Goal: Task Accomplishment & Management: Manage account settings

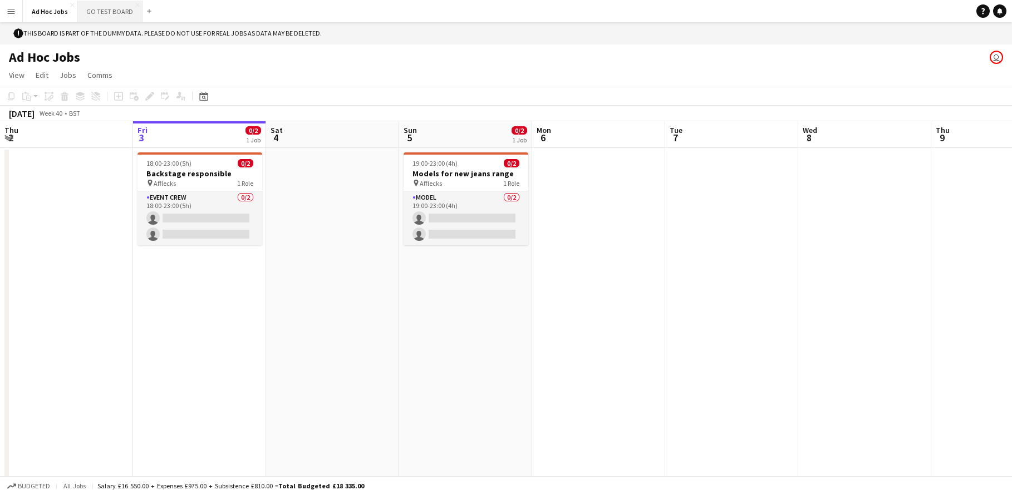
click at [122, 7] on button "GO TEST BOARD Close" at bounding box center [109, 12] width 65 height 22
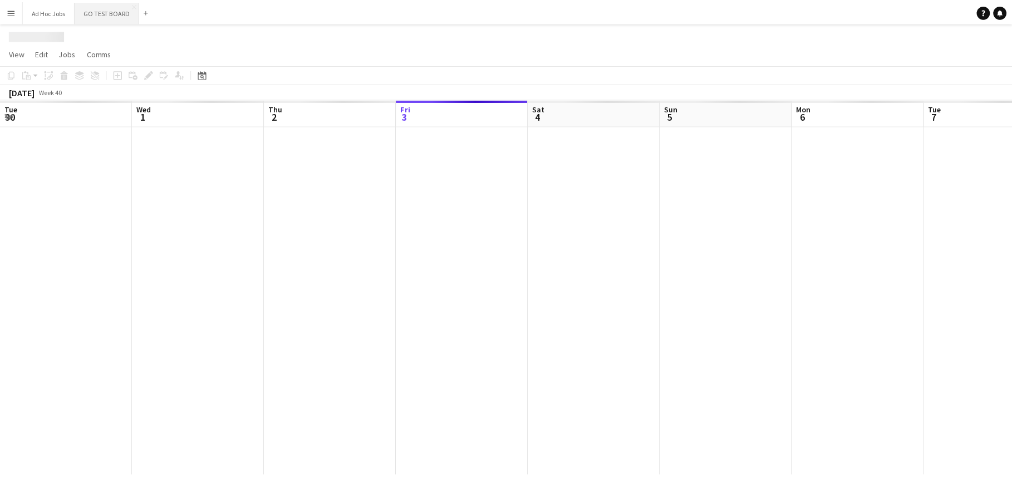
scroll to position [0, 266]
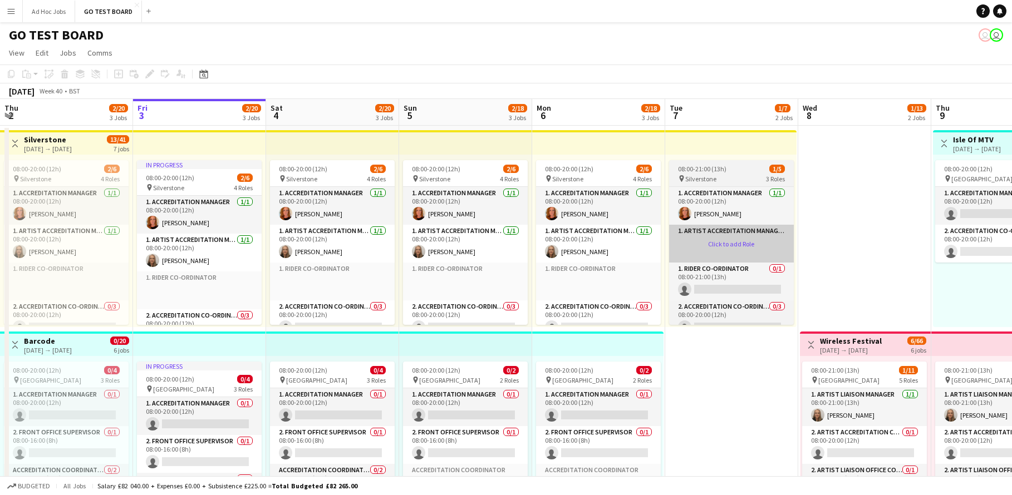
click at [713, 237] on app-card-role-placeholder "1. Artist Accreditation Manager Click to add Role" at bounding box center [731, 244] width 125 height 38
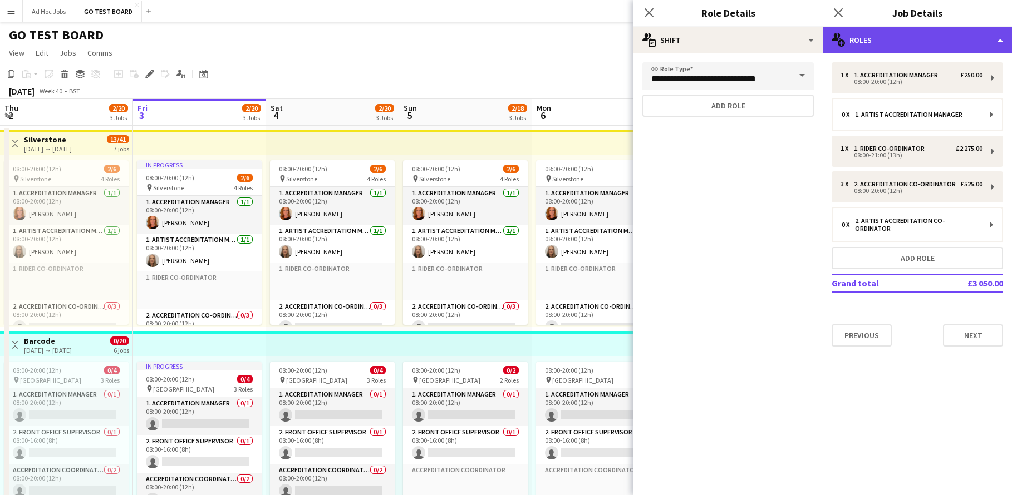
click at [1003, 44] on div "multiple-users-add Roles" at bounding box center [917, 40] width 189 height 27
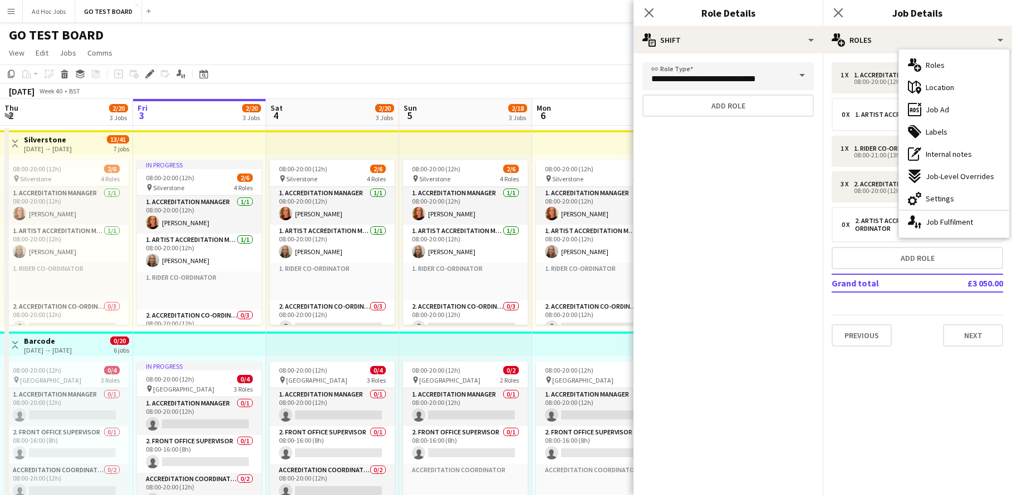
click at [650, 23] on div "Close pop-in" at bounding box center [649, 13] width 31 height 26
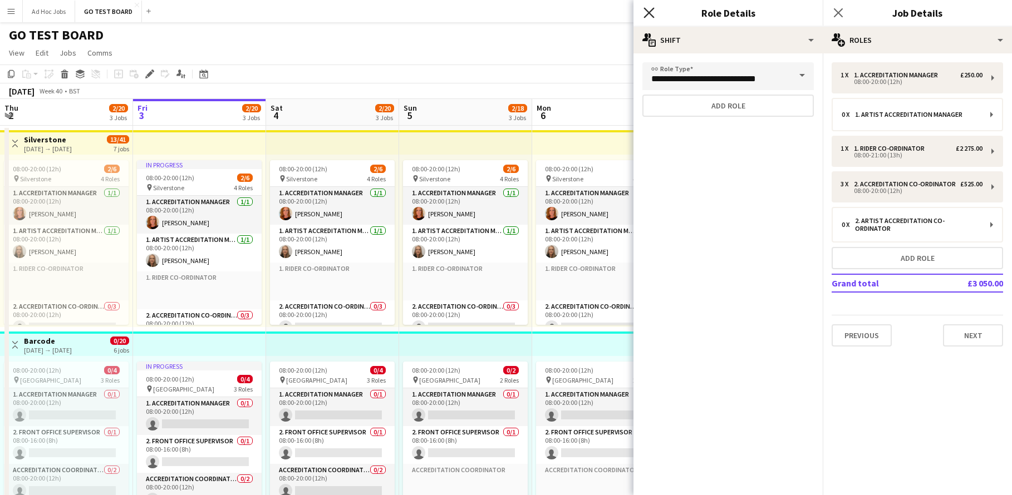
click at [651, 16] on icon "Close pop-in" at bounding box center [649, 12] width 11 height 11
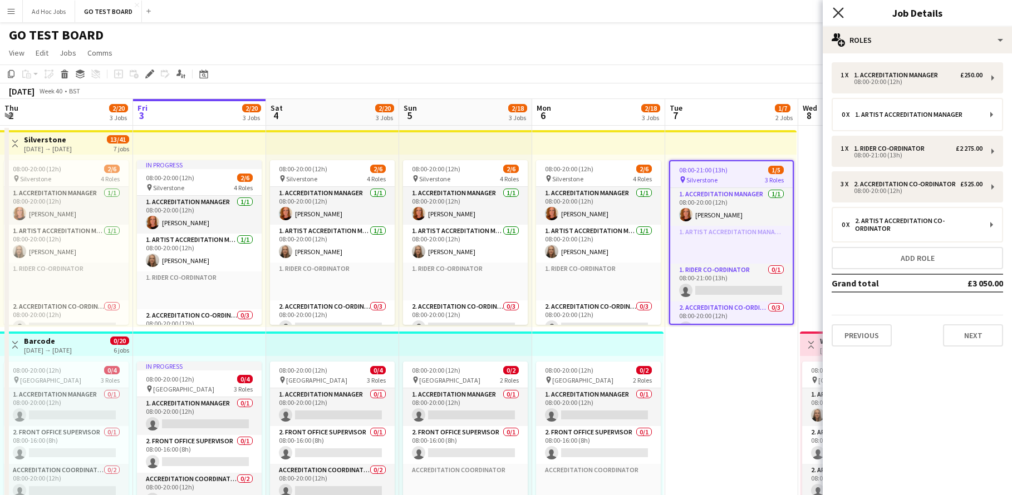
click at [840, 8] on icon "Close pop-in" at bounding box center [838, 12] width 11 height 11
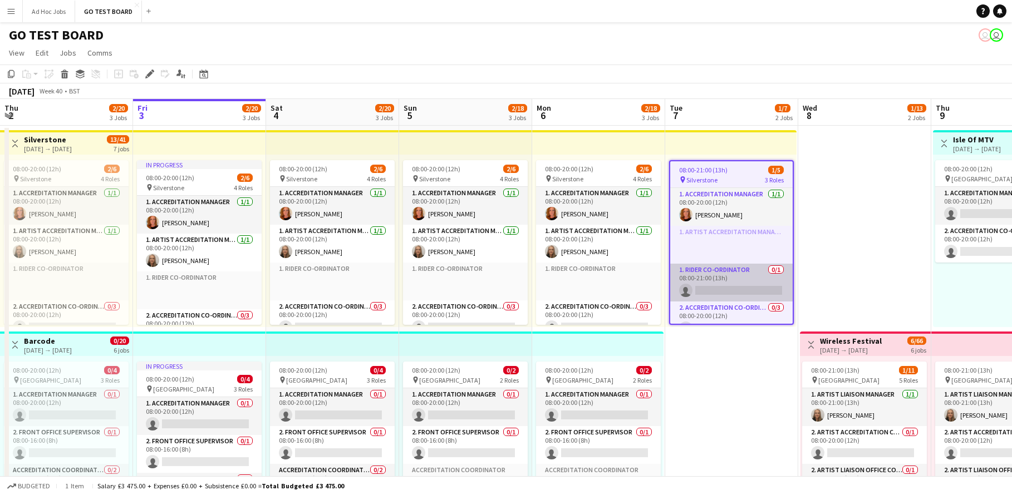
click at [720, 289] on app-card-role "1. Rider Co-ordinator 0/1 08:00-21:00 (13h) single-neutral-actions" at bounding box center [731, 283] width 122 height 38
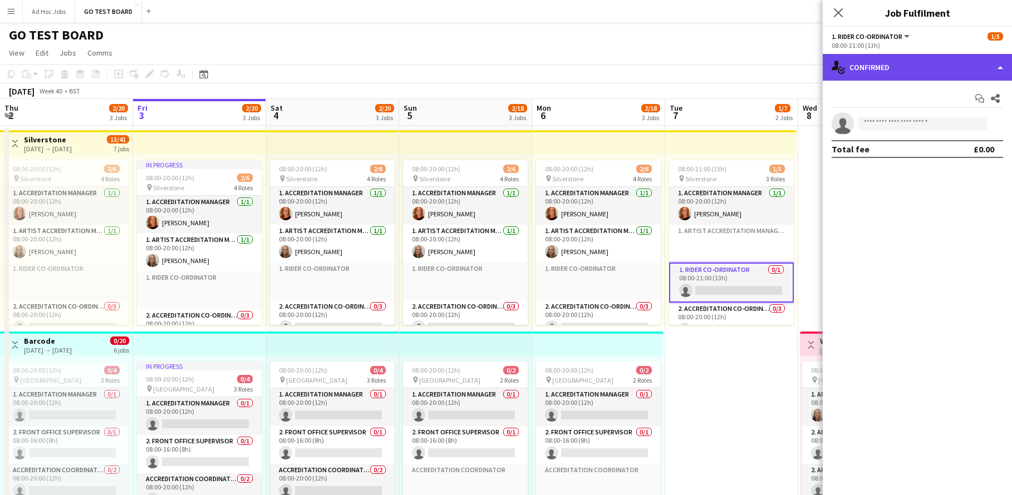
click at [1002, 67] on div "single-neutral-actions-check-2 Confirmed" at bounding box center [917, 67] width 189 height 27
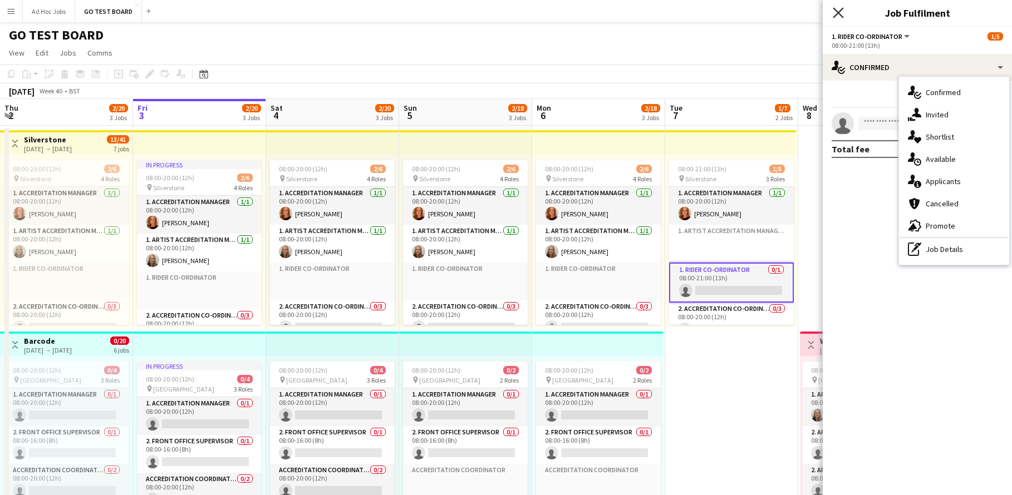
click at [838, 11] on icon "Close pop-in" at bounding box center [838, 12] width 11 height 11
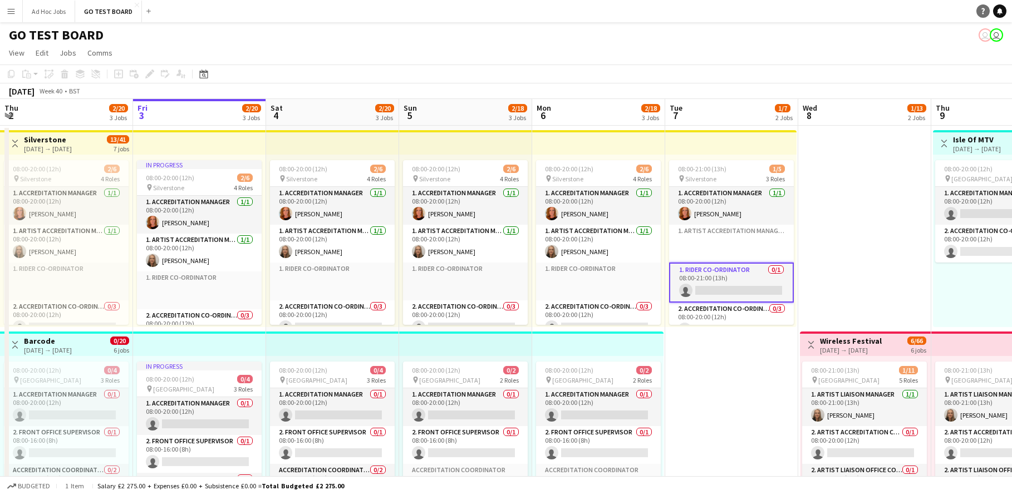
click at [982, 9] on icon at bounding box center [983, 11] width 3 height 6
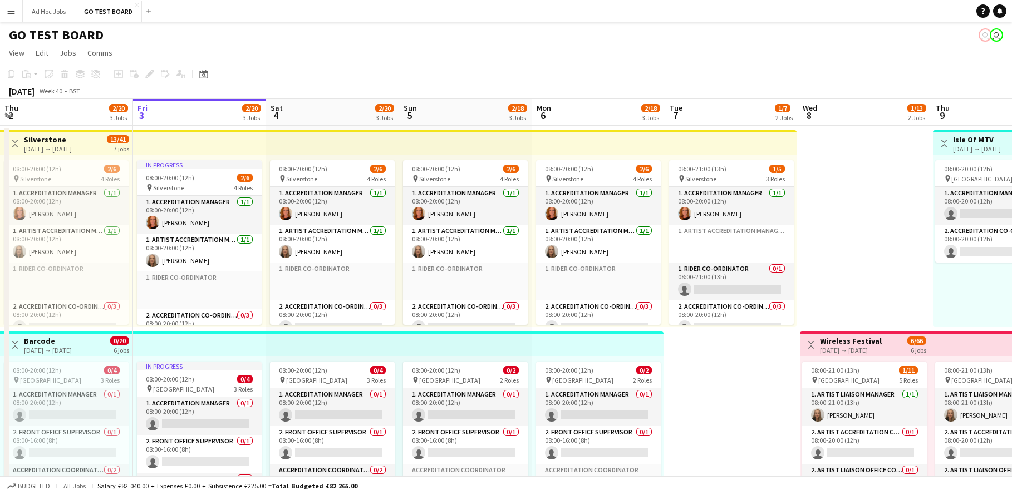
click at [745, 389] on app-date-cell "08:00-21:00 (13h) 1/5 pin Silverstone 3 Roles 1. Accreditation Manager [DATE] 0…" at bounding box center [731, 430] width 133 height 609
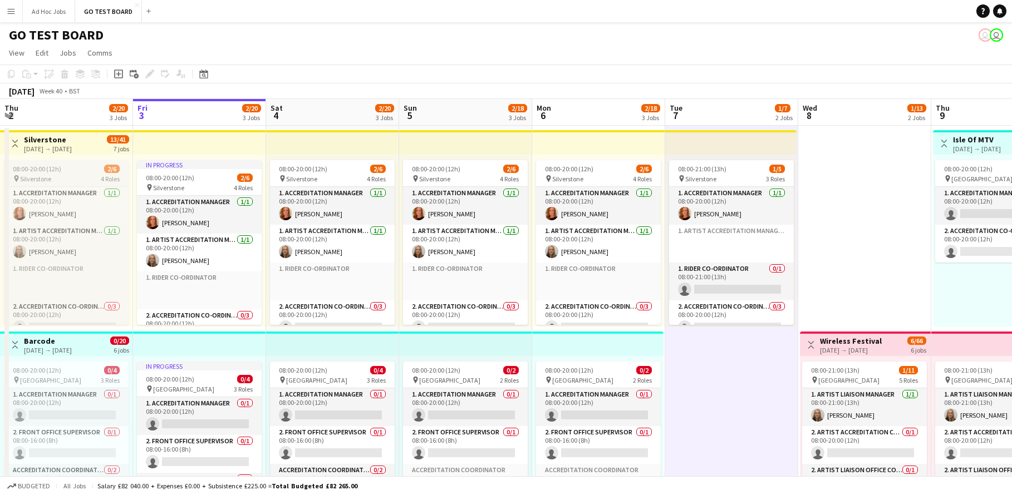
click at [70, 180] on div "pin Silverstone 4 Roles" at bounding box center [66, 178] width 125 height 9
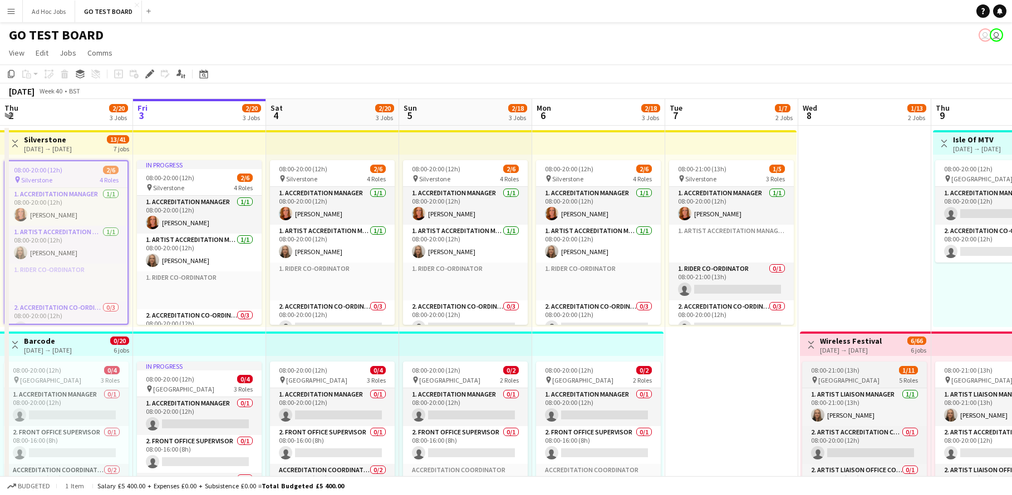
click at [847, 369] on span "08:00-21:00 (13h)" at bounding box center [835, 370] width 48 height 8
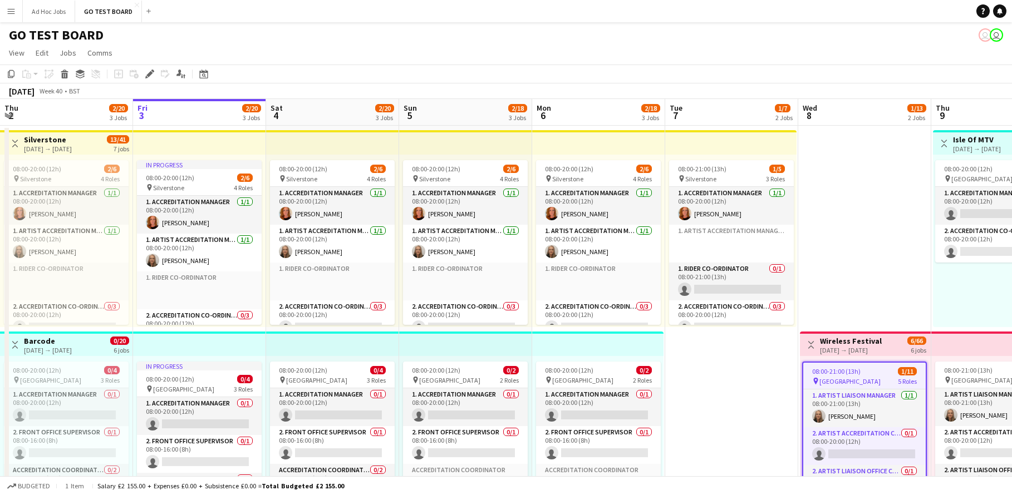
click at [847, 369] on span "08:00-21:00 (13h)" at bounding box center [836, 371] width 48 height 8
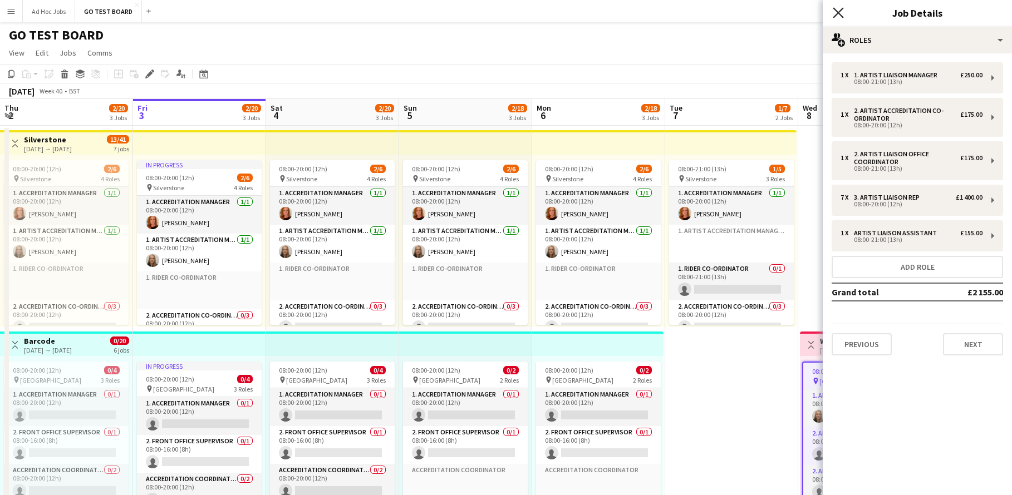
click at [840, 17] on icon "Close pop-in" at bounding box center [838, 12] width 11 height 11
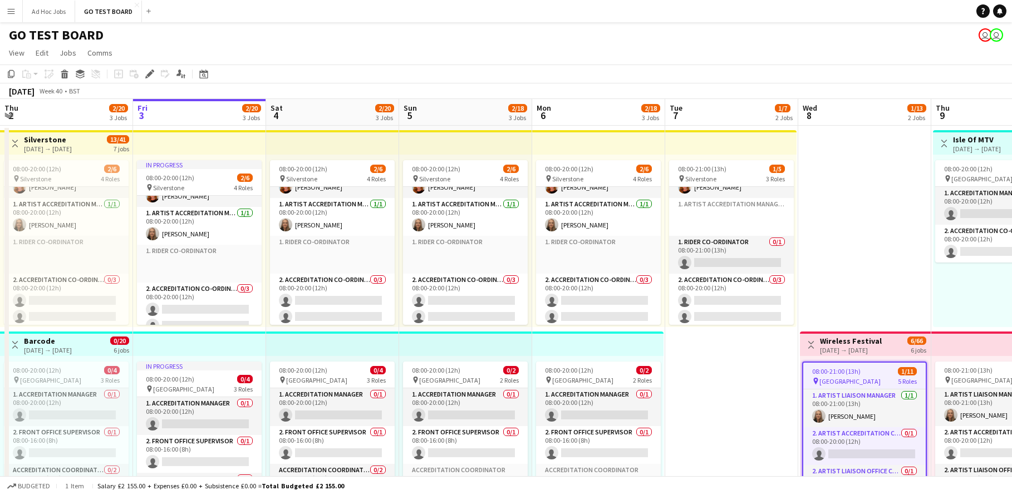
scroll to position [0, 0]
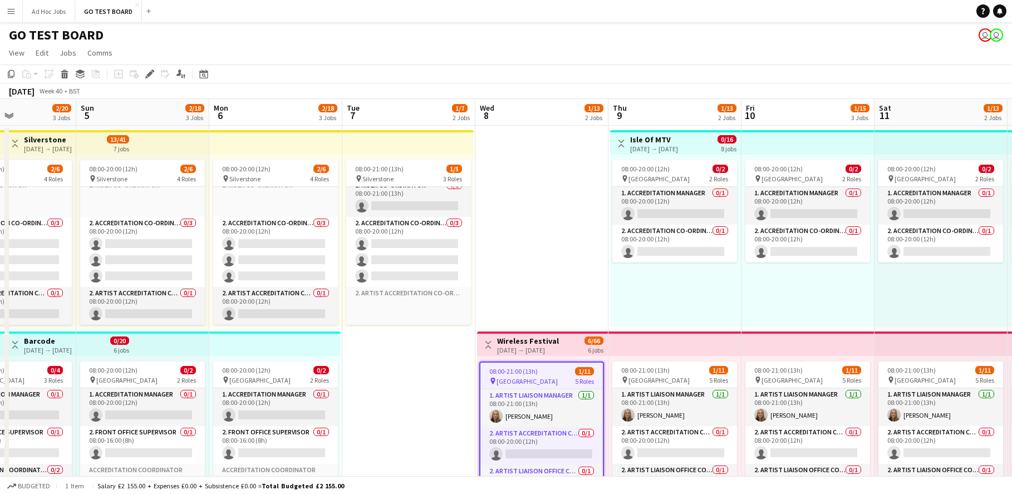
drag, startPoint x: 818, startPoint y: 289, endPoint x: 494, endPoint y: 253, distance: 326.0
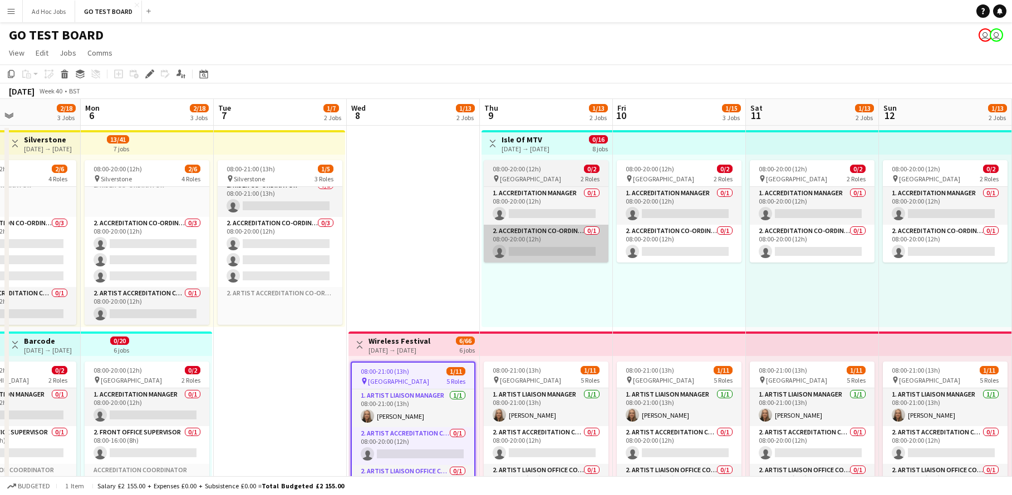
drag, startPoint x: 683, startPoint y: 268, endPoint x: 318, endPoint y: 239, distance: 365.2
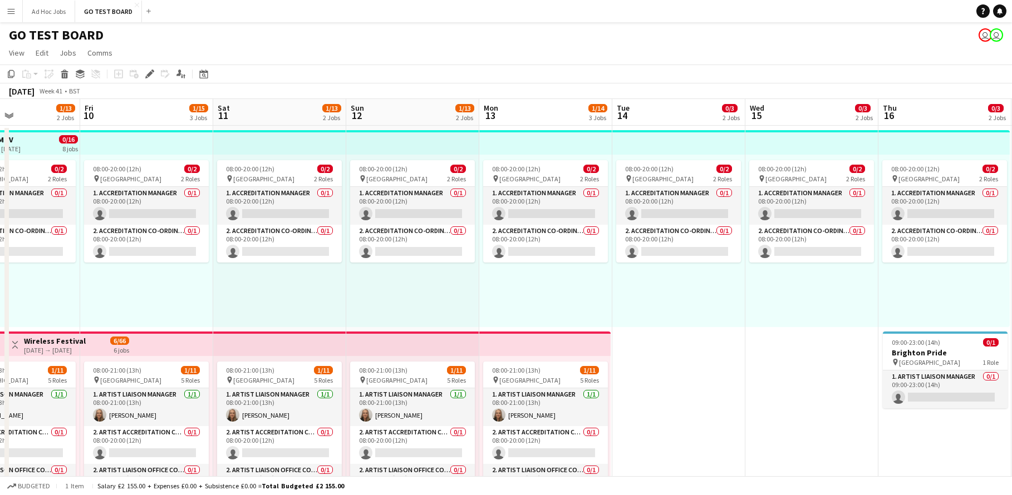
drag, startPoint x: 790, startPoint y: 301, endPoint x: 528, endPoint y: 272, distance: 263.8
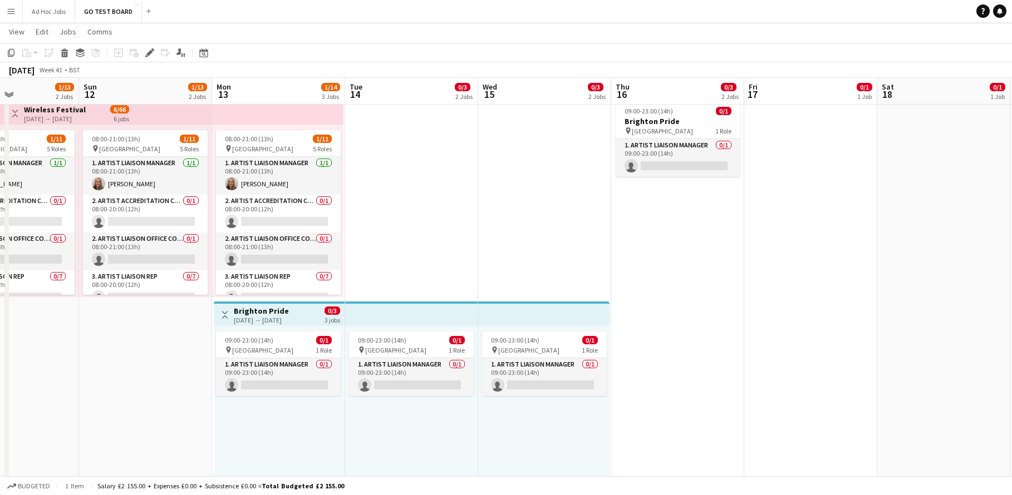
scroll to position [0, 475]
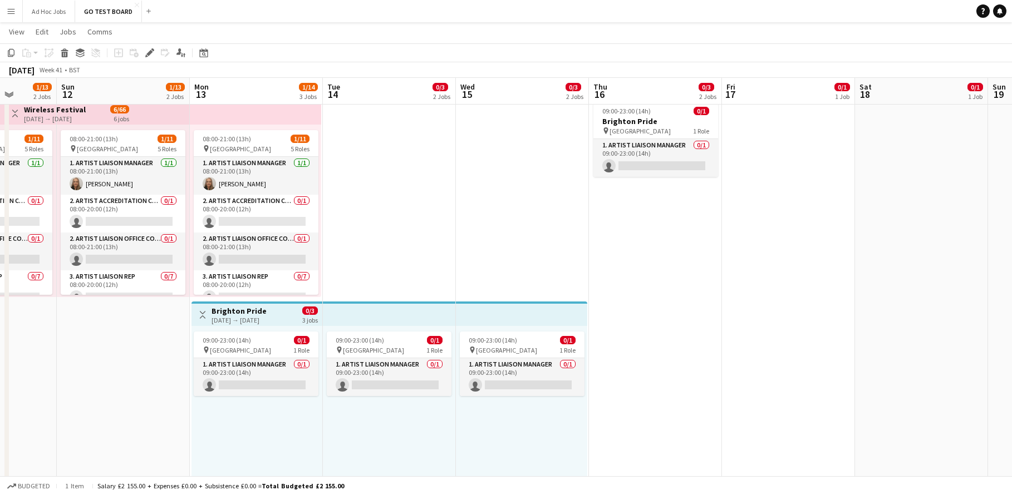
drag, startPoint x: 748, startPoint y: 244, endPoint x: 488, endPoint y: 252, distance: 260.1
click at [474, 246] on app-calendar-viewport "Wed 8 1/13 2 Jobs Thu 9 1/13 2 Jobs Fri 10 1/15 3 Jobs Sat 11 1/13 2 Jobs Sun 1…" at bounding box center [506, 270] width 1012 height 914
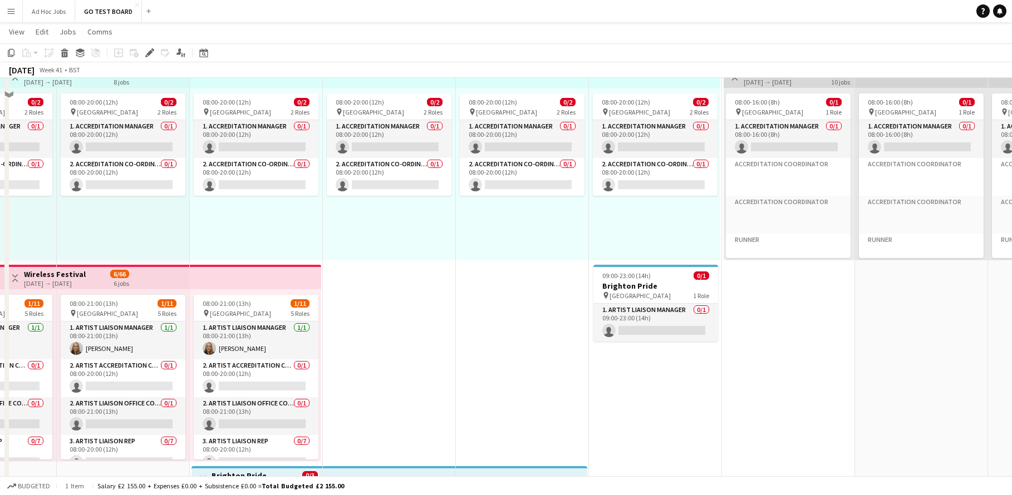
scroll to position [0, 0]
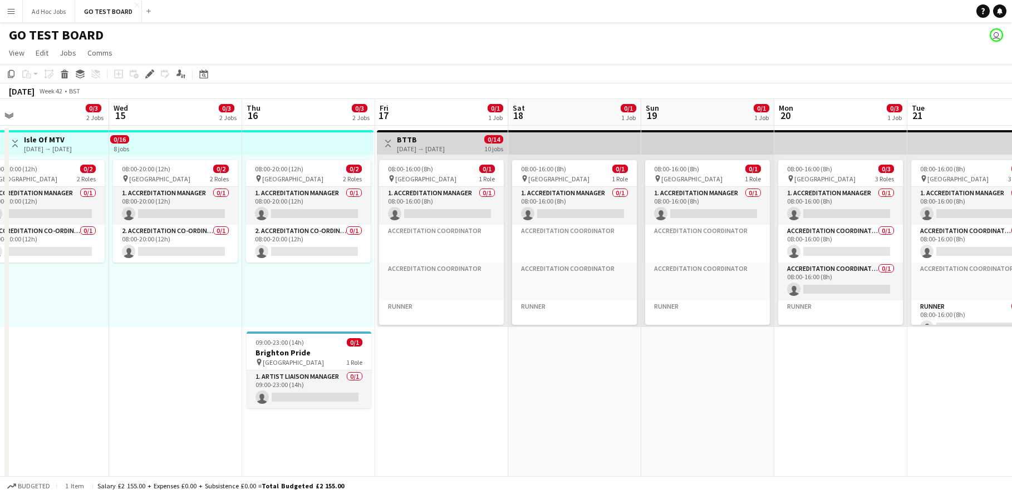
drag, startPoint x: 784, startPoint y: 342, endPoint x: 718, endPoint y: 353, distance: 67.2
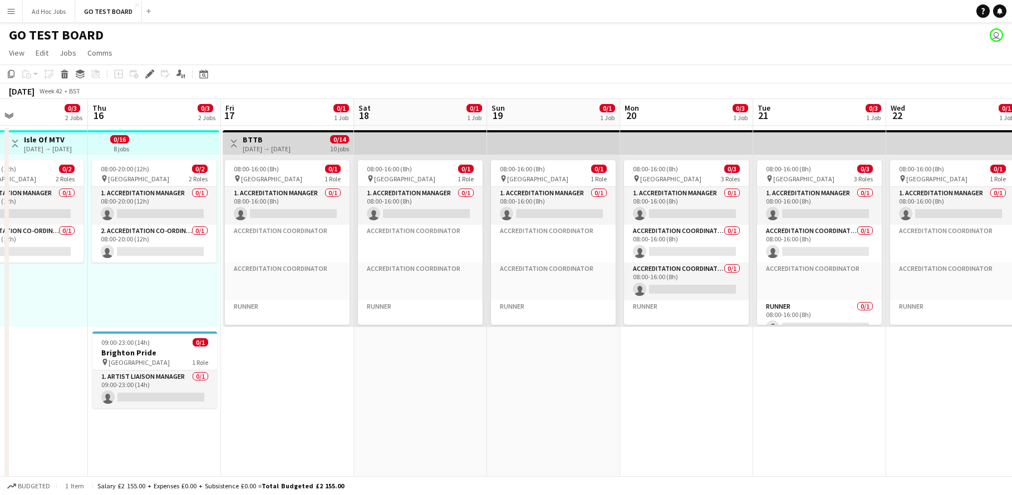
drag, startPoint x: 687, startPoint y: 370, endPoint x: 531, endPoint y: 345, distance: 157.9
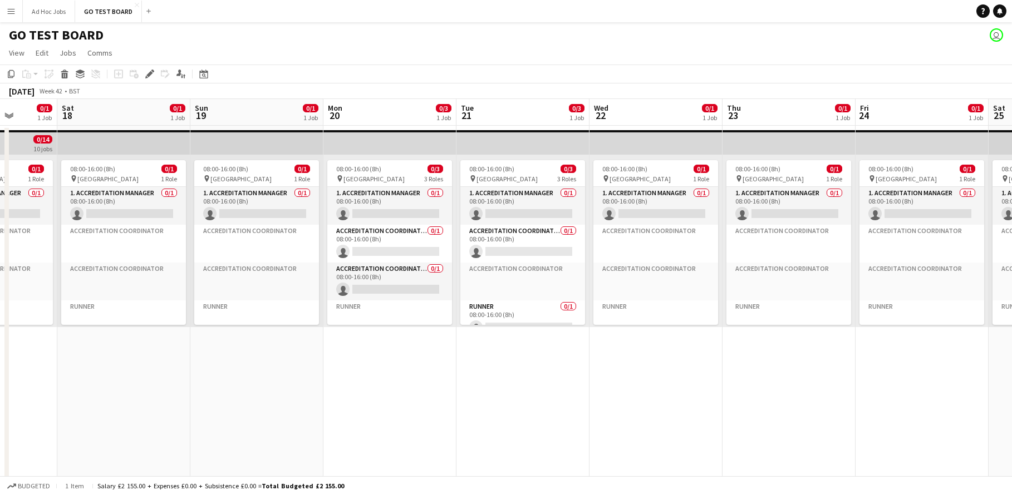
drag, startPoint x: 923, startPoint y: 394, endPoint x: 616, endPoint y: 345, distance: 311.2
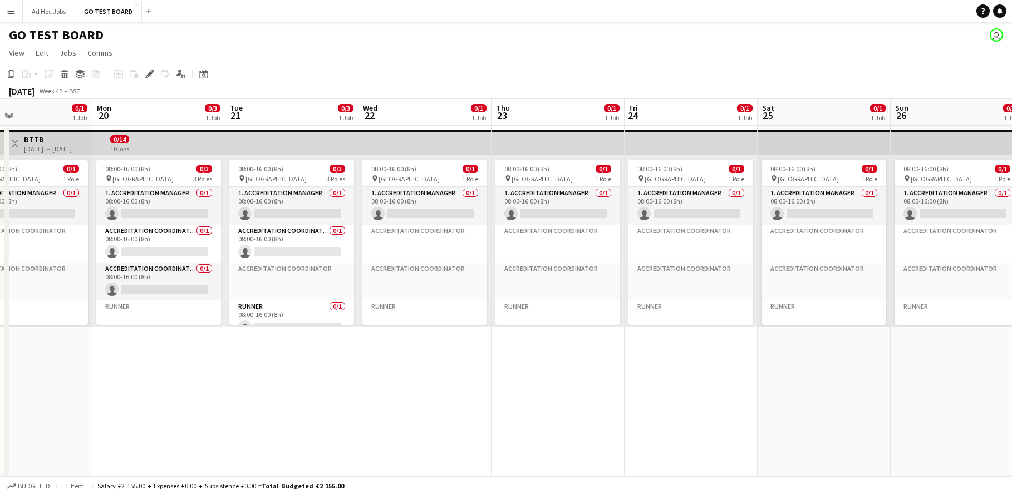
drag, startPoint x: 877, startPoint y: 368, endPoint x: 668, endPoint y: 344, distance: 210.8
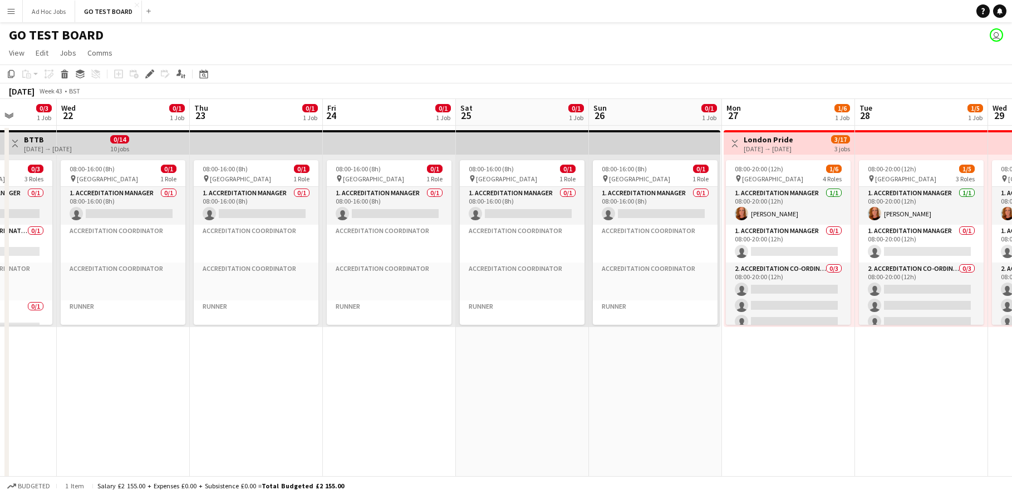
drag, startPoint x: 946, startPoint y: 370, endPoint x: 816, endPoint y: 359, distance: 131.3
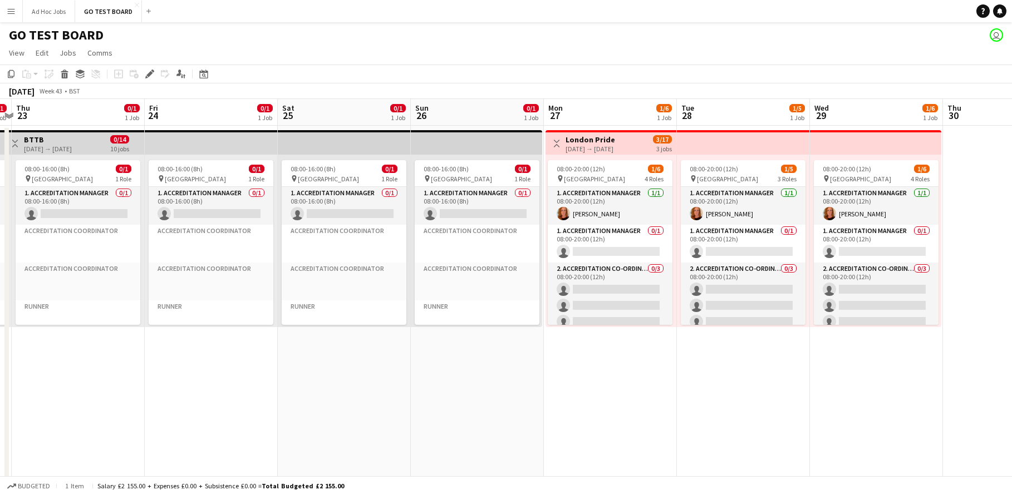
drag, startPoint x: 925, startPoint y: 359, endPoint x: 761, endPoint y: 342, distance: 164.5
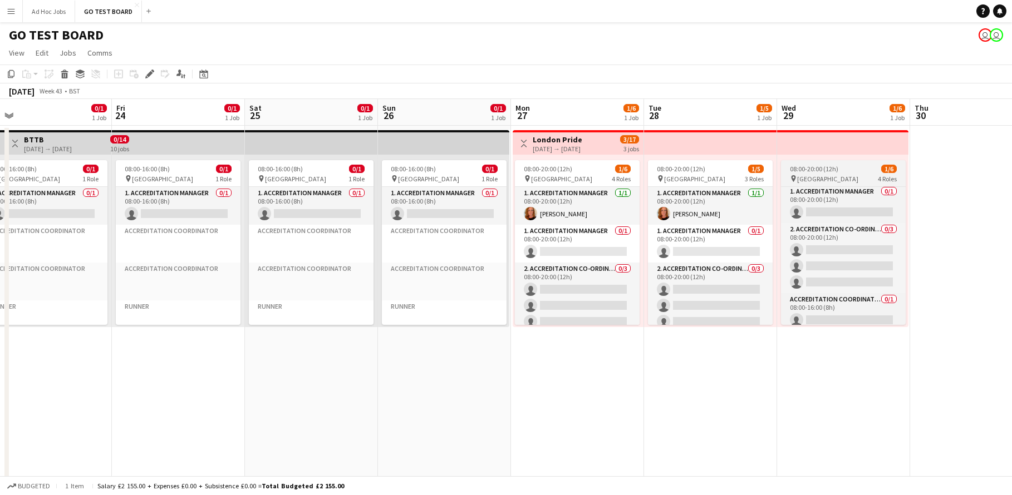
scroll to position [46, 0]
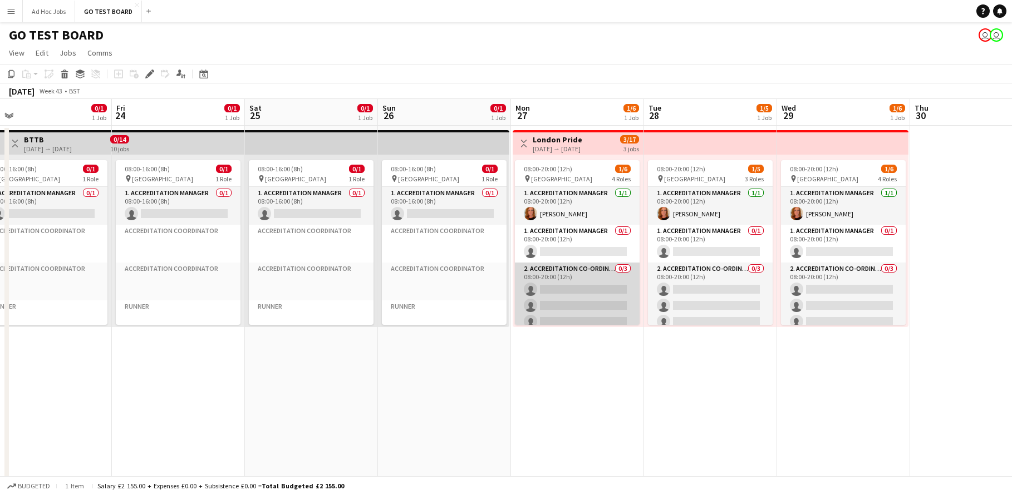
click at [580, 291] on app-card-role "2. Accreditation Co-ordinator 0/3 08:00-20:00 (12h) single-neutral-actions sing…" at bounding box center [577, 298] width 125 height 70
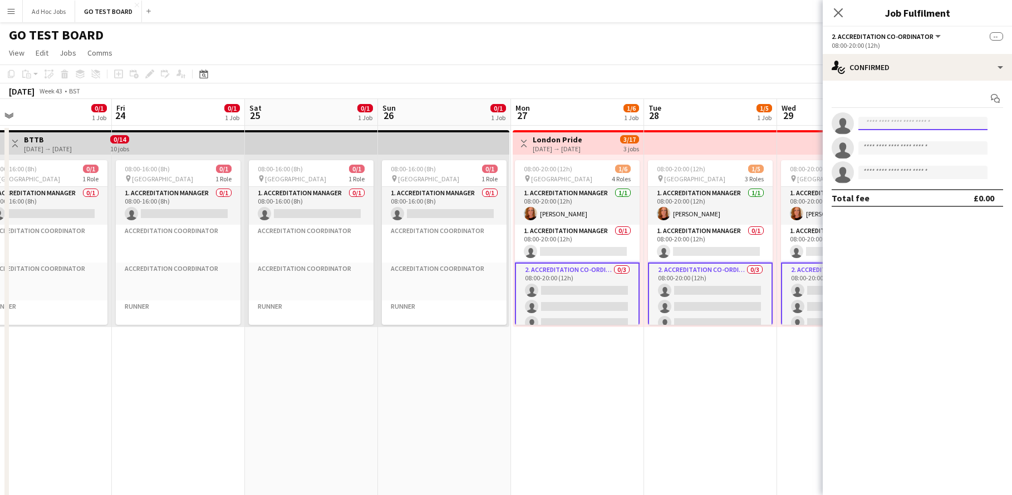
click at [916, 122] on input at bounding box center [922, 123] width 129 height 13
click at [727, 355] on app-date-cell "08:00-20:00 (12h) 1/5 pin [GEOGRAPHIC_DATA] 3 Roles 1. Accreditation Manager [D…" at bounding box center [710, 430] width 133 height 609
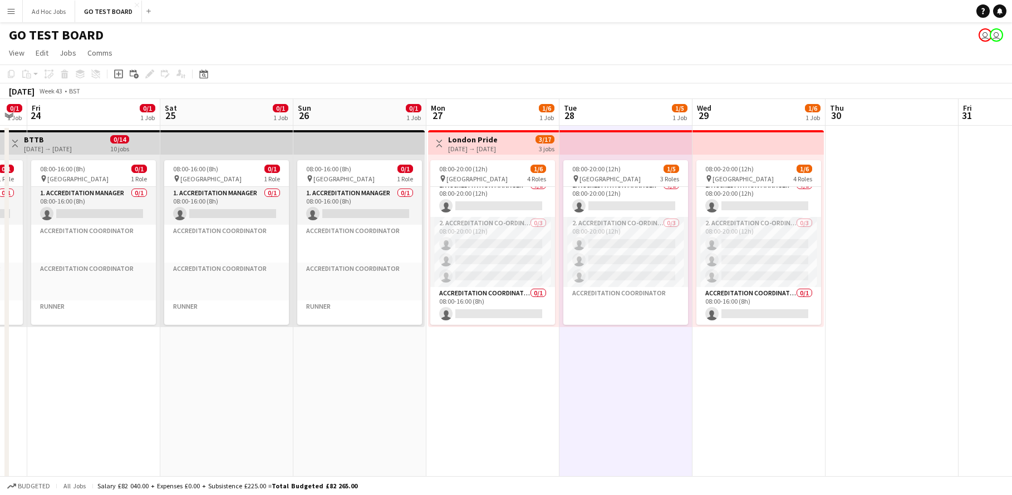
drag, startPoint x: 493, startPoint y: 412, endPoint x: 334, endPoint y: 373, distance: 163.4
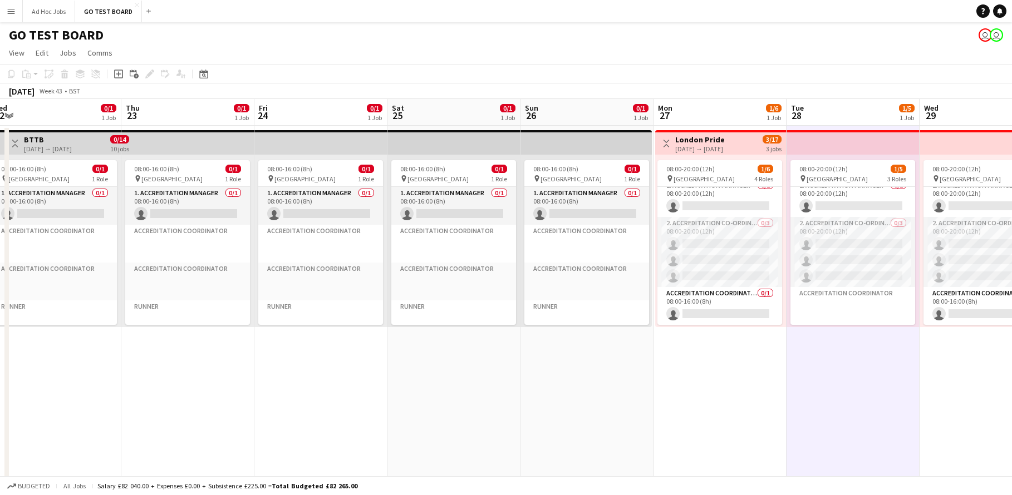
drag, startPoint x: 304, startPoint y: 359, endPoint x: 596, endPoint y: 393, distance: 293.7
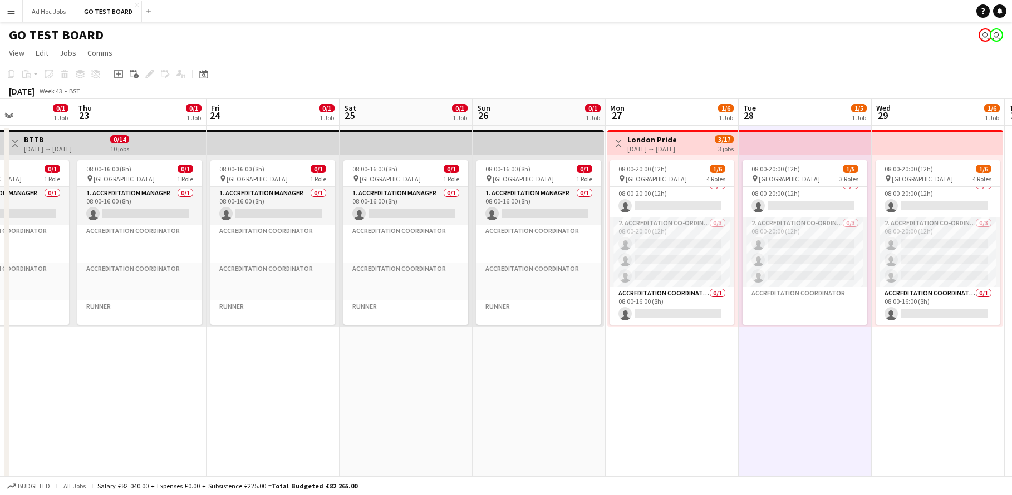
drag, startPoint x: 189, startPoint y: 365, endPoint x: 282, endPoint y: 366, distance: 92.4
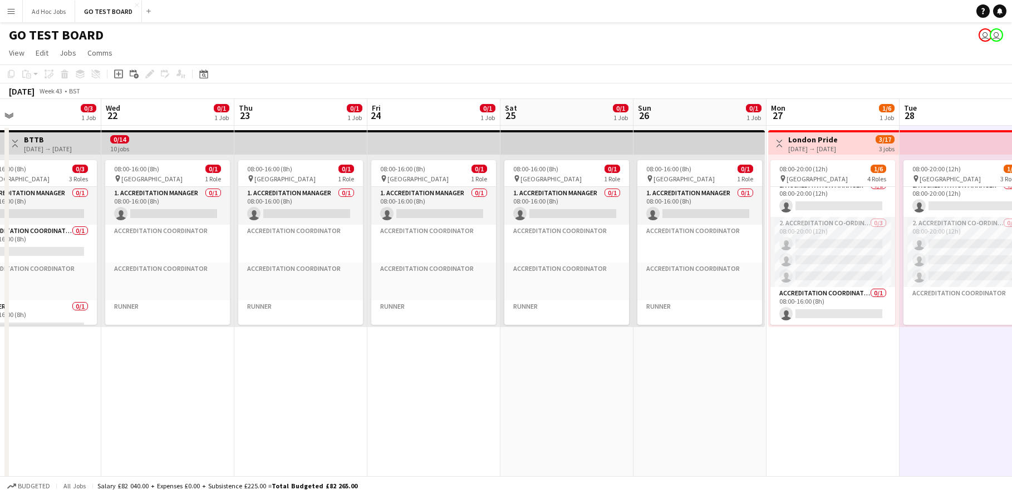
drag, startPoint x: 84, startPoint y: 367, endPoint x: 261, endPoint y: 351, distance: 177.3
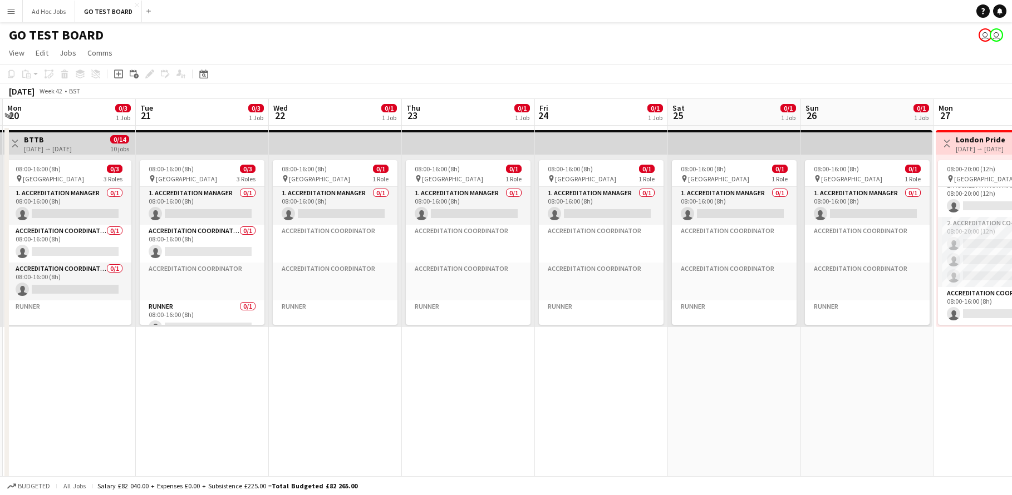
drag, startPoint x: 97, startPoint y: 375, endPoint x: 641, endPoint y: 364, distance: 543.5
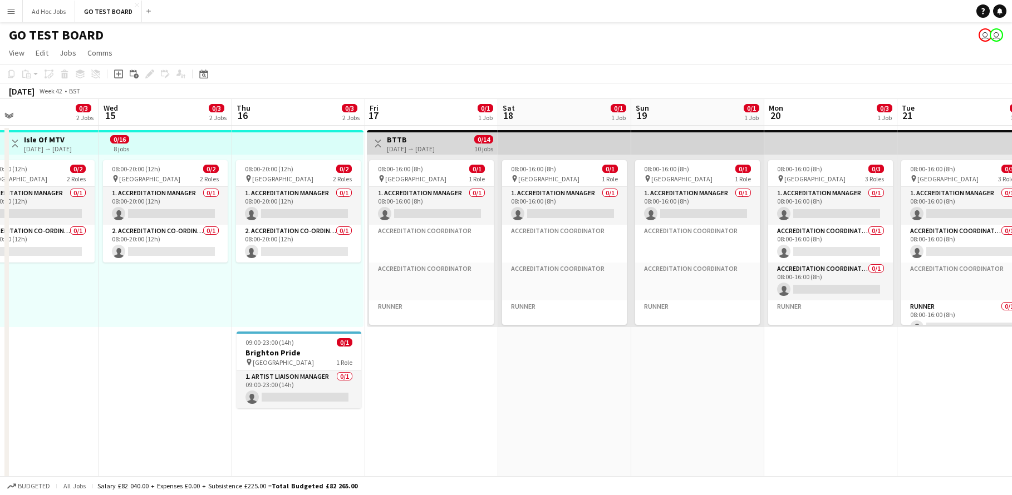
drag, startPoint x: 271, startPoint y: 396, endPoint x: 644, endPoint y: 377, distance: 374.0
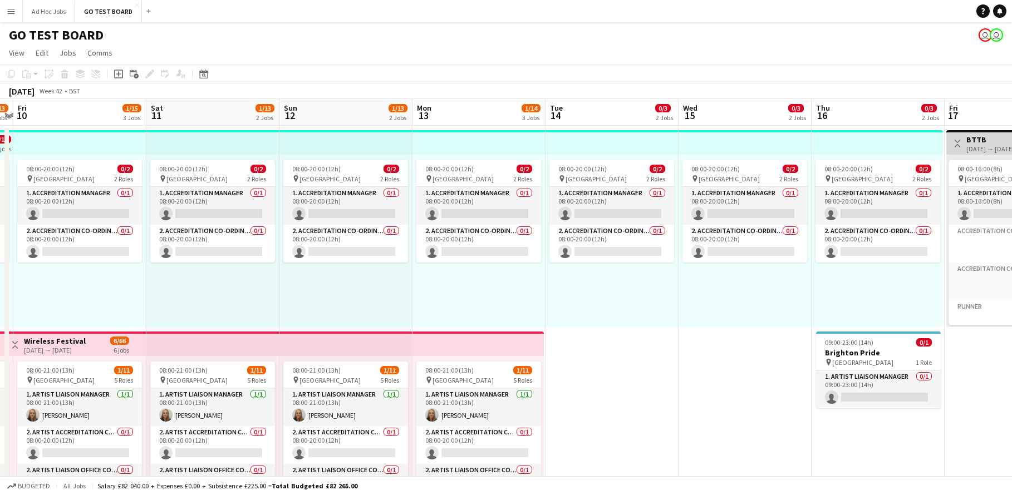
drag, startPoint x: 207, startPoint y: 388, endPoint x: 630, endPoint y: 352, distance: 425.2
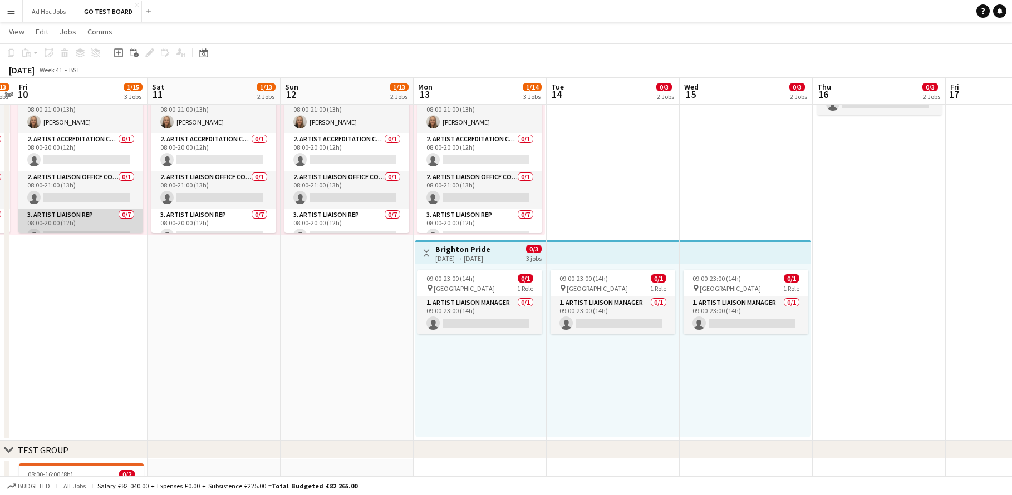
click at [78, 224] on app-card-role "3. Artist Liaison Rep 0/7 08:00-20:00 (12h) single-neutral-actions single-neutr…" at bounding box center [80, 276] width 125 height 135
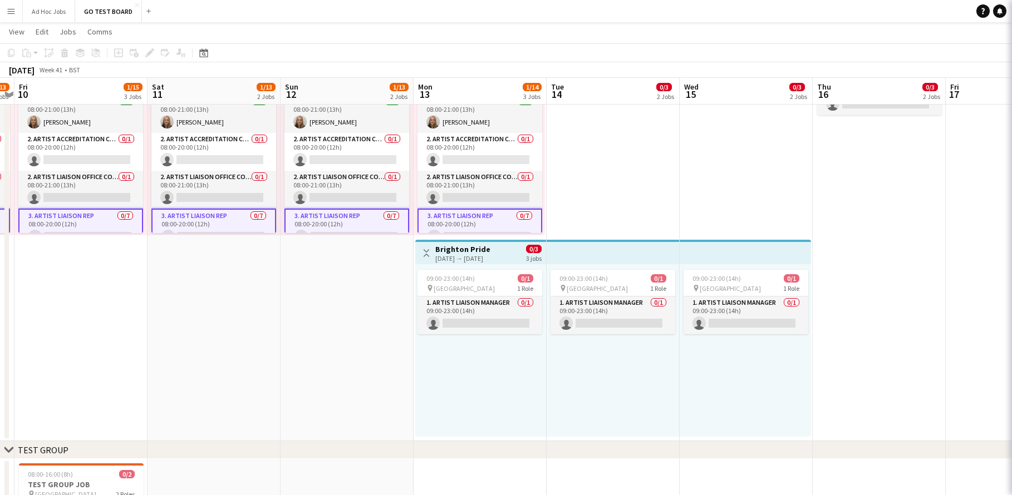
click at [84, 223] on app-card-role "3. Artist Liaison Rep 0/7 08:00-20:00 (12h) single-neutral-actions single-neutr…" at bounding box center [80, 277] width 125 height 137
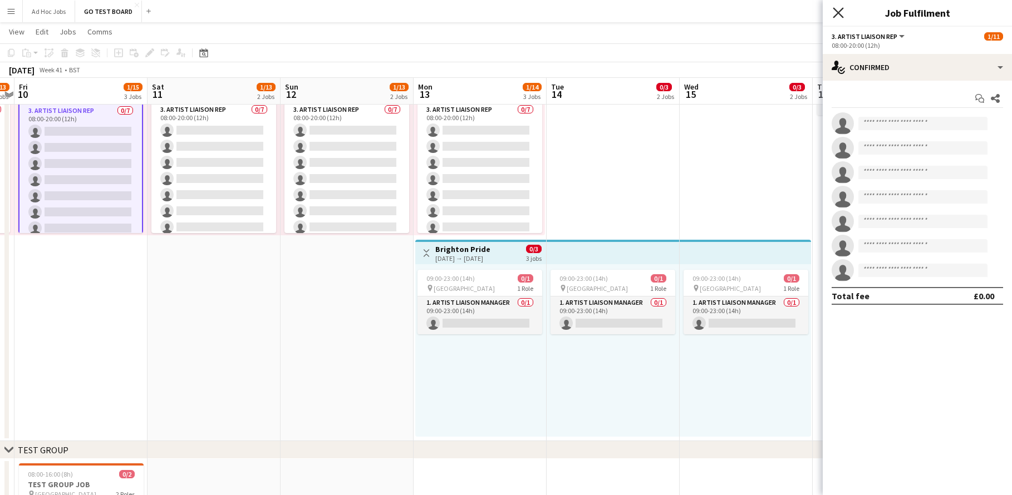
click at [840, 14] on icon at bounding box center [838, 12] width 11 height 11
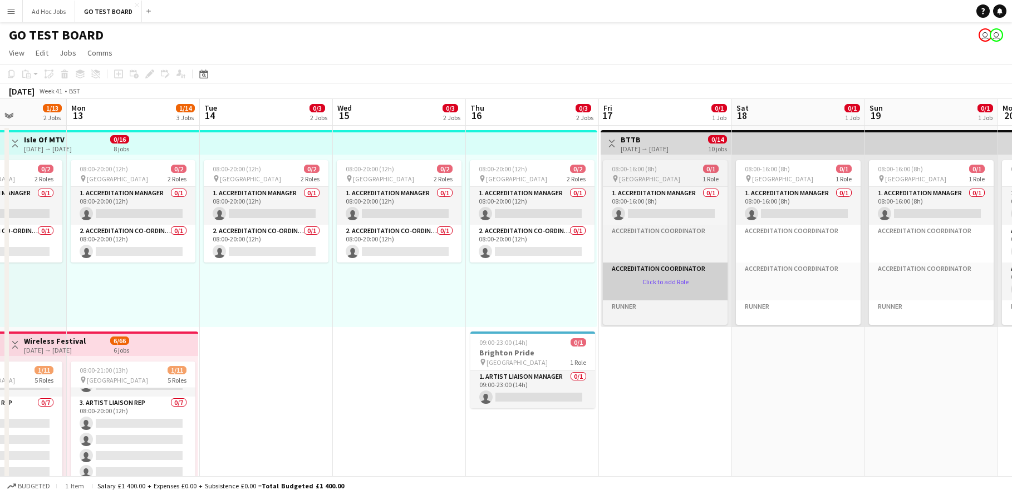
drag, startPoint x: 927, startPoint y: 296, endPoint x: 609, endPoint y: 281, distance: 318.2
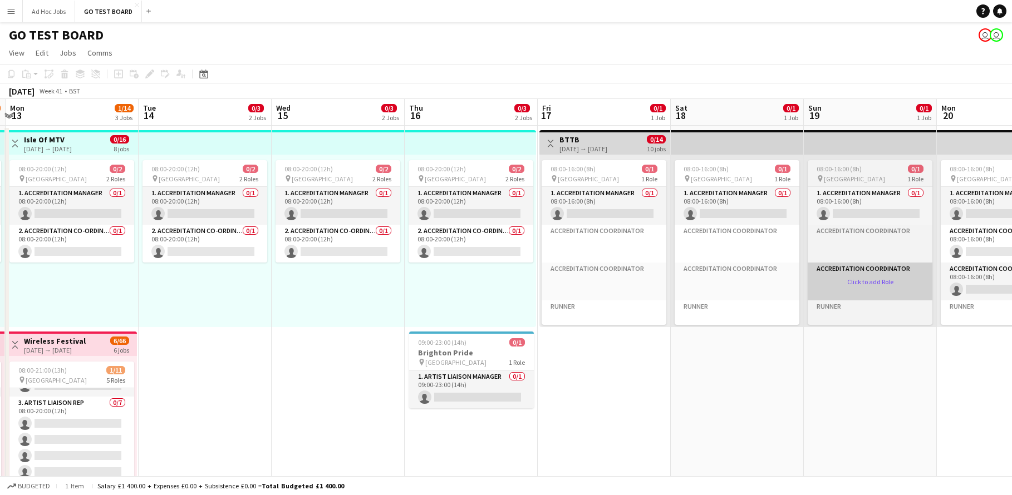
drag, startPoint x: 875, startPoint y: 305, endPoint x: 646, endPoint y: 279, distance: 230.2
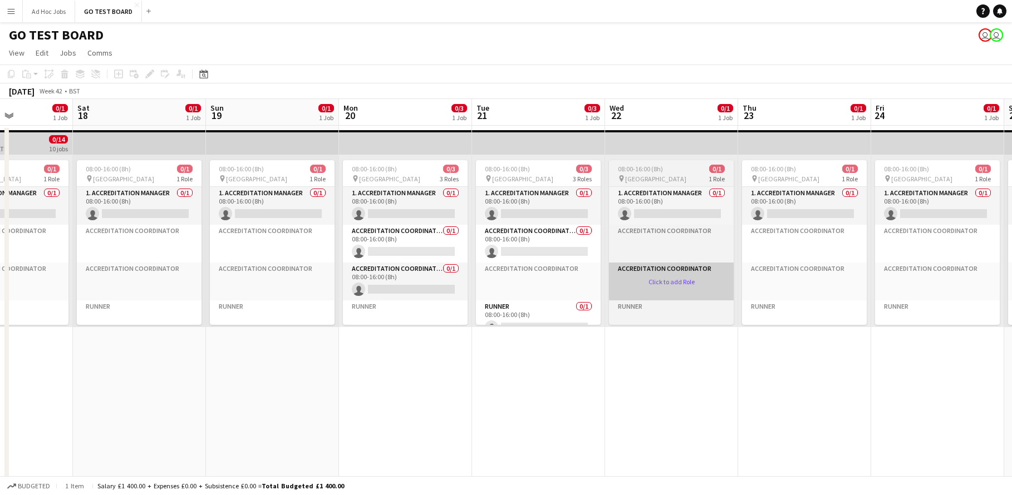
drag, startPoint x: 917, startPoint y: 321, endPoint x: 710, endPoint y: 279, distance: 211.3
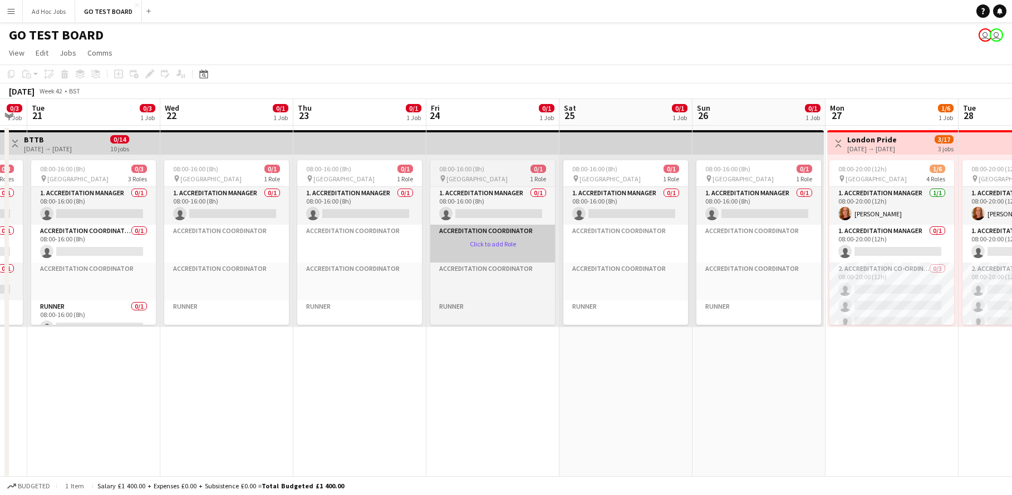
drag, startPoint x: 814, startPoint y: 297, endPoint x: 532, endPoint y: 249, distance: 286.2
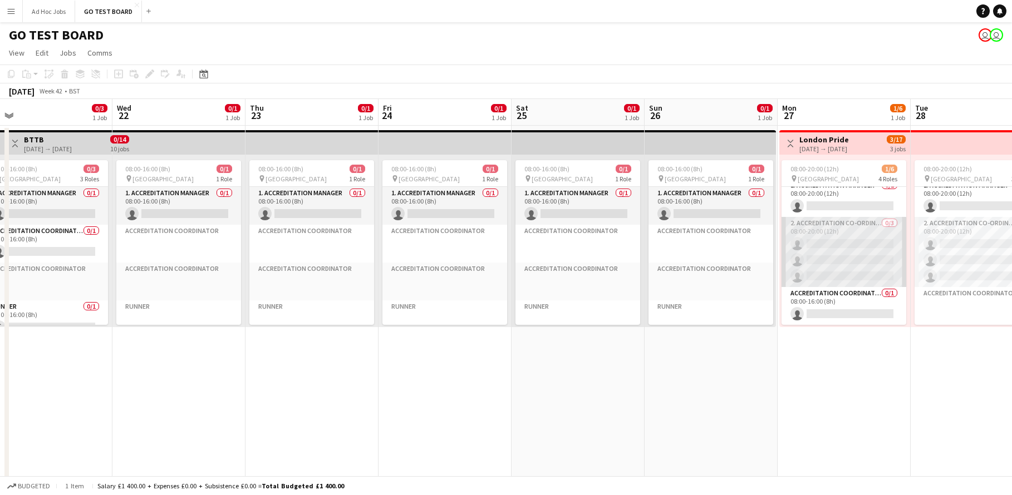
drag, startPoint x: 843, startPoint y: 288, endPoint x: 740, endPoint y: 279, distance: 103.4
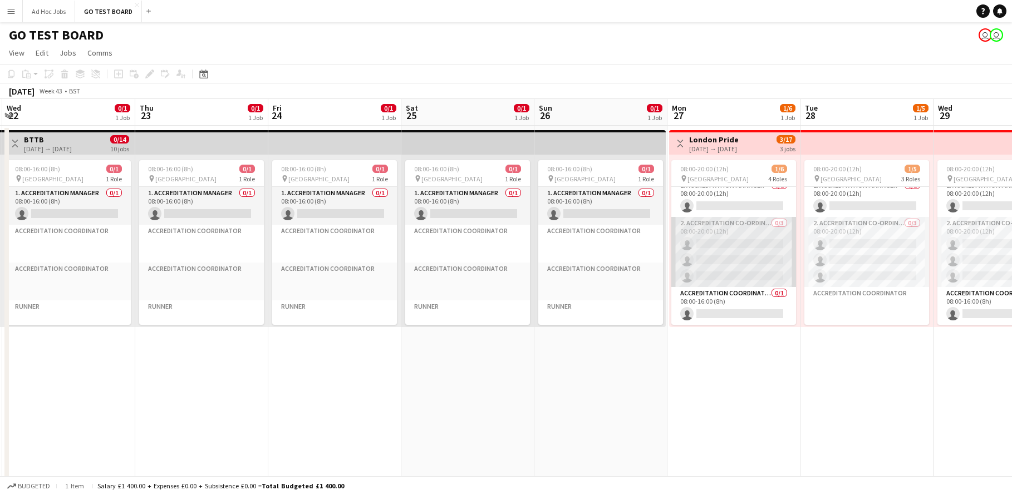
click at [742, 247] on app-card-role "2. Accreditation Co-ordinator 0/3 08:00-20:00 (12h) single-neutral-actions sing…" at bounding box center [733, 252] width 125 height 70
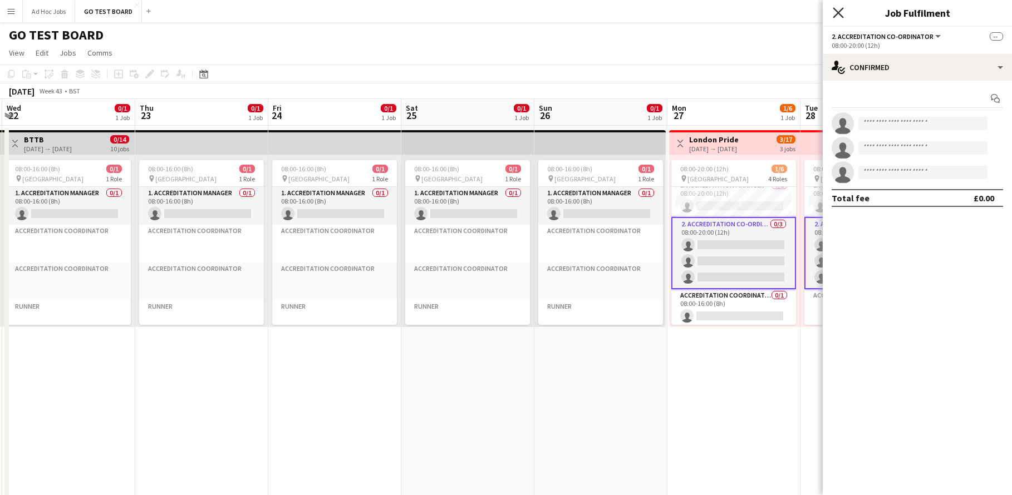
click at [841, 14] on icon at bounding box center [838, 12] width 11 height 11
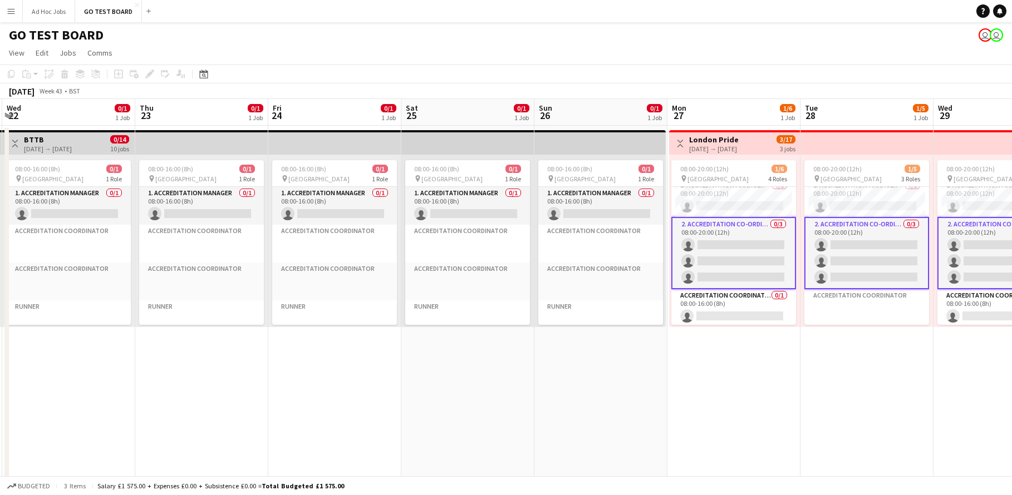
click at [729, 243] on app-card-role "2. Accreditation Co-ordinator 0/3 08:00-20:00 (12h) single-neutral-actions sing…" at bounding box center [733, 253] width 125 height 72
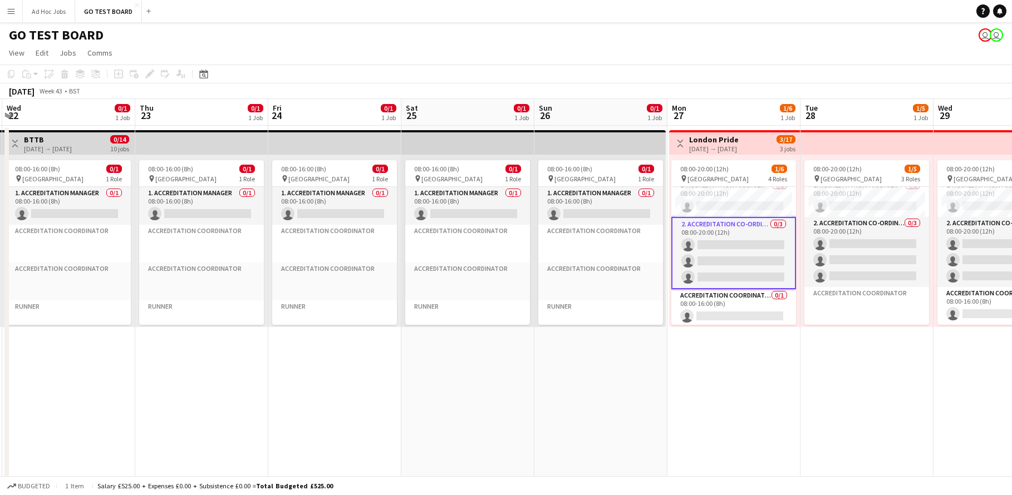
click at [642, 371] on app-date-cell "08:00-16:00 (8h) 0/1 pin [GEOGRAPHIC_DATA] 1 Role 1. Accreditation Manager 0/1 …" at bounding box center [600, 430] width 133 height 609
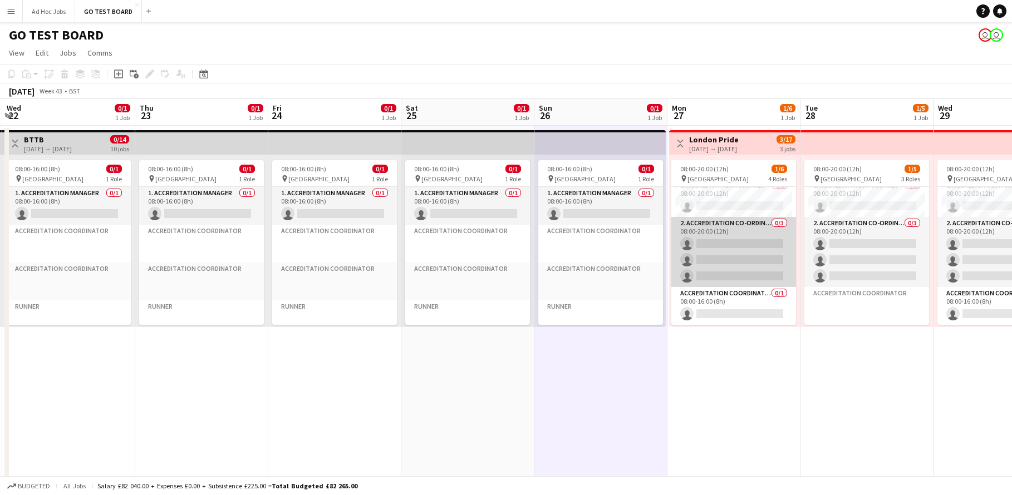
click at [715, 249] on app-card-role "2. Accreditation Co-ordinator 0/3 08:00-20:00 (12h) single-neutral-actions sing…" at bounding box center [733, 252] width 125 height 70
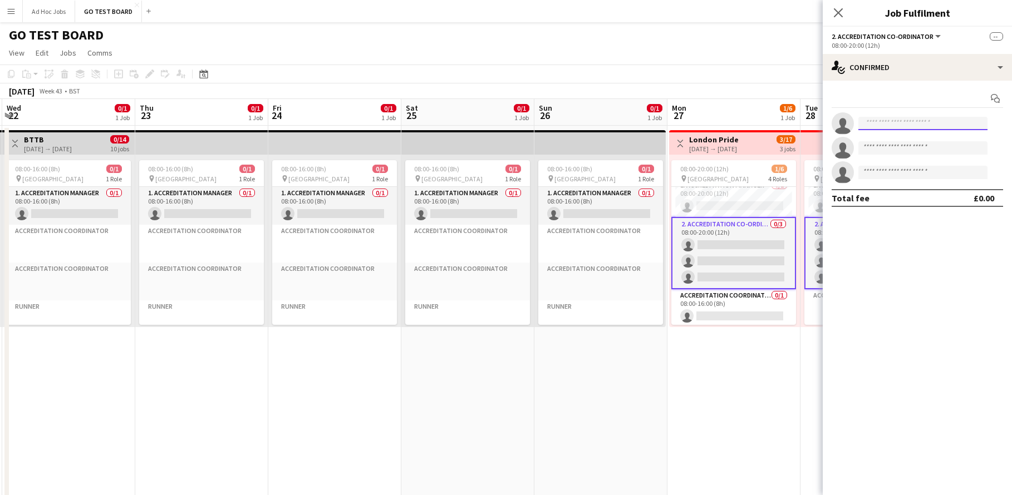
click at [905, 124] on input at bounding box center [922, 123] width 129 height 13
click at [843, 9] on icon "Close pop-in" at bounding box center [838, 12] width 11 height 11
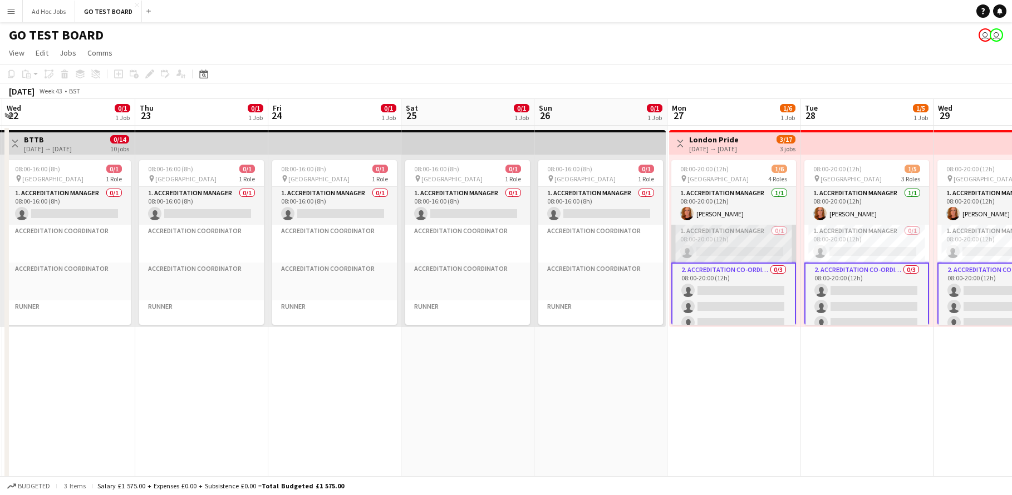
click at [732, 237] on app-card-role "1. Accreditation Manager 0/1 08:00-20:00 (12h) single-neutral-actions" at bounding box center [733, 244] width 125 height 38
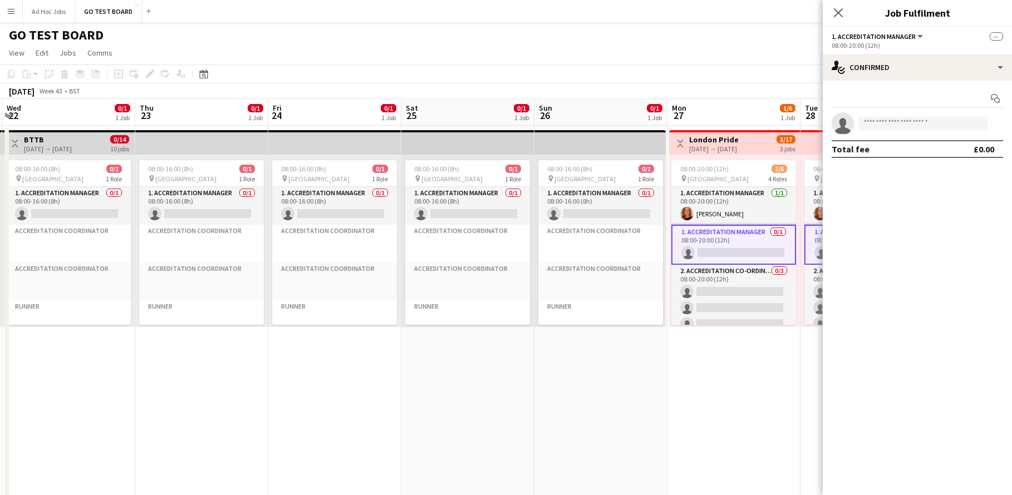
click at [717, 153] on app-top-bar "Toggle View London Pride [DATE] → [DATE] 3/17 3 jobs" at bounding box center [734, 142] width 131 height 24
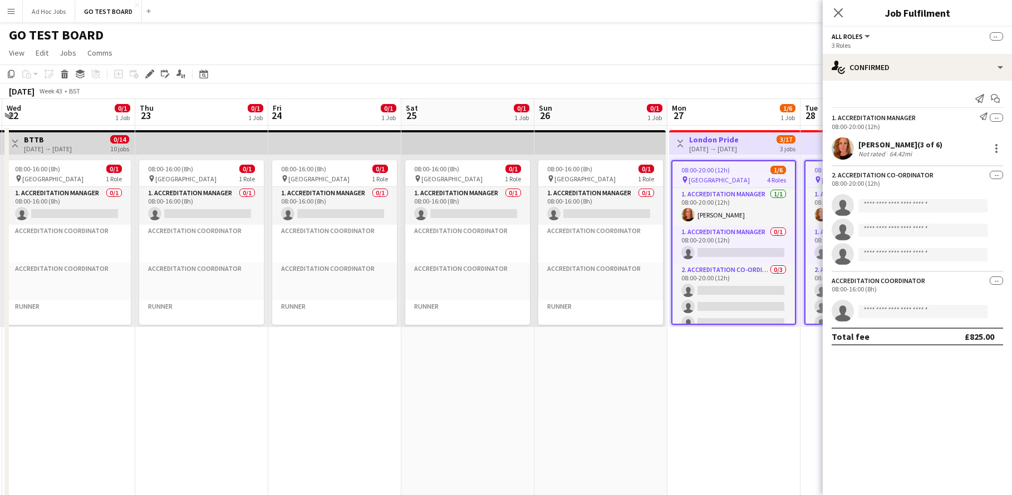
click at [701, 145] on div "[DATE] → [DATE]" at bounding box center [714, 149] width 50 height 8
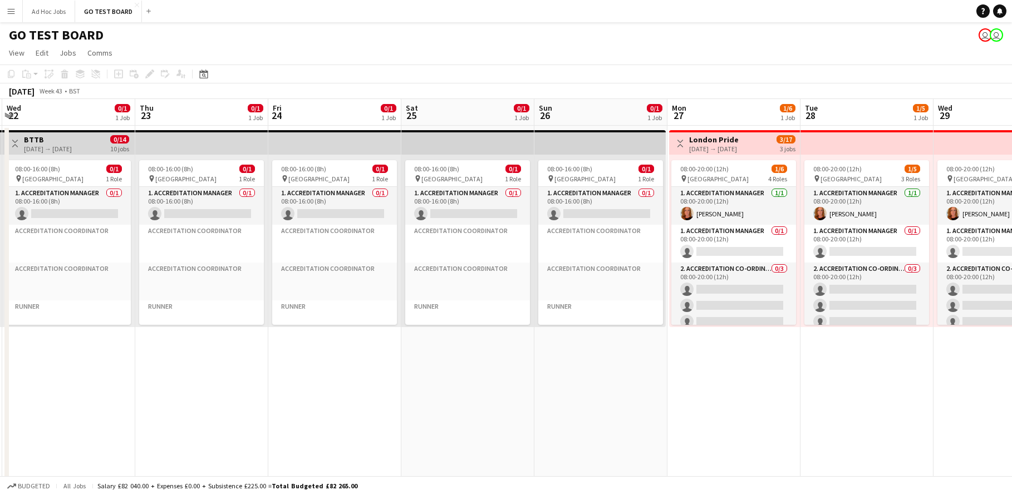
click at [701, 145] on div "[DATE] → [DATE]" at bounding box center [714, 149] width 50 height 8
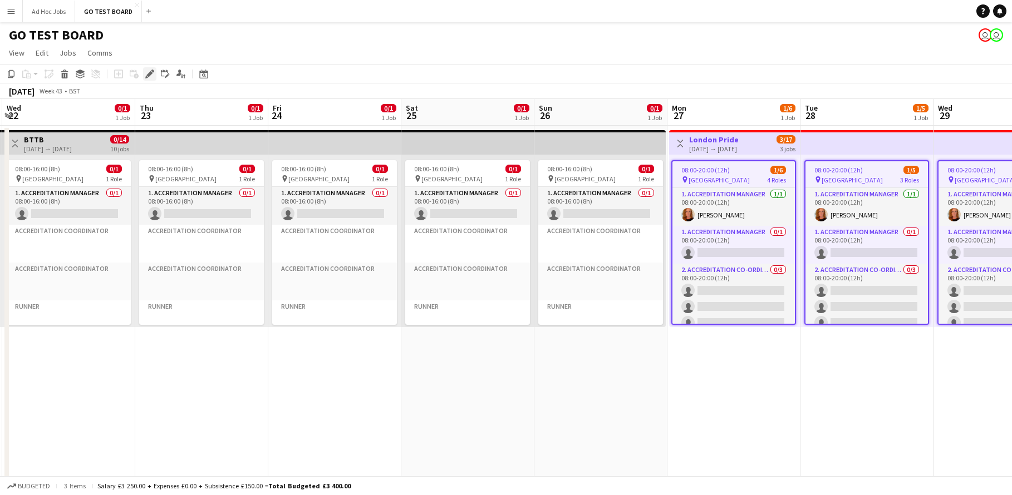
click at [148, 68] on div "Edit" at bounding box center [149, 73] width 13 height 13
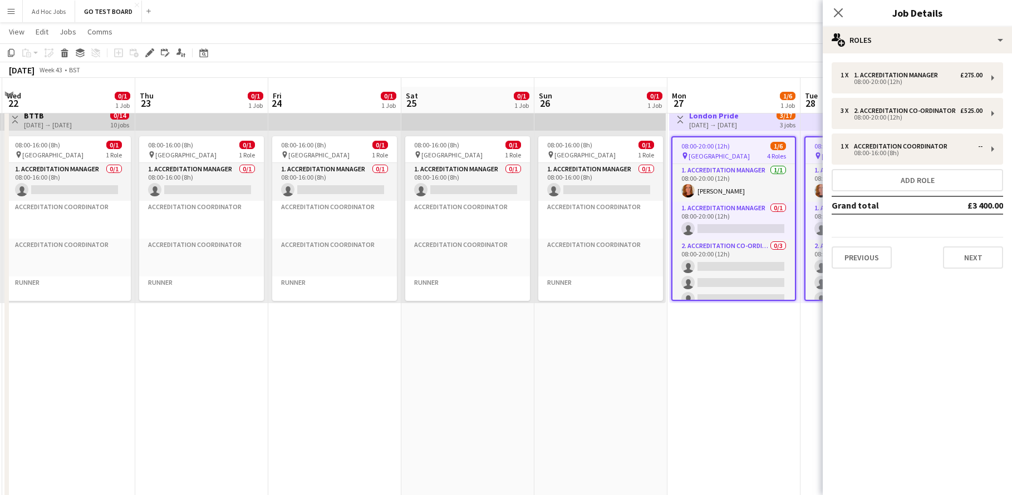
scroll to position [0, 0]
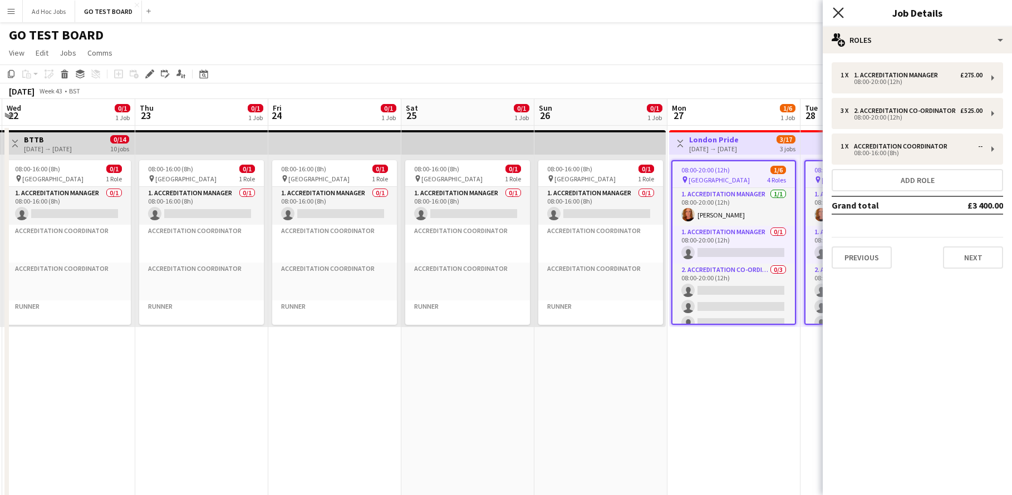
click at [843, 9] on icon "Close pop-in" at bounding box center [838, 12] width 11 height 11
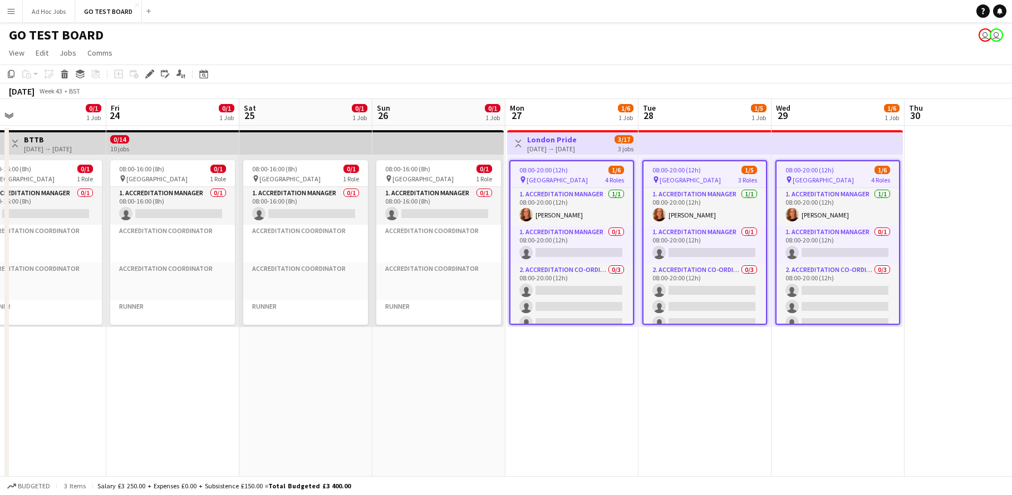
scroll to position [0, 292]
drag, startPoint x: 865, startPoint y: 415, endPoint x: 704, endPoint y: 424, distance: 160.6
click at [566, 141] on h3 "London Pride" at bounding box center [553, 140] width 50 height 10
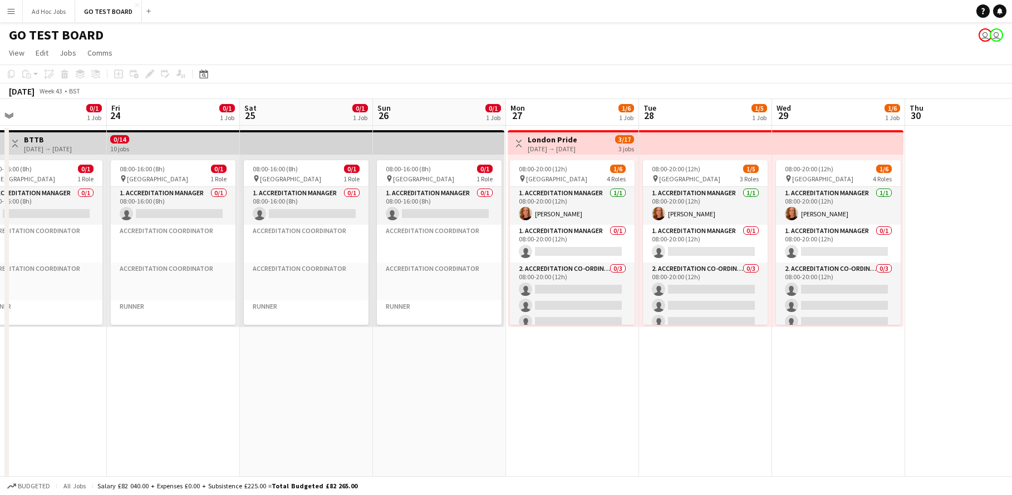
click at [566, 141] on h3 "London Pride" at bounding box center [553, 140] width 50 height 10
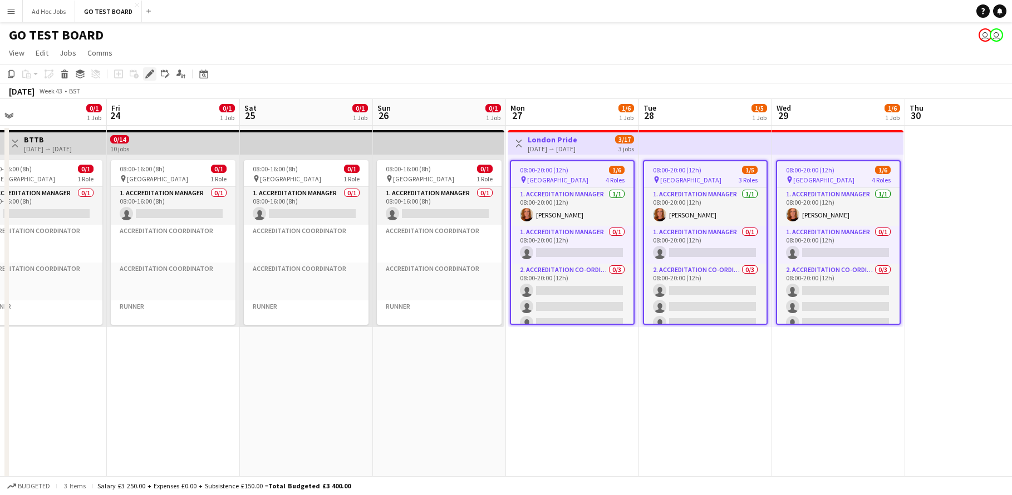
click at [151, 72] on icon at bounding box center [149, 74] width 6 height 6
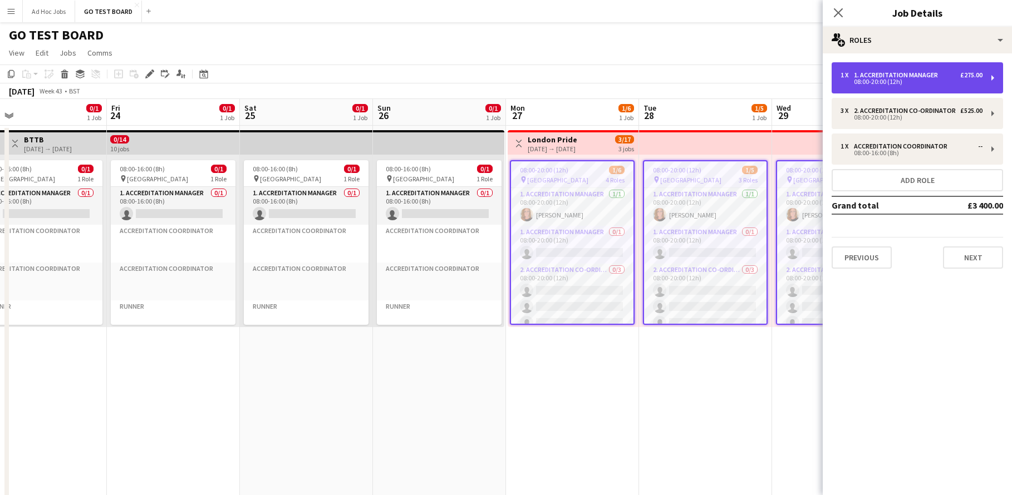
click at [870, 87] on div "1 x 1. Accreditation Manager £275.00 08:00-20:00 (12h)" at bounding box center [917, 77] width 171 height 31
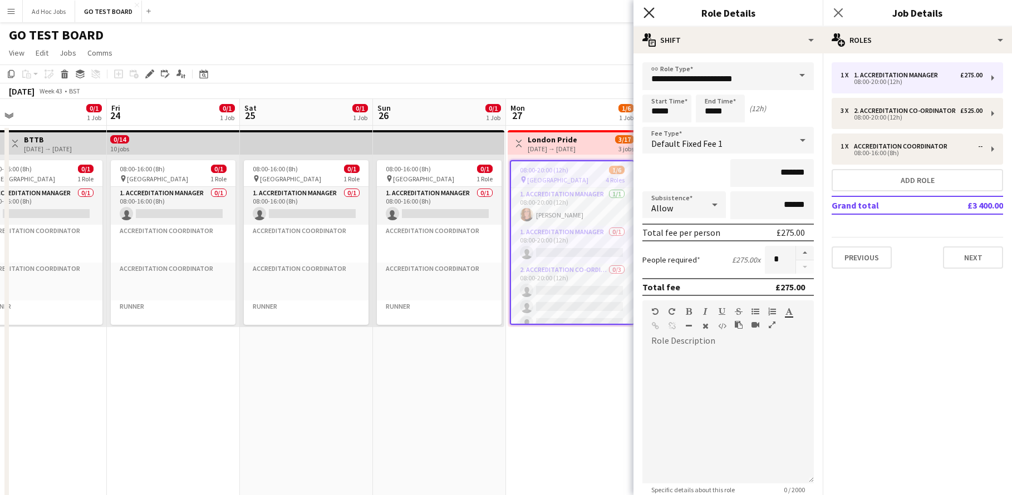
click at [653, 14] on icon "Close pop-in" at bounding box center [649, 12] width 11 height 11
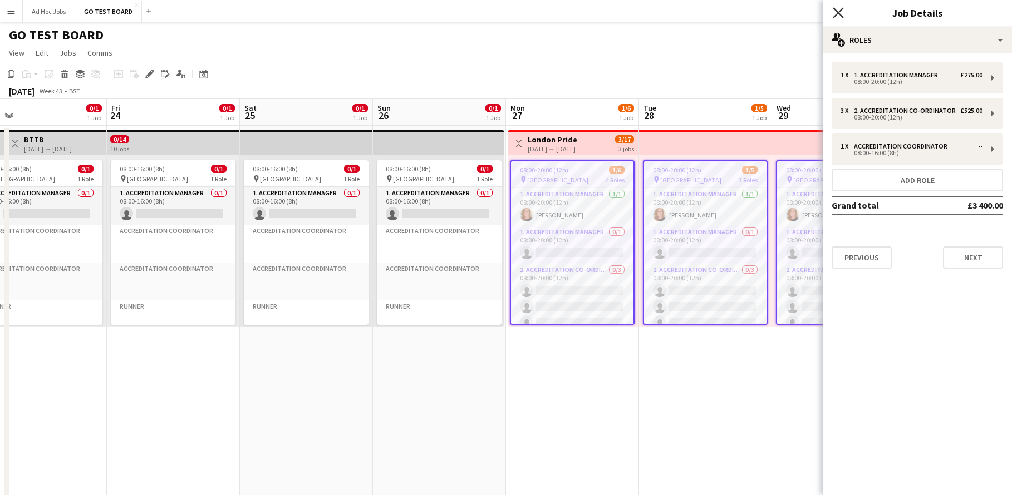
click at [838, 13] on icon at bounding box center [838, 12] width 11 height 11
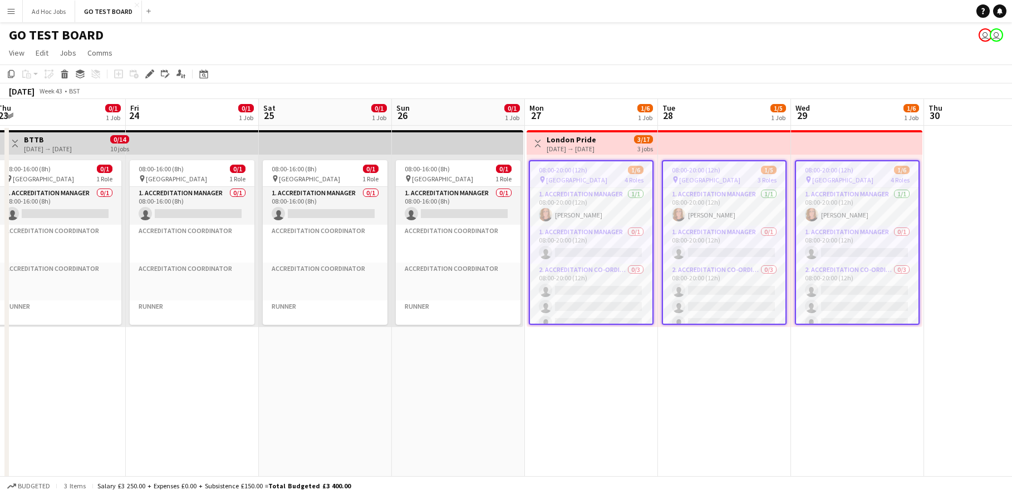
drag, startPoint x: 464, startPoint y: 402, endPoint x: 636, endPoint y: 393, distance: 172.3
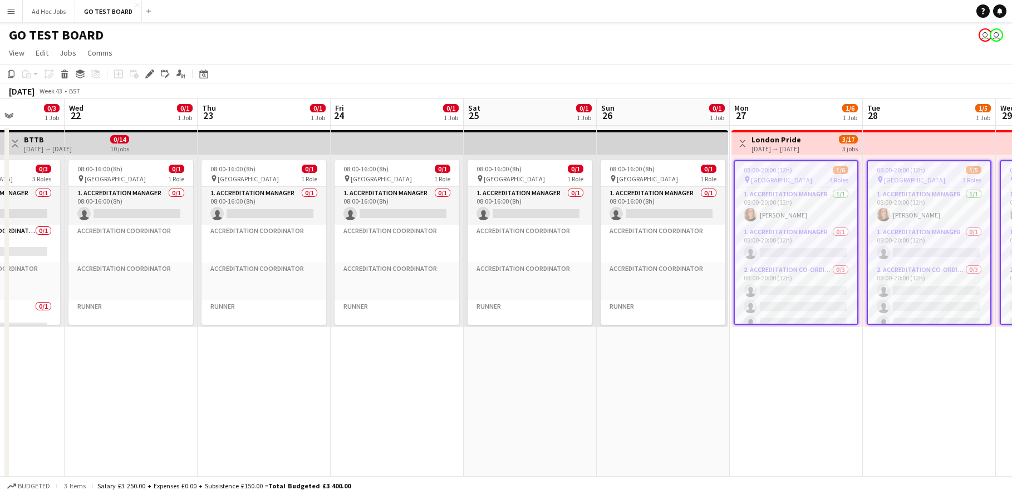
scroll to position [0, 225]
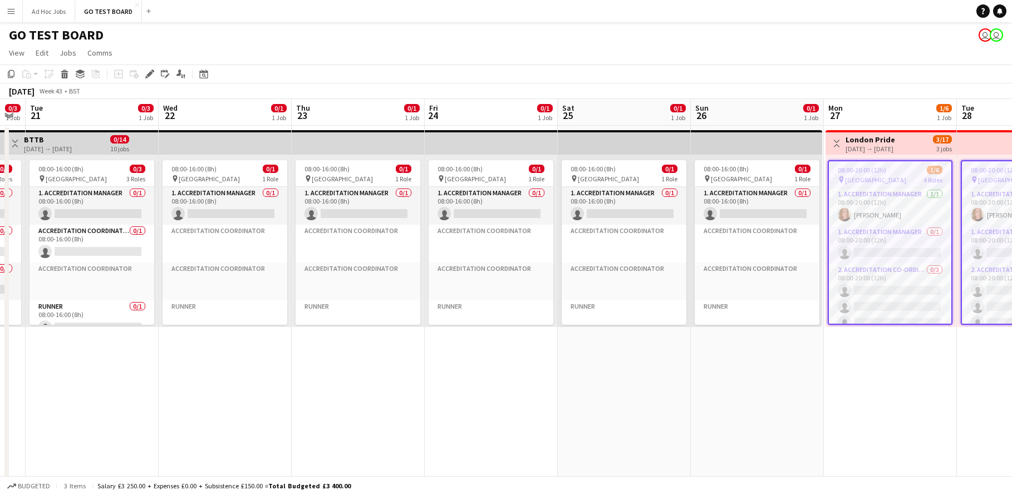
drag, startPoint x: 239, startPoint y: 385, endPoint x: 435, endPoint y: 382, distance: 196.0
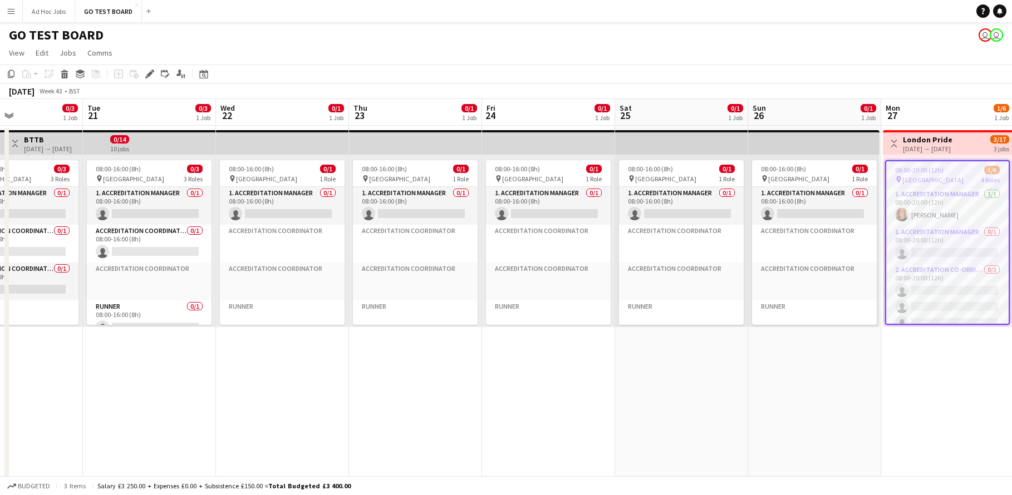
drag, startPoint x: 195, startPoint y: 389, endPoint x: 562, endPoint y: 351, distance: 368.8
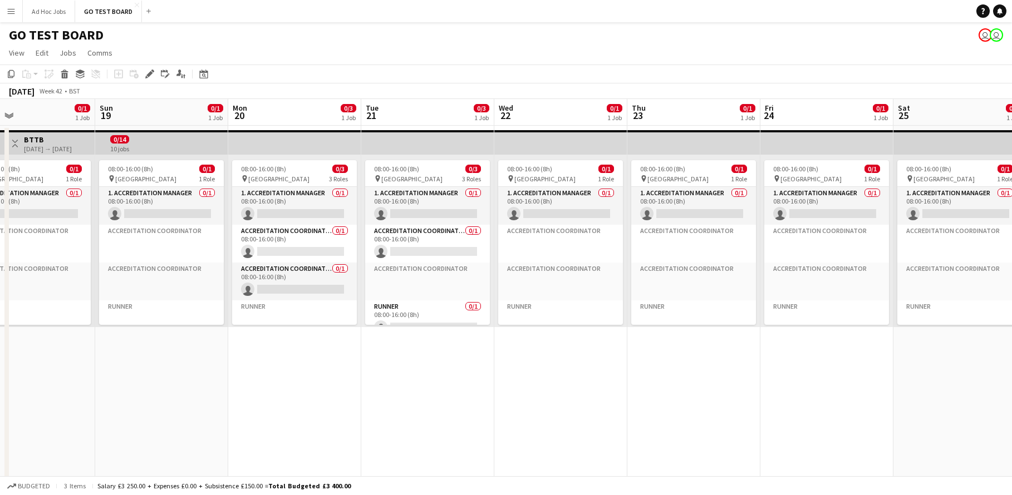
drag, startPoint x: 161, startPoint y: 414, endPoint x: 541, endPoint y: 400, distance: 380.0
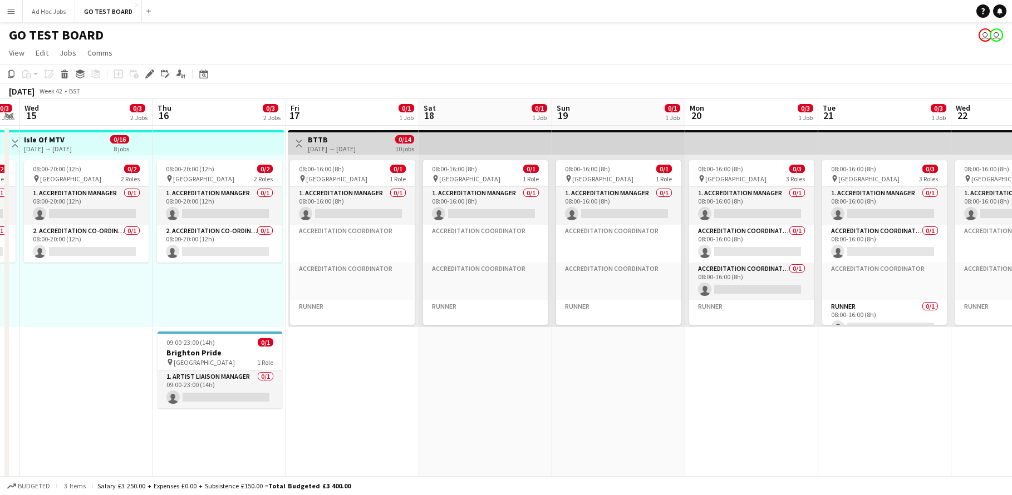
scroll to position [0, 323]
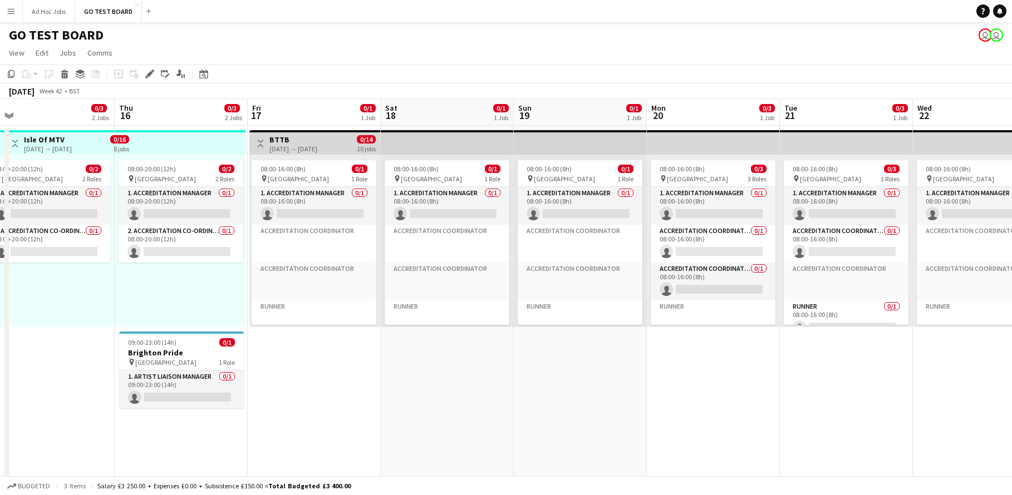
drag, startPoint x: 247, startPoint y: 430, endPoint x: 535, endPoint y: 415, distance: 288.2
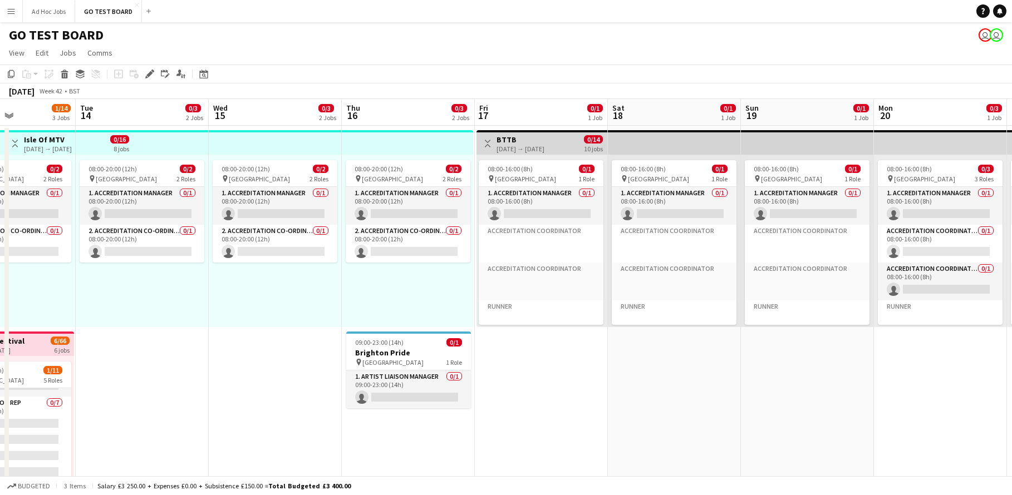
scroll to position [105, 0]
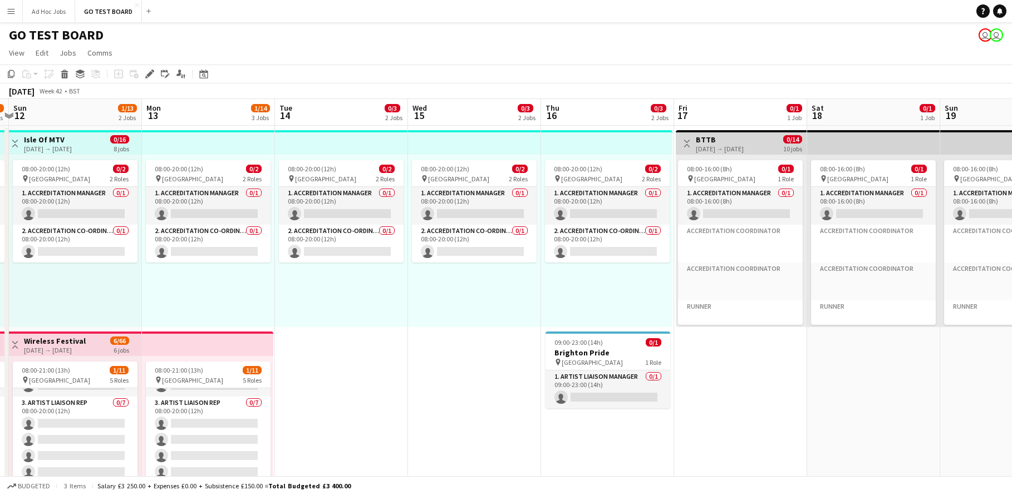
drag, startPoint x: 203, startPoint y: 380, endPoint x: 423, endPoint y: 384, distance: 219.4
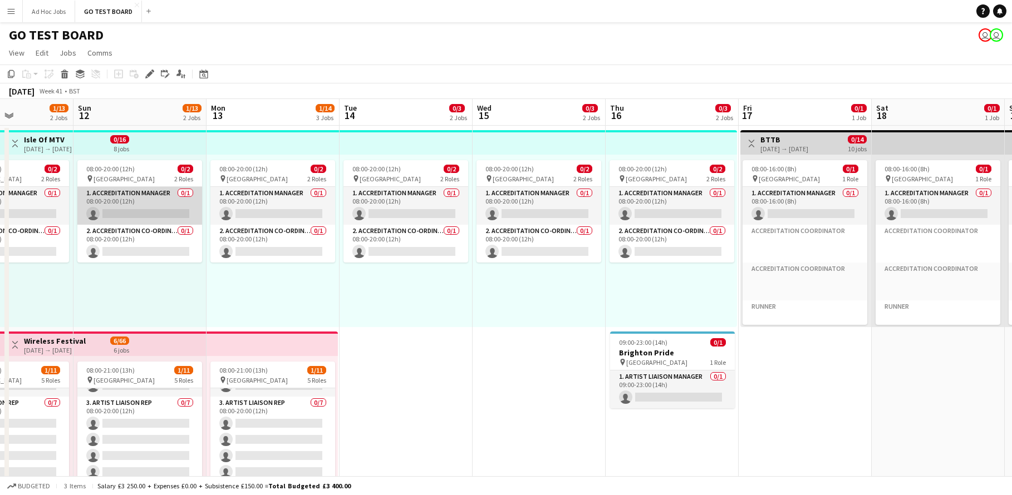
click at [146, 212] on app-card-role "1. Accreditation Manager 0/1 08:00-20:00 (12h) single-neutral-actions" at bounding box center [139, 206] width 125 height 38
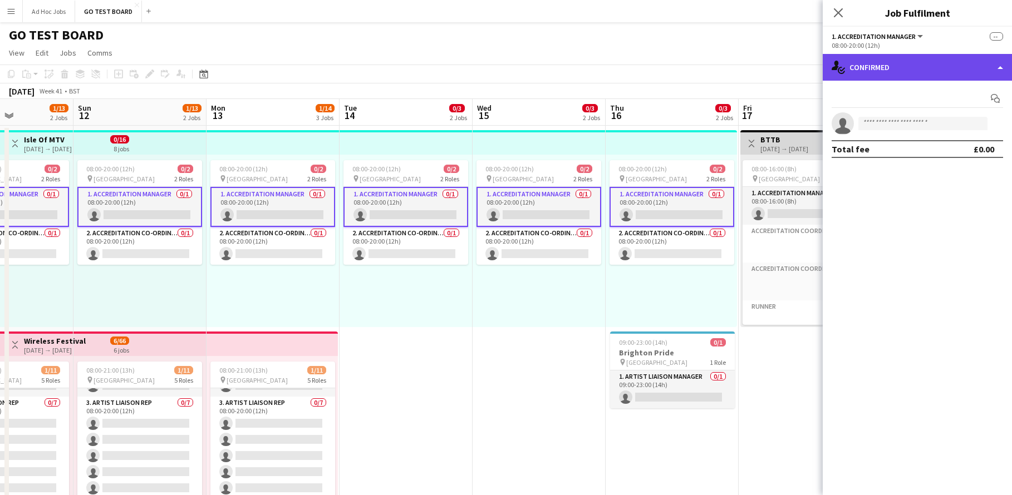
click at [1001, 70] on div "single-neutral-actions-check-2 Confirmed" at bounding box center [917, 67] width 189 height 27
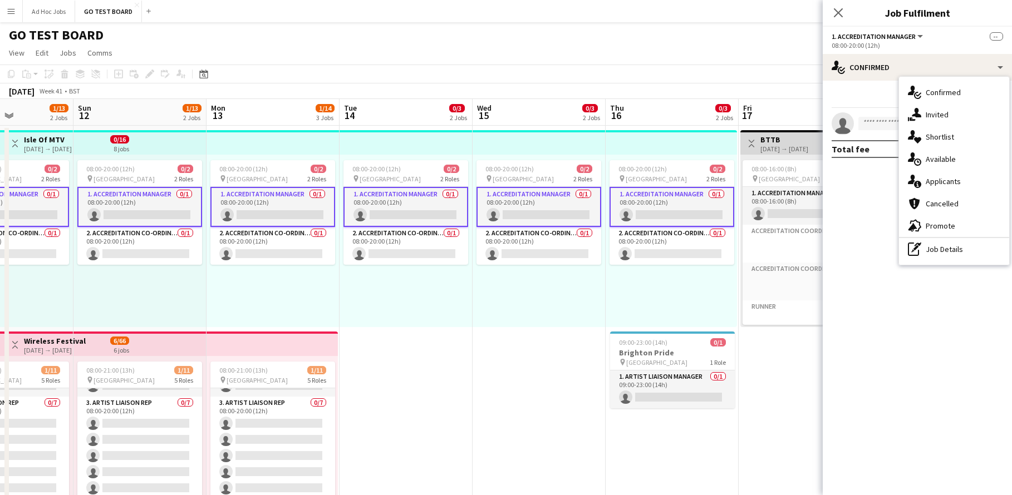
click at [390, 142] on app-top-bar at bounding box center [406, 142] width 133 height 24
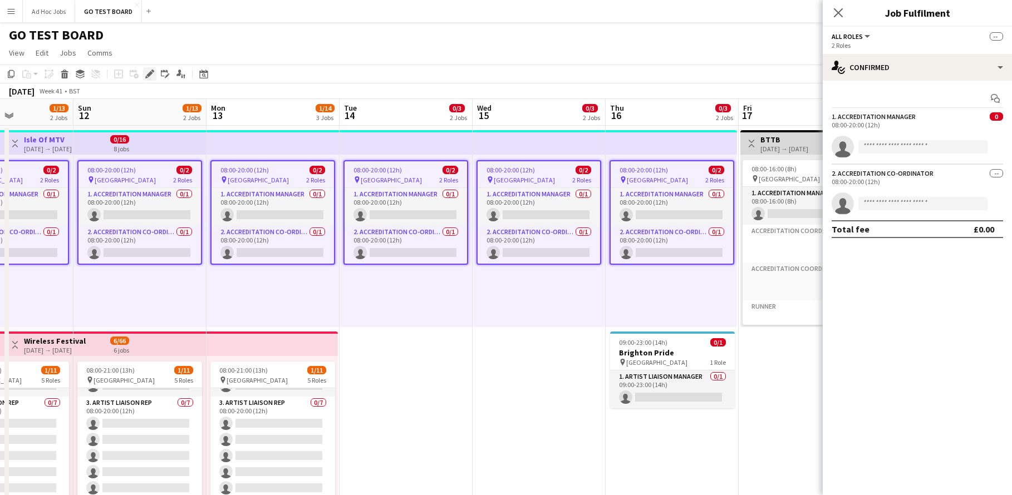
click at [147, 72] on icon "Edit" at bounding box center [149, 74] width 9 height 9
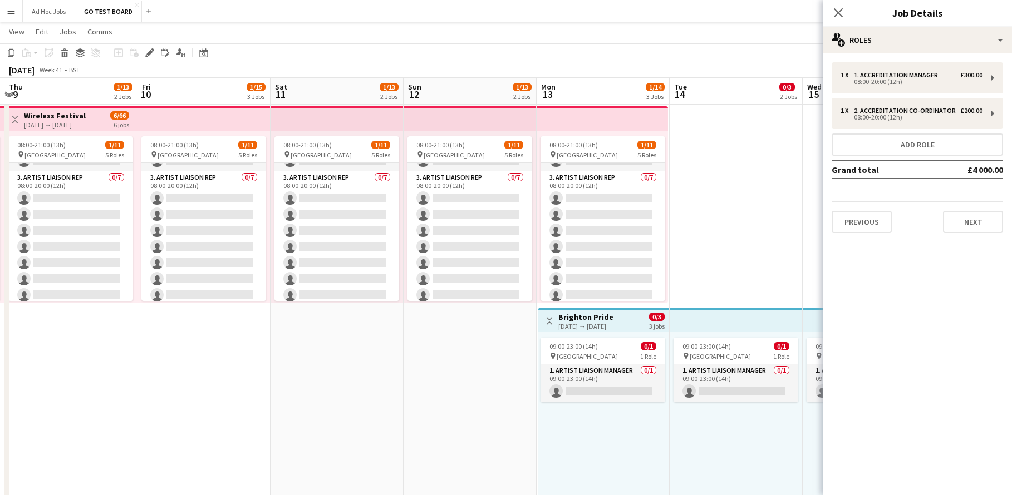
scroll to position [0, 242]
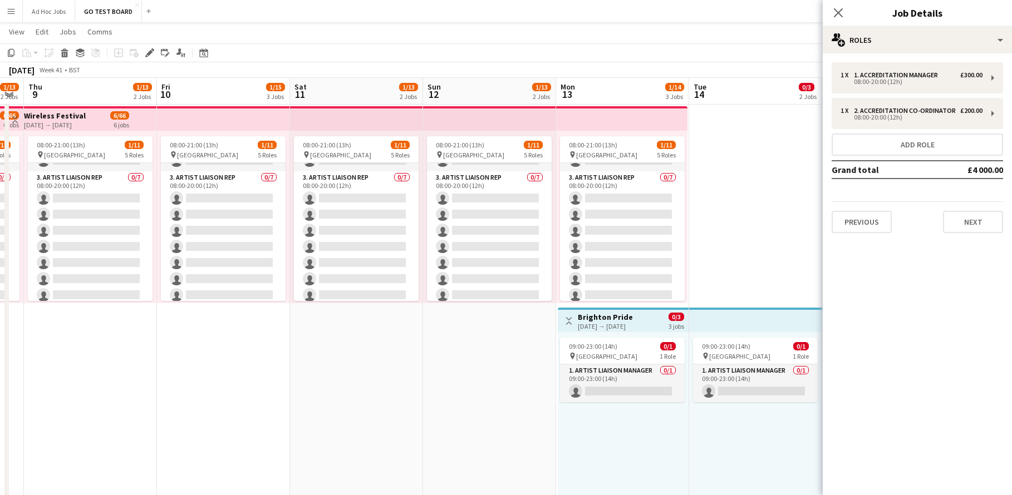
drag, startPoint x: 117, startPoint y: 352, endPoint x: 596, endPoint y: 384, distance: 479.8
click at [599, 384] on app-calendar-viewport "Tue 7 1/7 2 Jobs Wed 8 1/13 2 Jobs Thu 9 1/13 2 Jobs Fri 10 1/15 3 Jobs Sat 11 …" at bounding box center [506, 276] width 1012 height 914
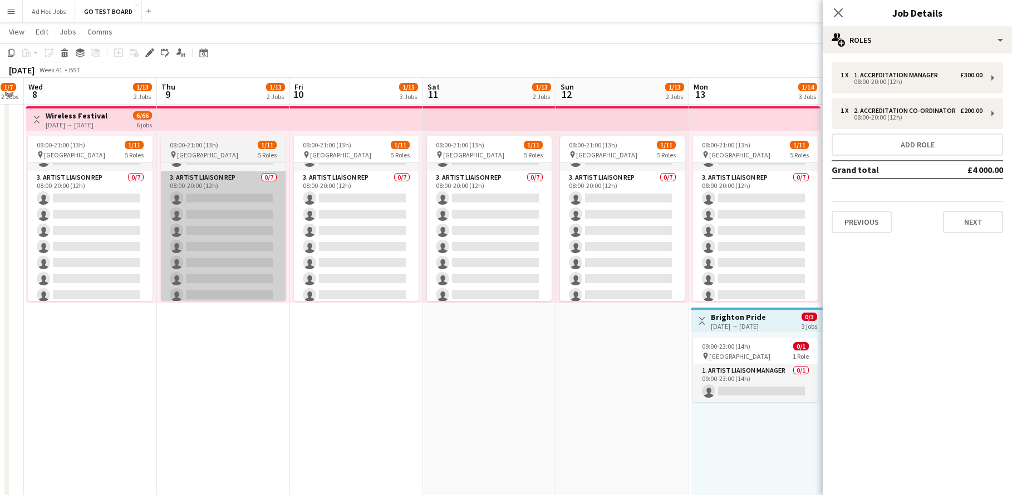
scroll to position [84, 0]
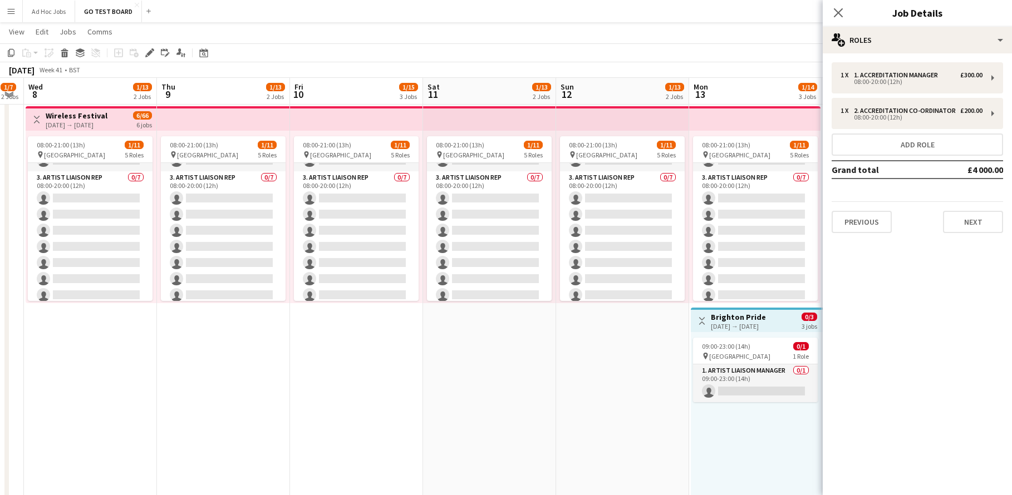
drag, startPoint x: 87, startPoint y: 120, endPoint x: 95, endPoint y: 116, distance: 8.5
click at [88, 121] on div "[DATE] → [DATE]" at bounding box center [77, 125] width 62 height 8
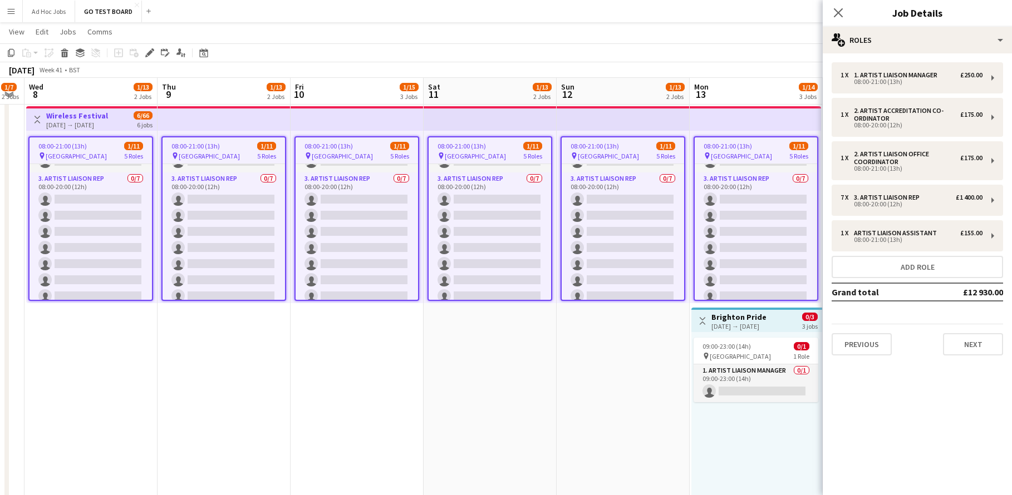
click at [462, 342] on app-date-cell "08:00-20:00 (12h) 0/2 pin Malta 2 Roles 1. Accreditation Manager 0/1 08:00-20:0…" at bounding box center [490, 204] width 133 height 609
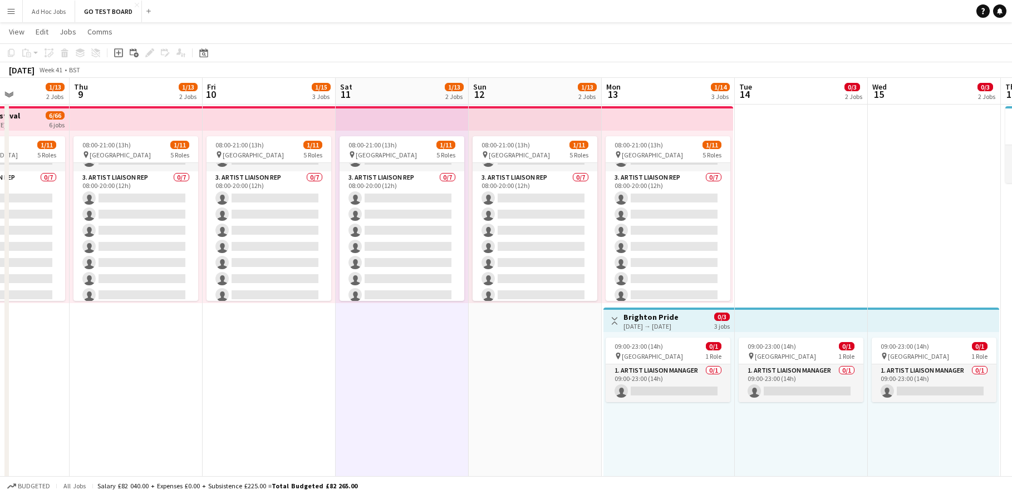
drag, startPoint x: 909, startPoint y: 241, endPoint x: 357, endPoint y: 207, distance: 552.2
click at [457, 224] on app-calendar-viewport "Mon 6 2/18 3 Jobs Tue 7 1/7 2 Jobs Wed 8 1/13 2 Jobs Thu 9 1/13 2 Jobs Fri 10 1…" at bounding box center [506, 276] width 1012 height 914
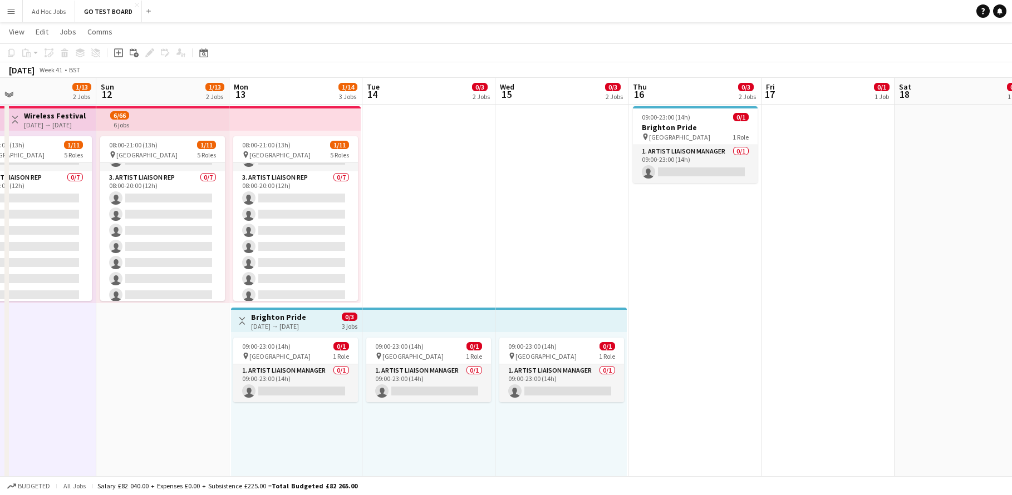
drag, startPoint x: 791, startPoint y: 207, endPoint x: 230, endPoint y: 180, distance: 561.3
click at [235, 182] on app-calendar-viewport "Wed 8 1/13 2 Jobs Thu 9 1/13 2 Jobs Fri 10 1/15 3 Jobs Sat 11 1/13 2 Jobs Sun 1…" at bounding box center [506, 276] width 1012 height 914
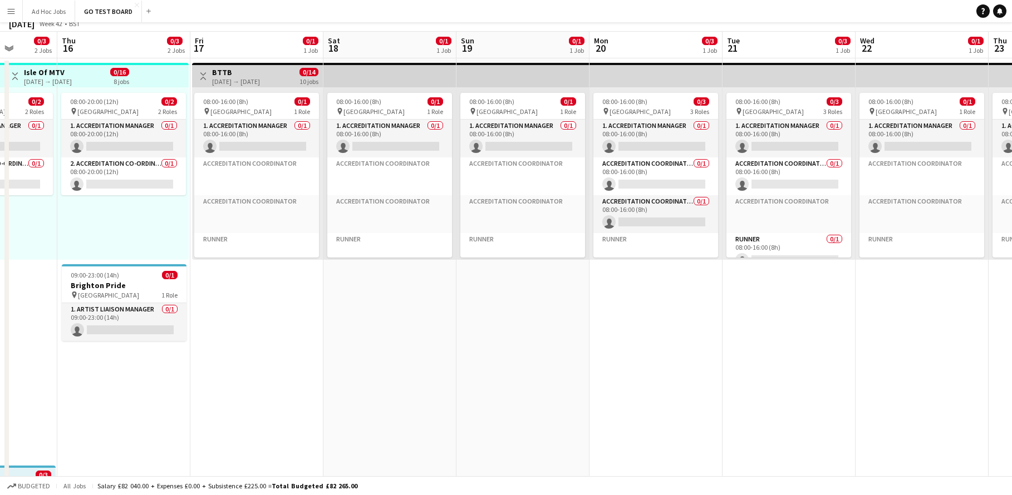
scroll to position [0, 0]
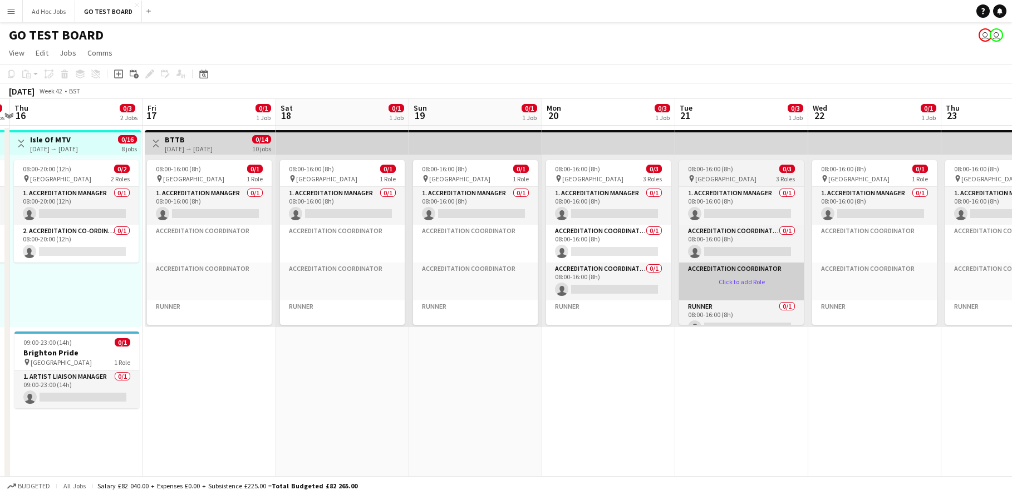
drag, startPoint x: 801, startPoint y: 299, endPoint x: 298, endPoint y: 274, distance: 503.3
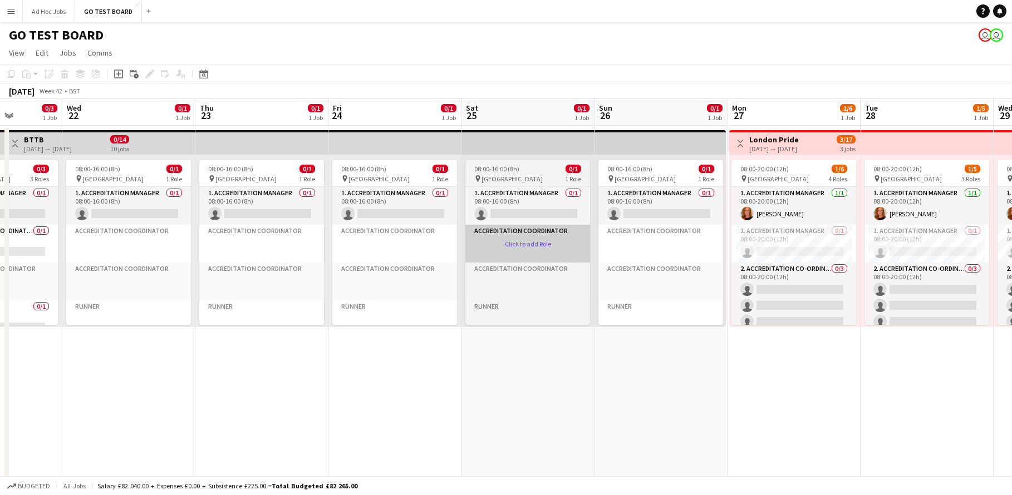
scroll to position [0, 415]
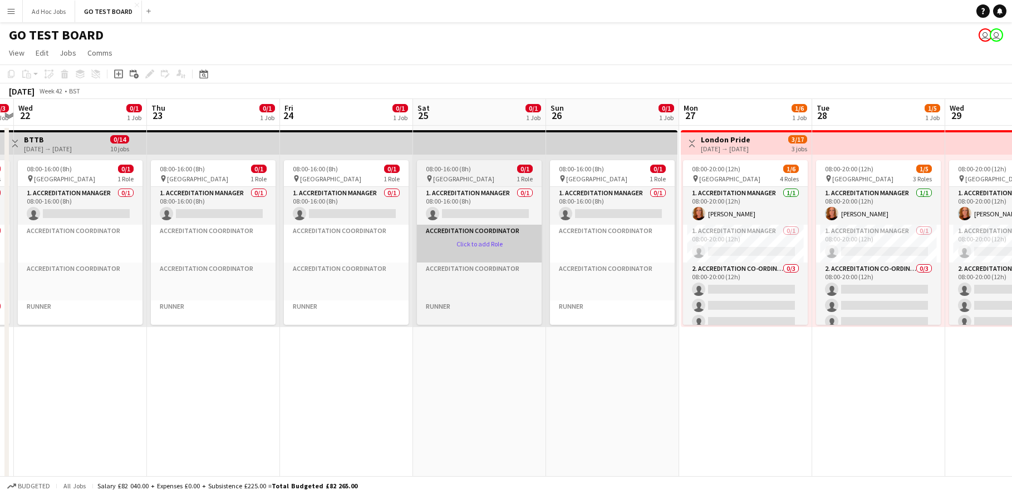
drag, startPoint x: 544, startPoint y: 269, endPoint x: 317, endPoint y: 252, distance: 227.8
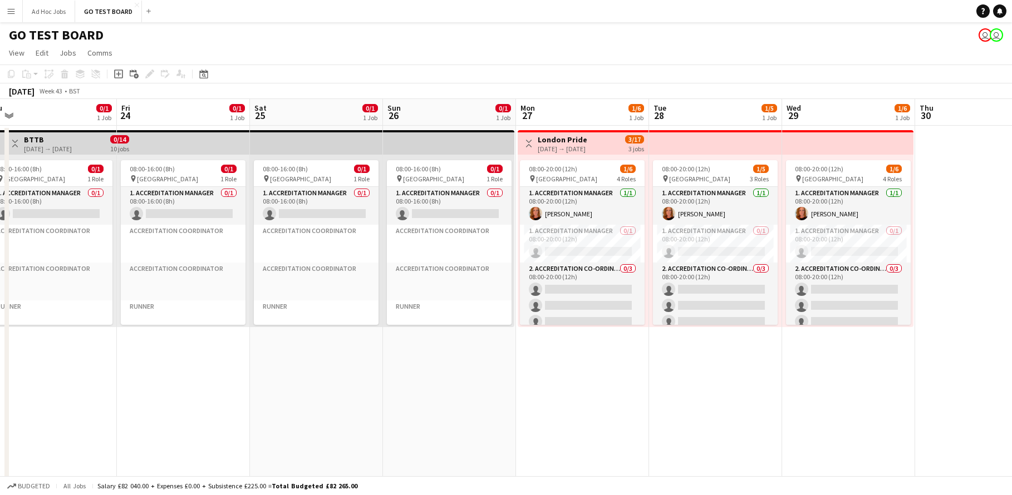
click at [609, 349] on app-date-cell "Toggle View London Pride [DATE] → [DATE] 3/17 3 jobs 08:00-20:00 (12h) 1/6 pin …" at bounding box center [582, 430] width 133 height 609
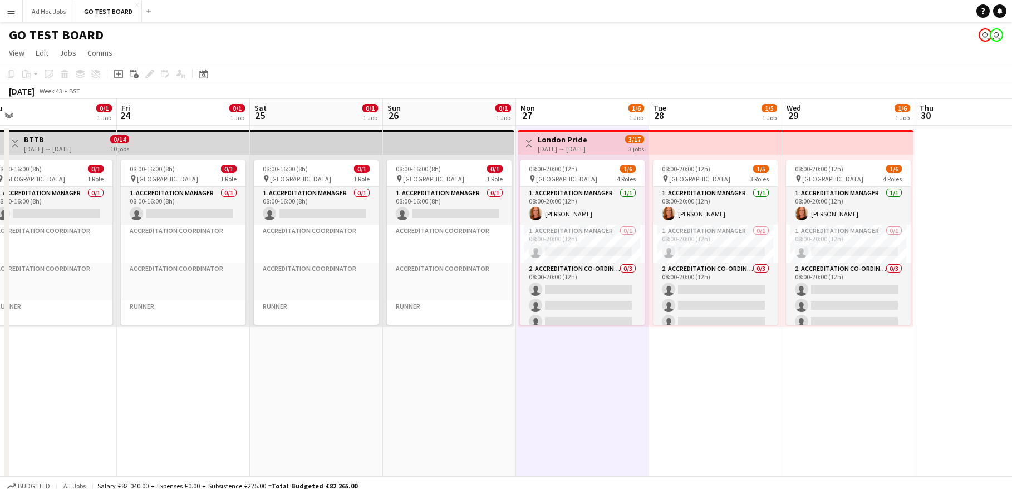
click at [587, 146] on div "[DATE] → [DATE]" at bounding box center [563, 149] width 50 height 8
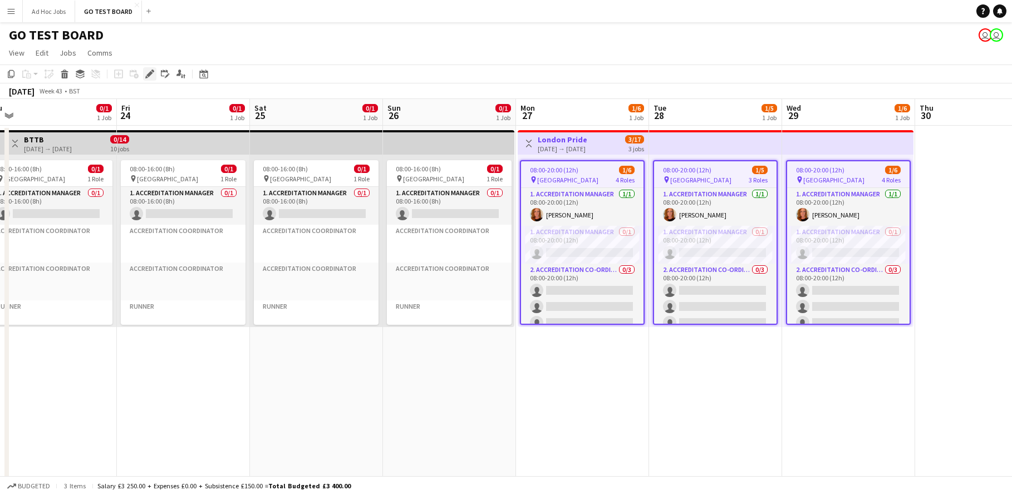
click at [145, 76] on icon "Edit" at bounding box center [149, 74] width 9 height 9
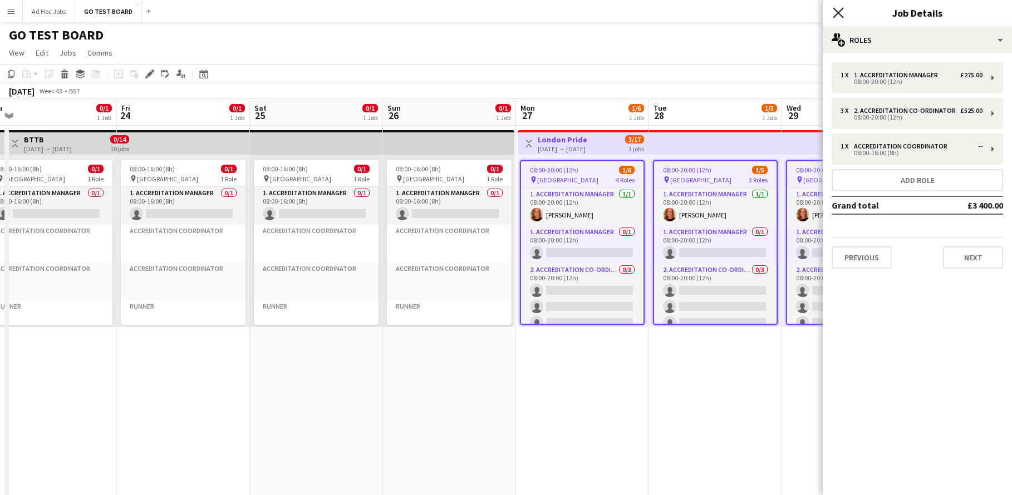
click at [837, 7] on icon "Close pop-in" at bounding box center [838, 12] width 11 height 11
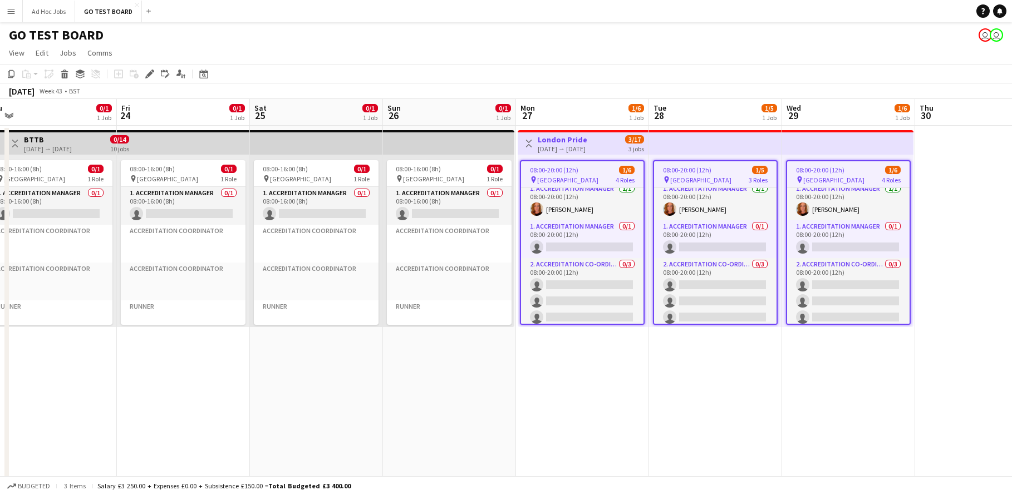
scroll to position [1, 0]
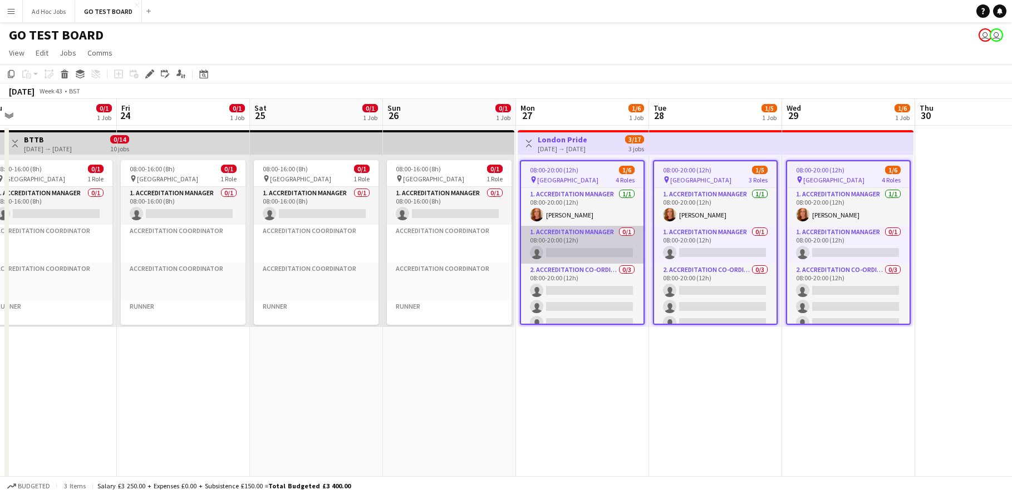
click at [577, 244] on app-card-role "1. Accreditation Manager 0/1 08:00-20:00 (12h) single-neutral-actions" at bounding box center [582, 245] width 122 height 38
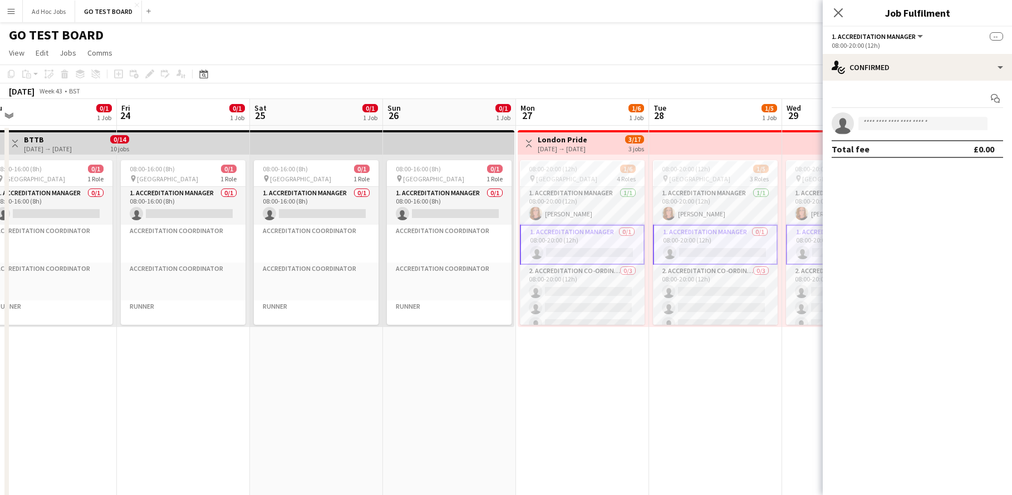
click at [553, 147] on div "[DATE] → [DATE]" at bounding box center [563, 149] width 50 height 8
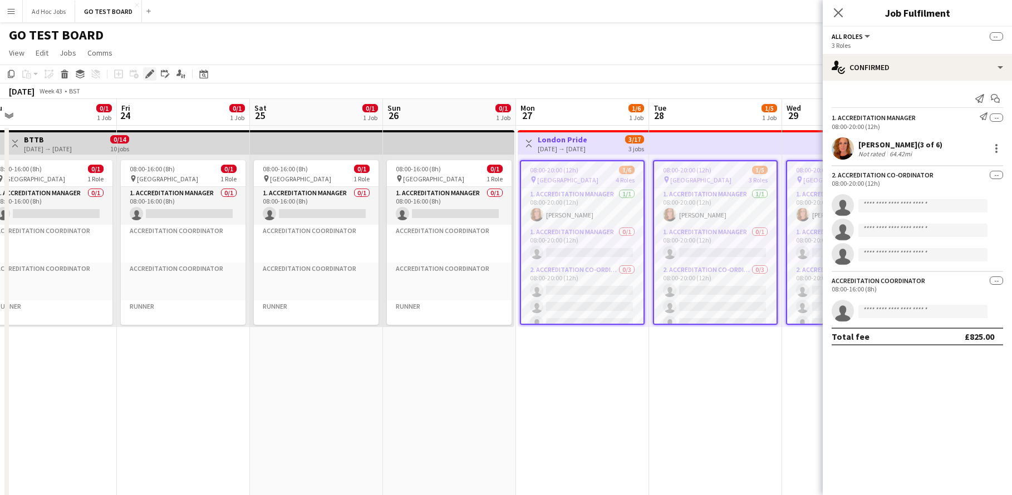
click at [150, 72] on icon at bounding box center [149, 74] width 6 height 6
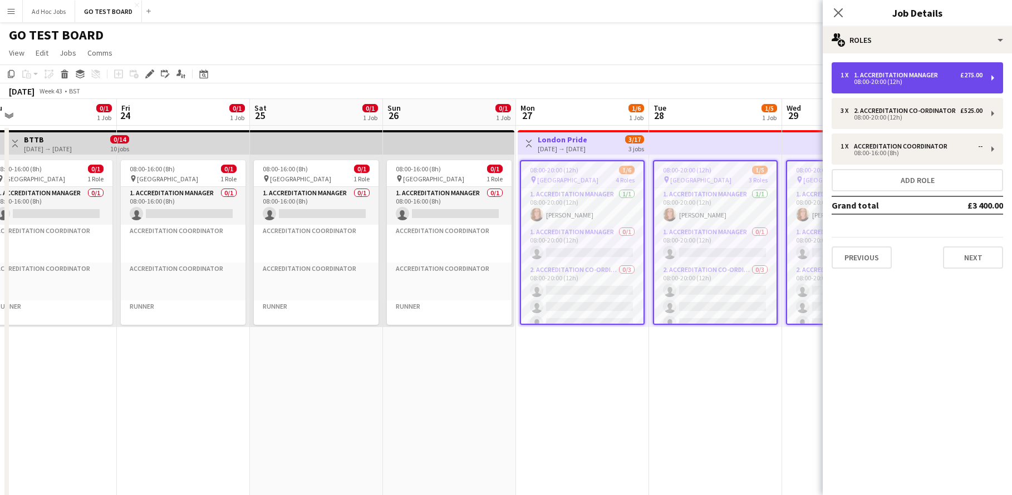
click at [994, 75] on div "1 x 1. Accreditation Manager £275.00 08:00-20:00 (12h)" at bounding box center [917, 77] width 171 height 31
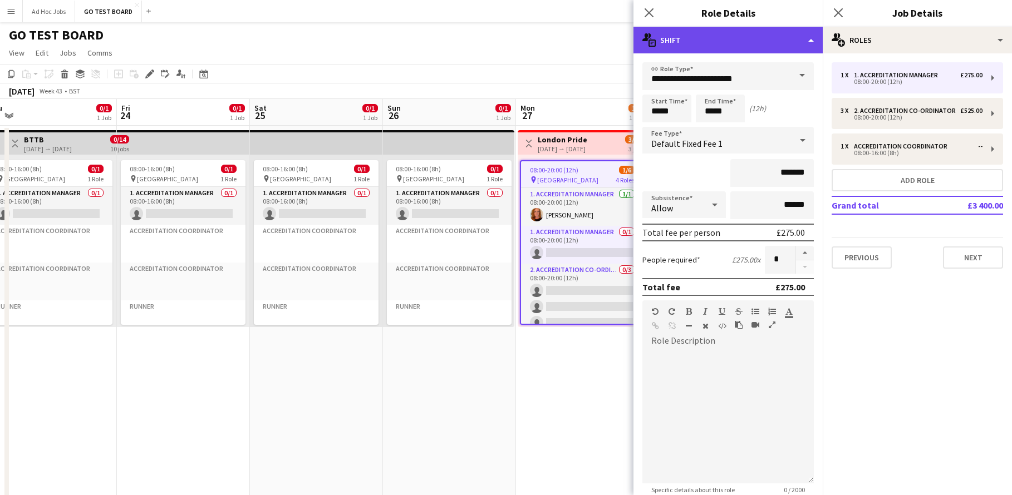
click at [807, 43] on div "multiple-actions-text Shift" at bounding box center [728, 40] width 189 height 27
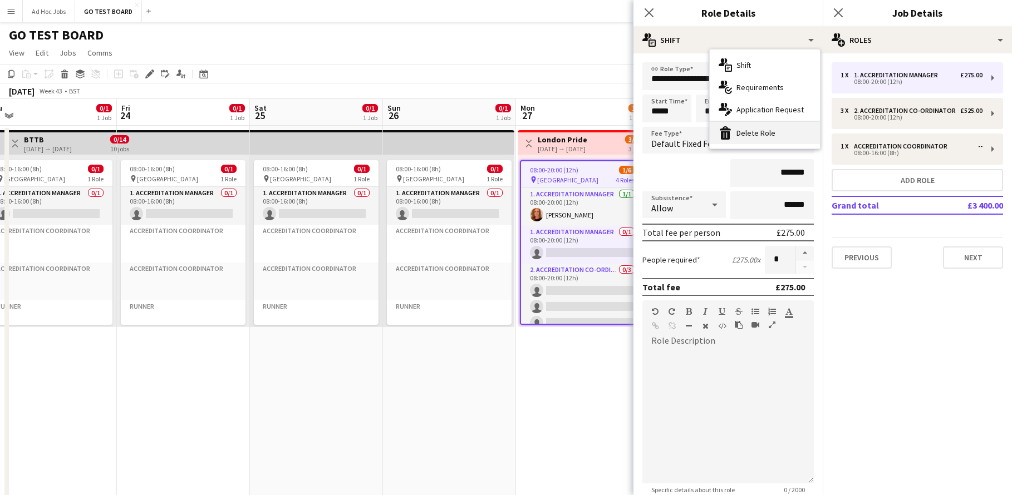
click at [768, 133] on div "bin-2 Delete Role" at bounding box center [765, 133] width 110 height 22
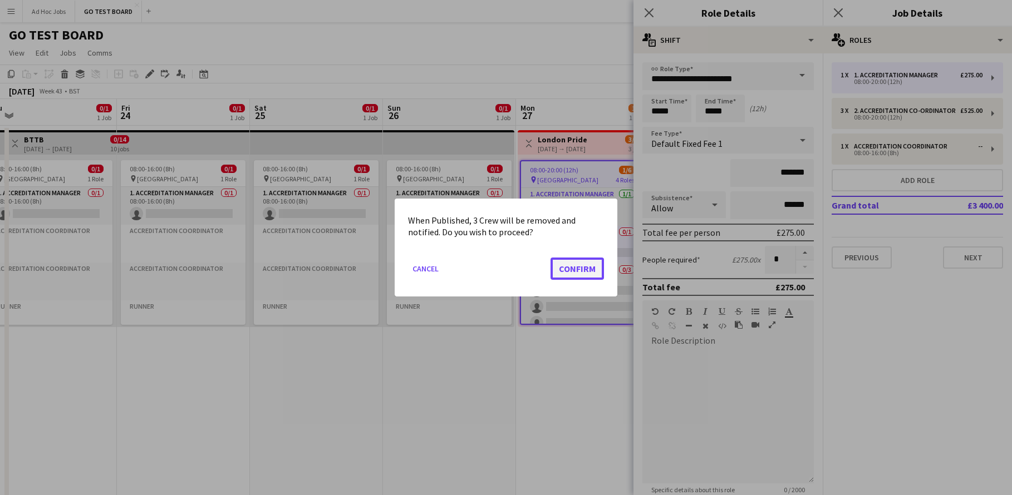
click at [575, 266] on button "Confirm" at bounding box center [577, 269] width 53 height 22
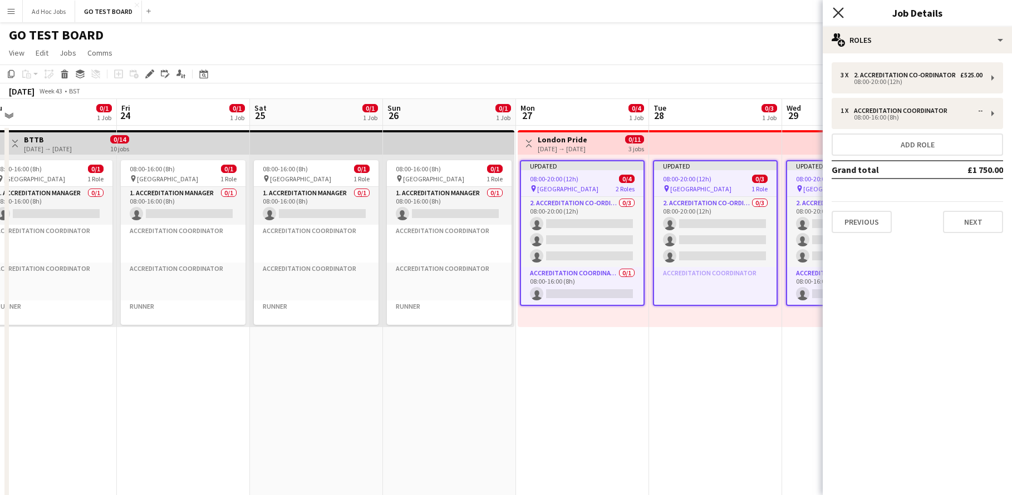
click at [837, 15] on icon "Close pop-in" at bounding box center [838, 12] width 11 height 11
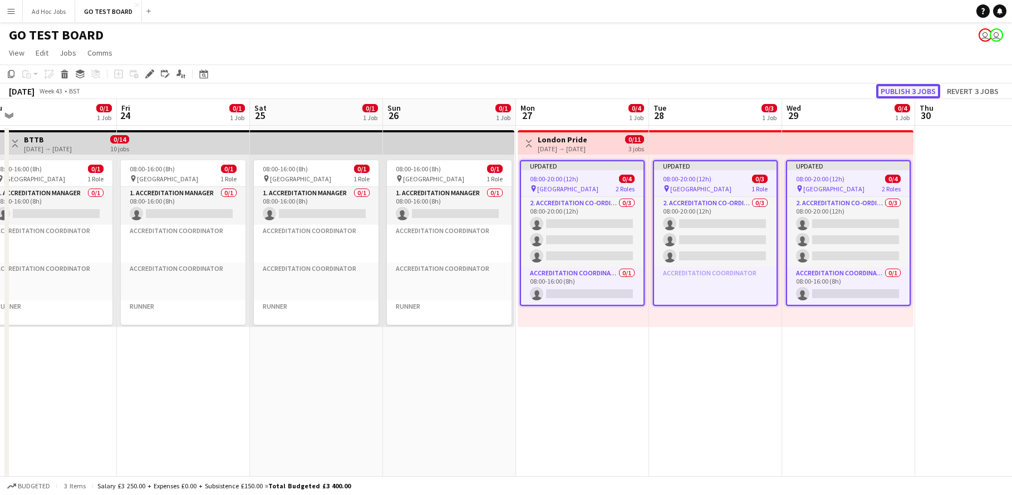
click at [904, 93] on button "Publish 3 jobs" at bounding box center [908, 91] width 64 height 14
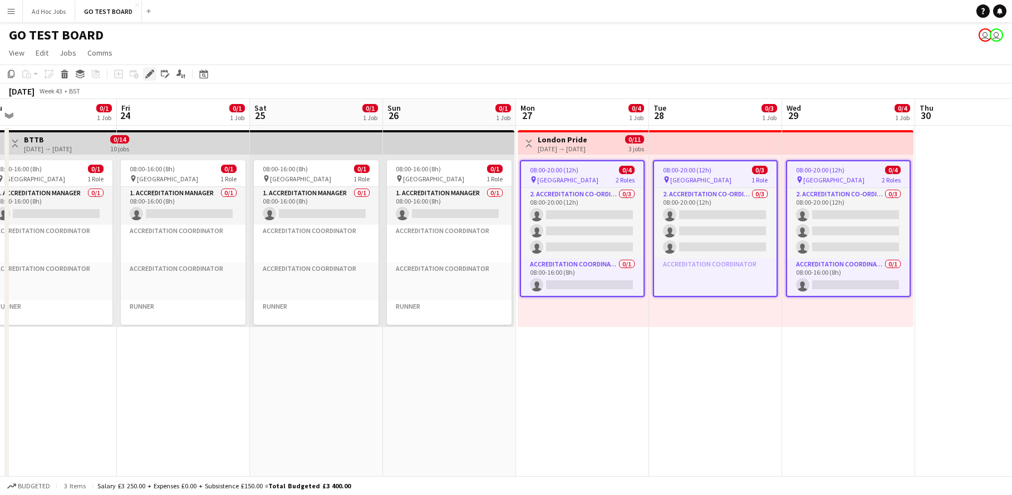
click at [151, 77] on icon "Edit" at bounding box center [149, 74] width 9 height 9
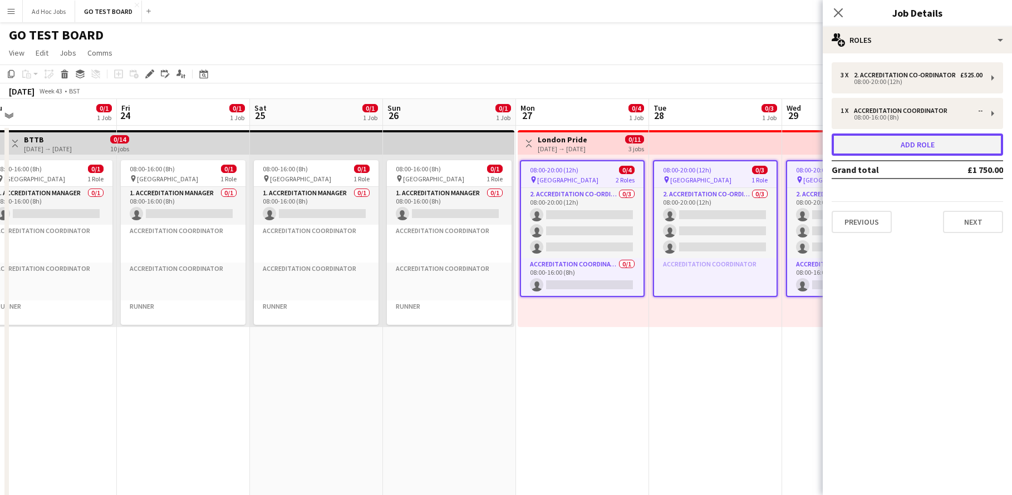
click at [935, 142] on button "Add role" at bounding box center [917, 145] width 171 height 22
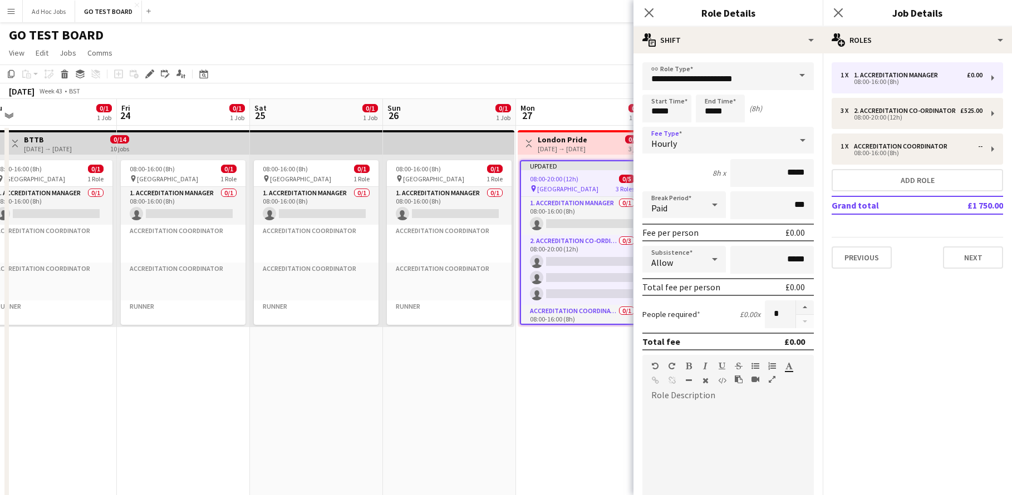
click at [796, 138] on icon at bounding box center [802, 140] width 13 height 22
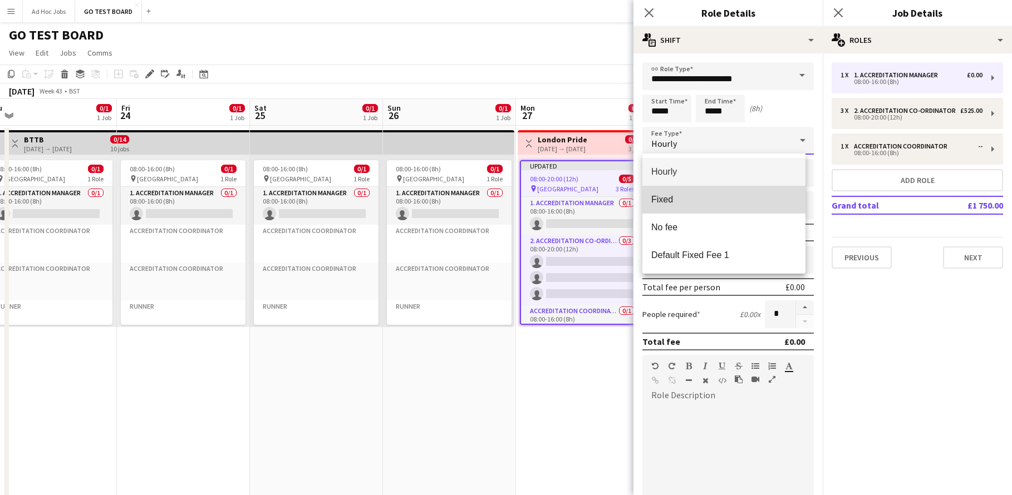
click at [675, 194] on span "Fixed" at bounding box center [723, 199] width 145 height 11
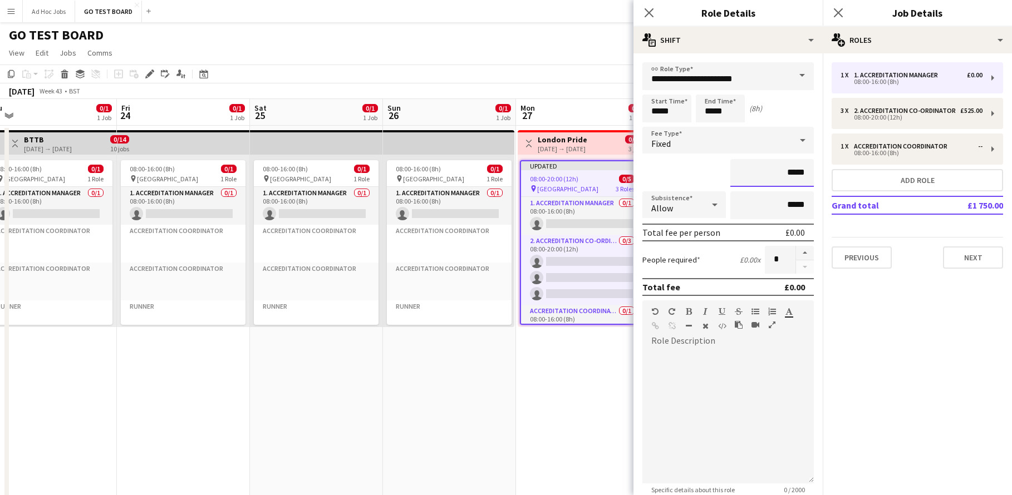
click at [781, 171] on input "*****" at bounding box center [772, 173] width 84 height 28
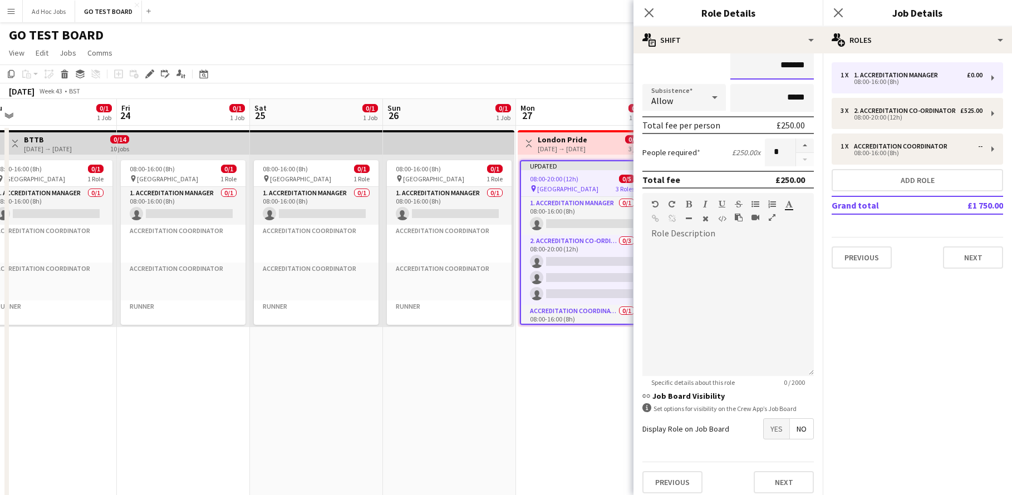
scroll to position [115, 0]
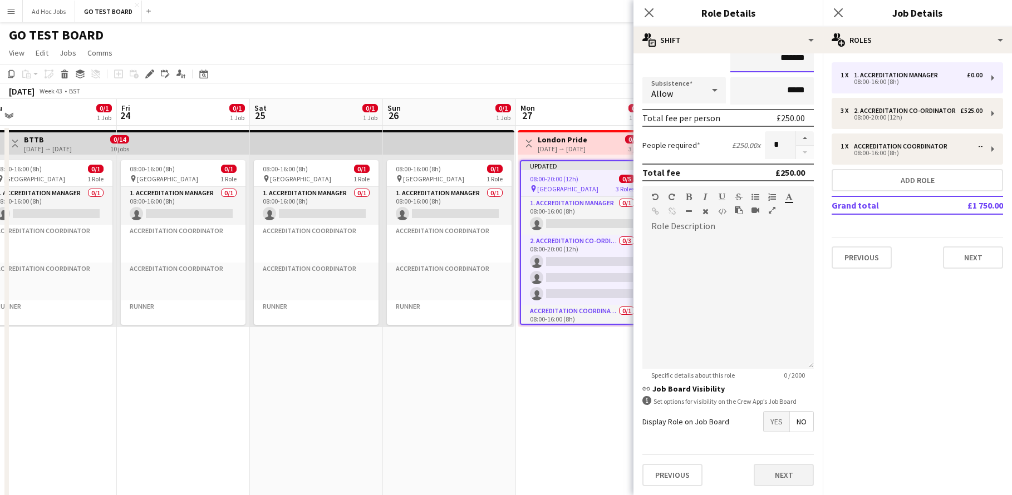
type input "*******"
click at [787, 474] on button "Next" at bounding box center [784, 475] width 60 height 22
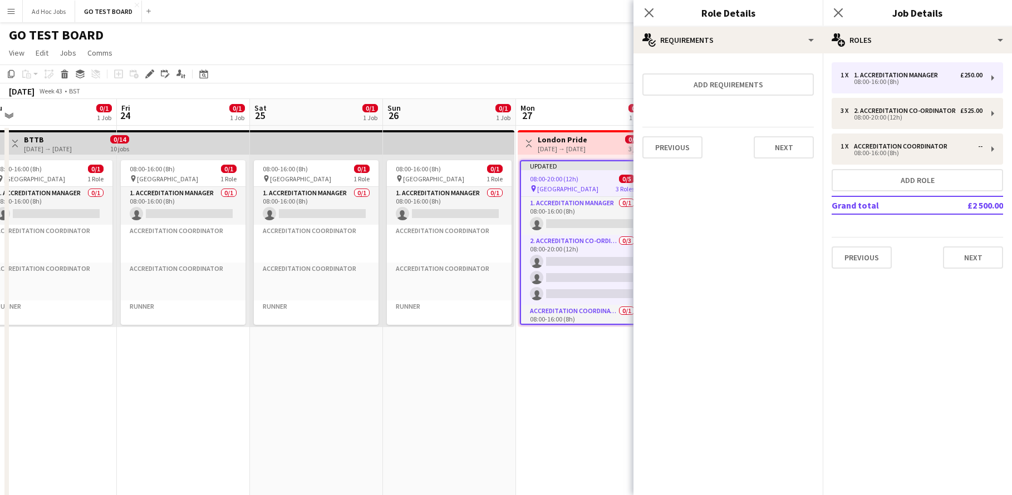
scroll to position [0, 0]
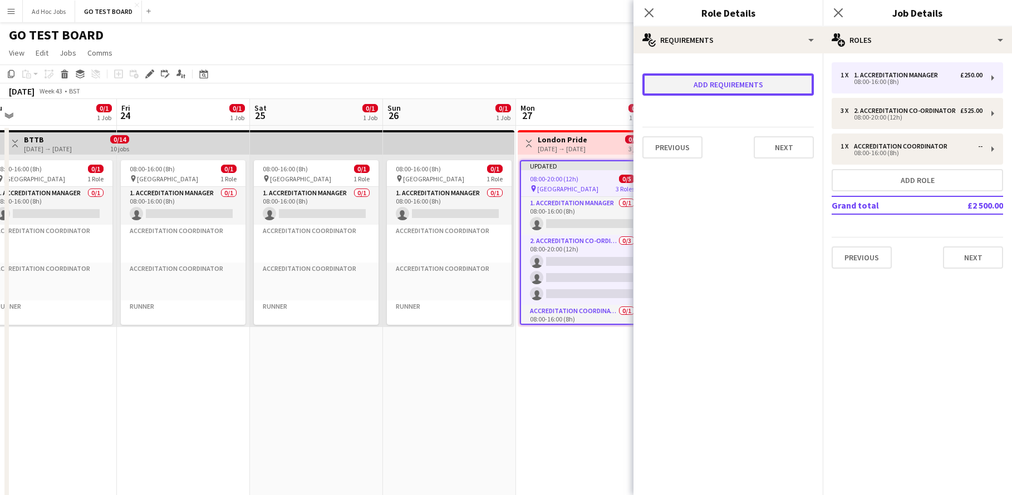
click at [762, 90] on button "Add requirements" at bounding box center [727, 84] width 171 height 22
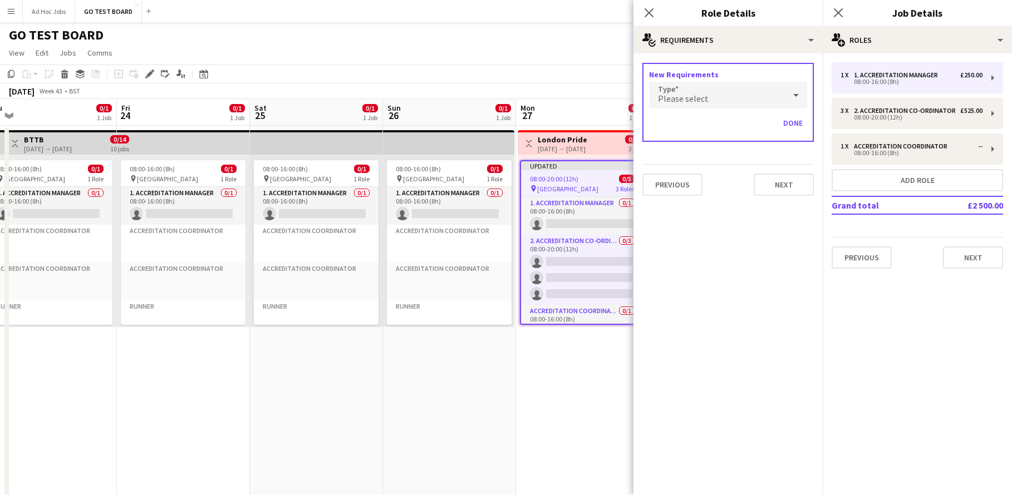
click at [796, 97] on icon at bounding box center [795, 95] width 13 height 22
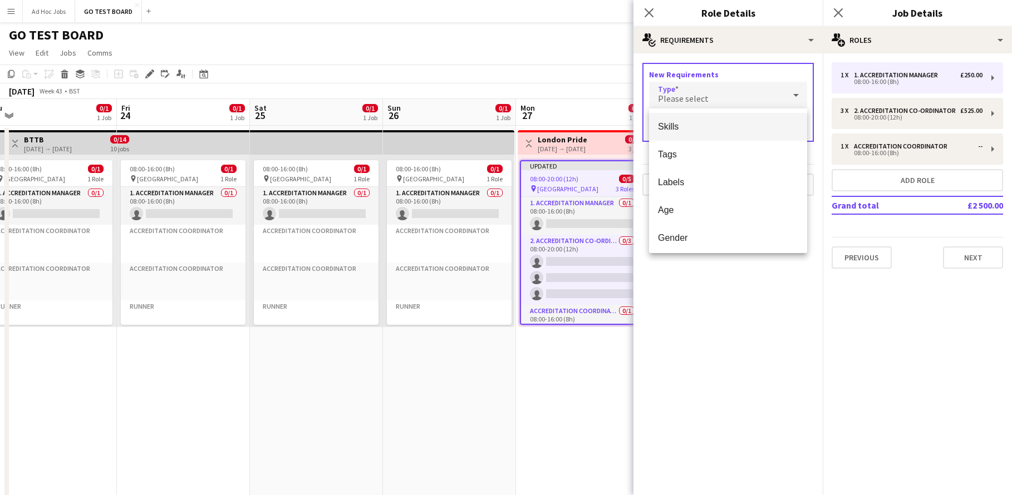
click at [714, 131] on span "Skills" at bounding box center [728, 126] width 140 height 11
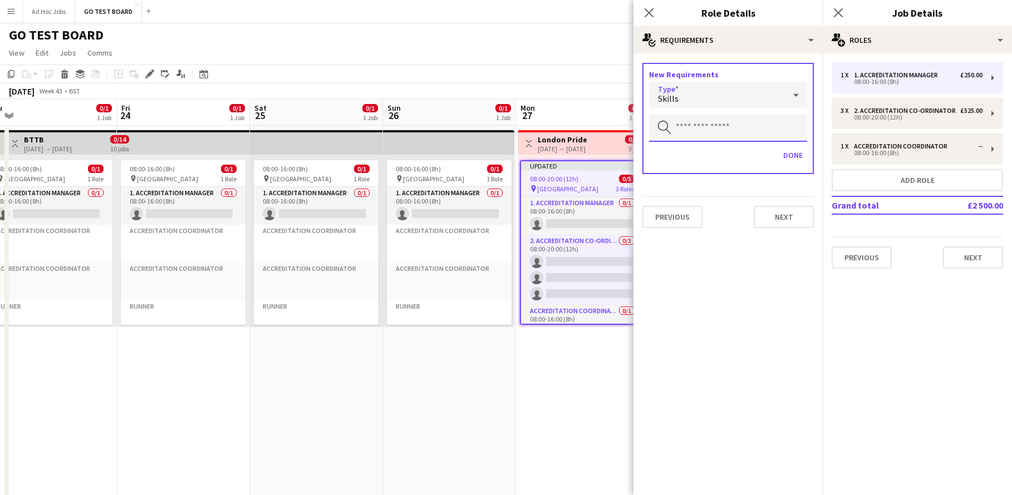
click at [724, 127] on input "text" at bounding box center [728, 128] width 158 height 28
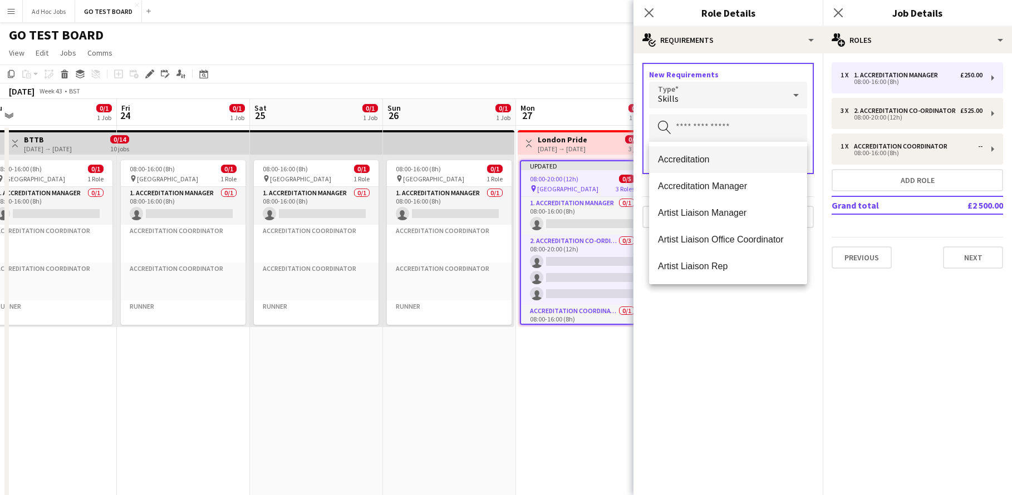
click at [717, 165] on mat-option "Accreditation" at bounding box center [728, 159] width 158 height 27
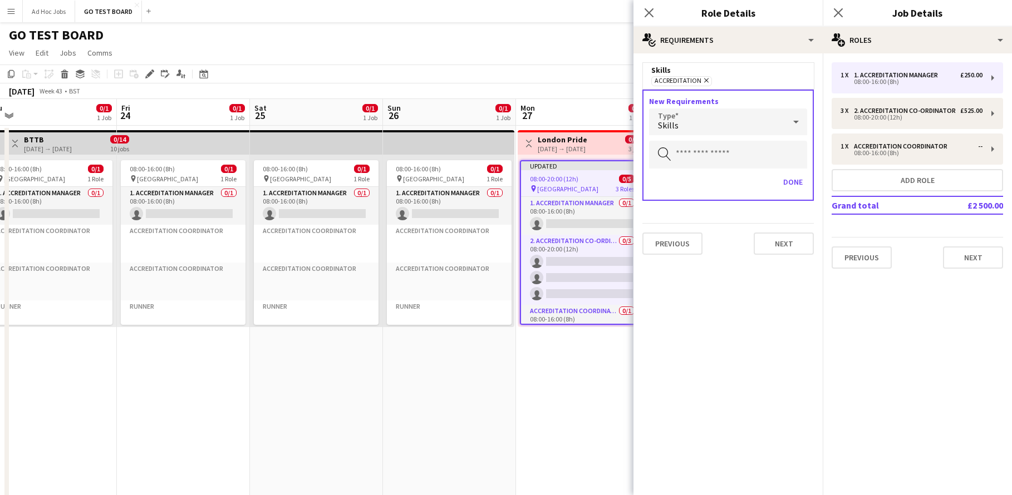
click at [794, 120] on icon at bounding box center [795, 122] width 13 height 22
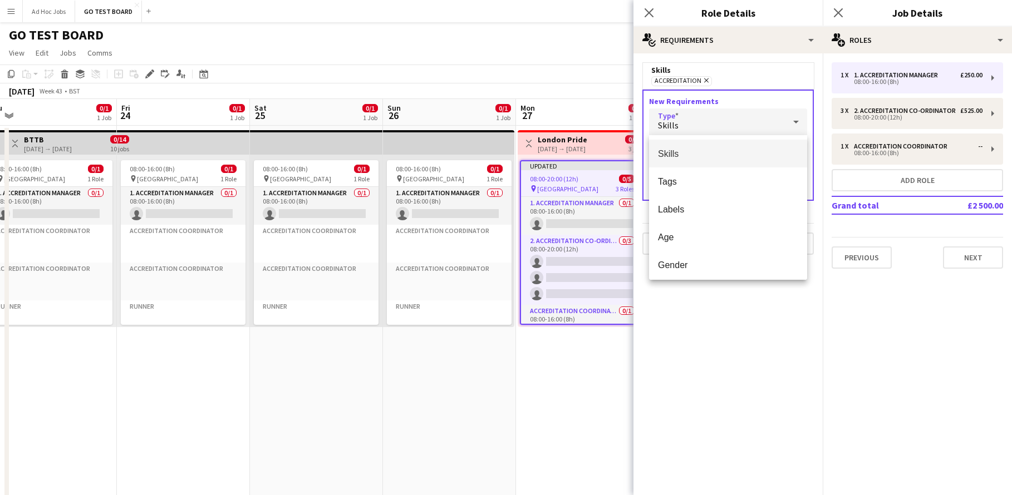
click at [691, 152] on span "Skills" at bounding box center [728, 154] width 140 height 11
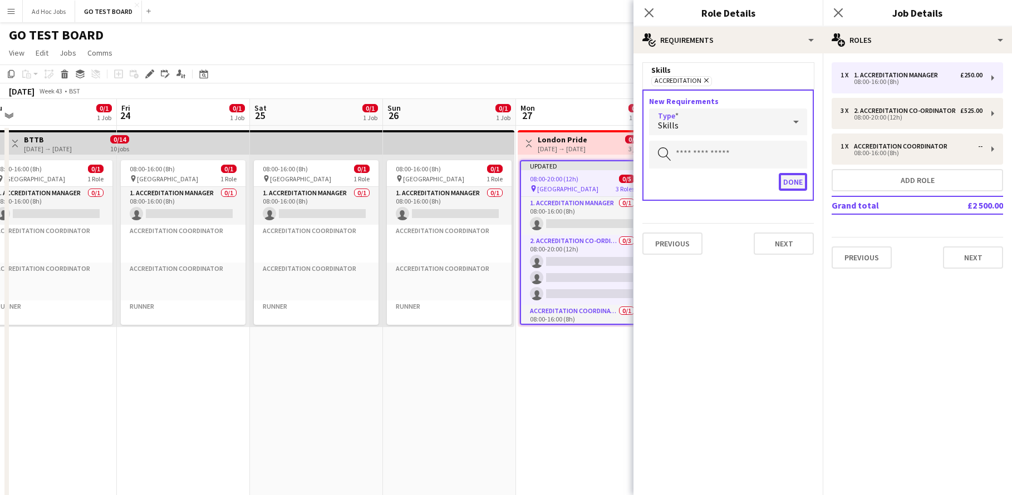
click at [793, 174] on button "Done" at bounding box center [793, 182] width 28 height 18
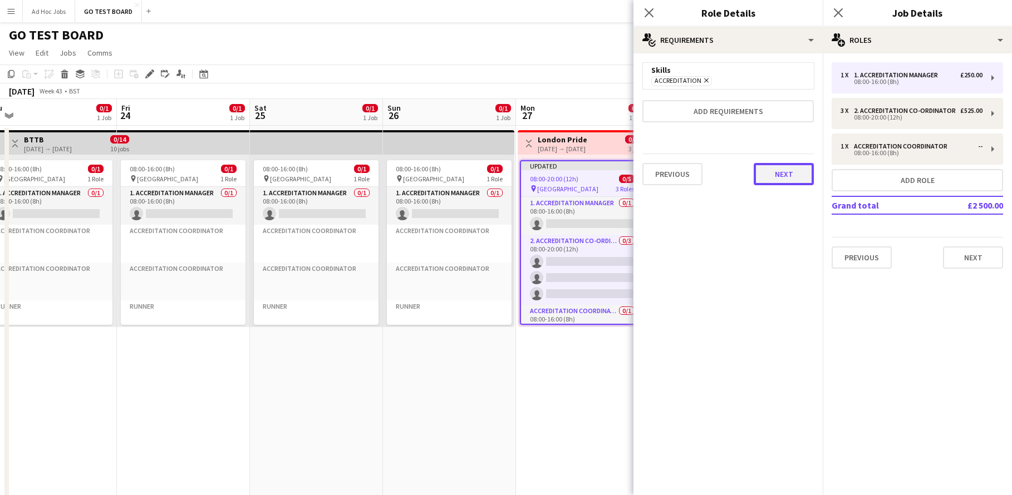
click at [787, 176] on button "Next" at bounding box center [784, 174] width 60 height 22
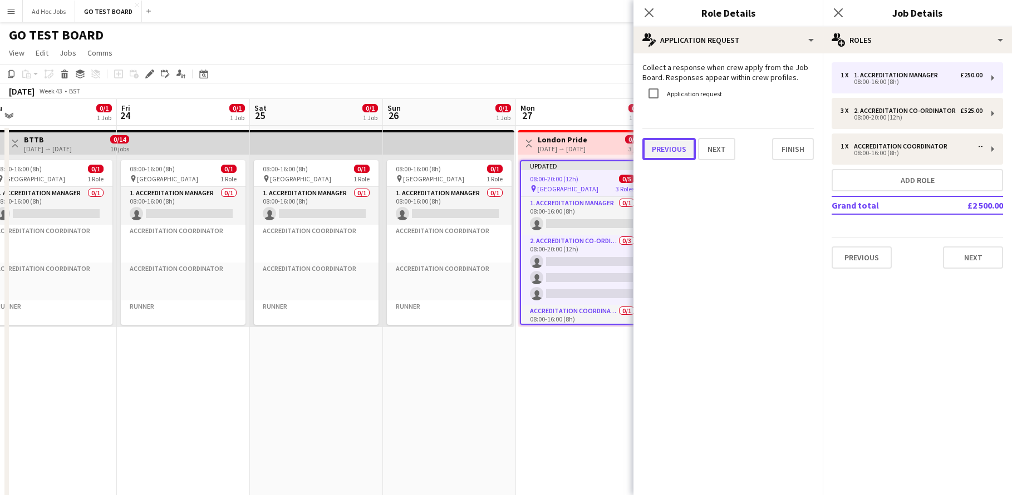
click at [680, 154] on button "Previous" at bounding box center [668, 149] width 53 height 22
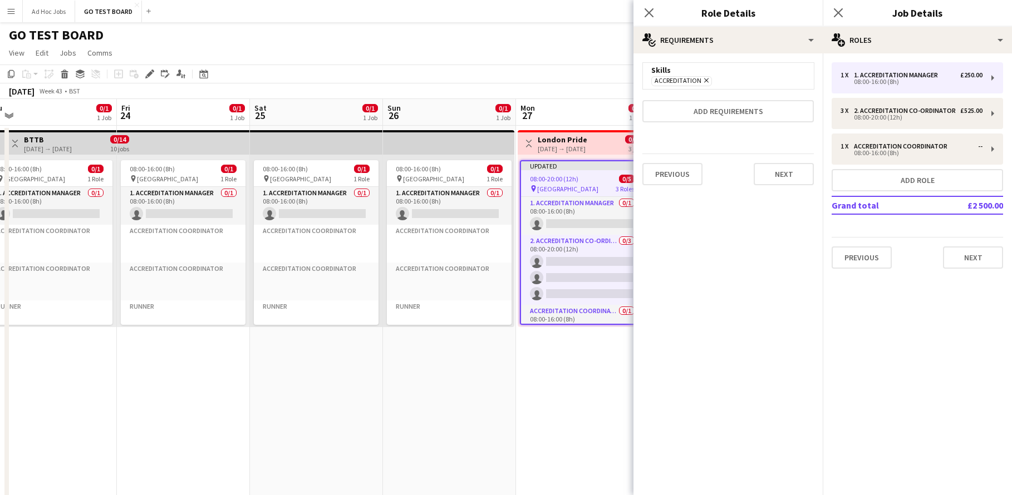
click at [706, 81] on icon at bounding box center [706, 80] width 4 height 4
click at [679, 151] on button "Previous" at bounding box center [672, 147] width 60 height 22
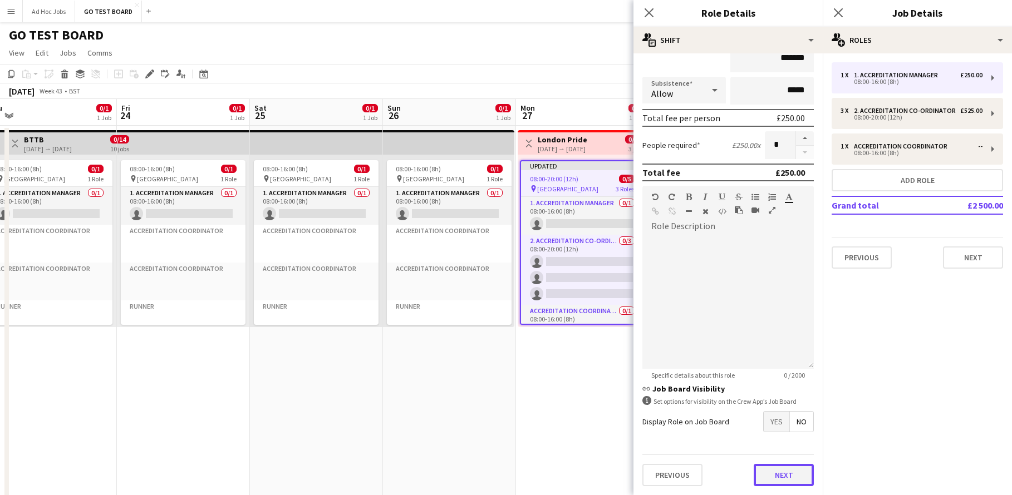
scroll to position [115, 0]
click at [781, 459] on div "Previous Next" at bounding box center [727, 475] width 171 height 41
click at [778, 478] on button "Next" at bounding box center [784, 475] width 60 height 22
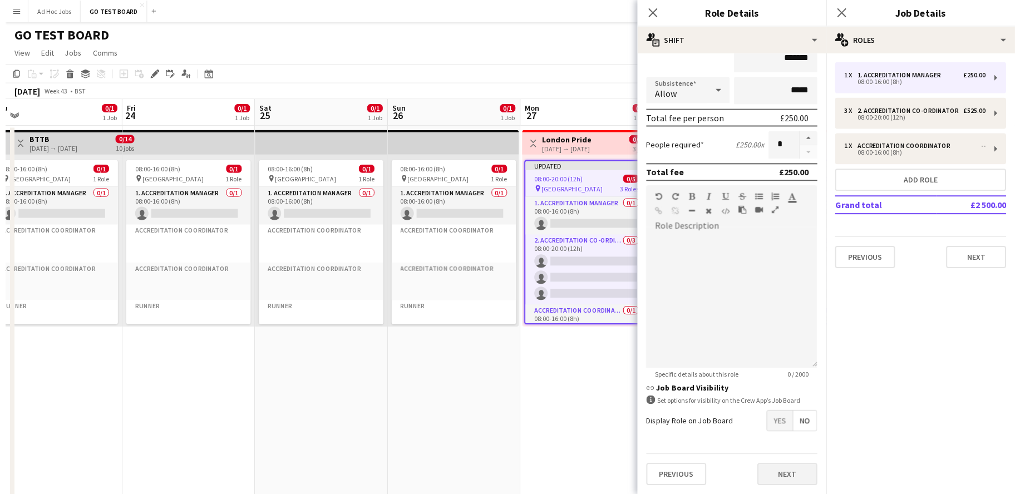
scroll to position [0, 0]
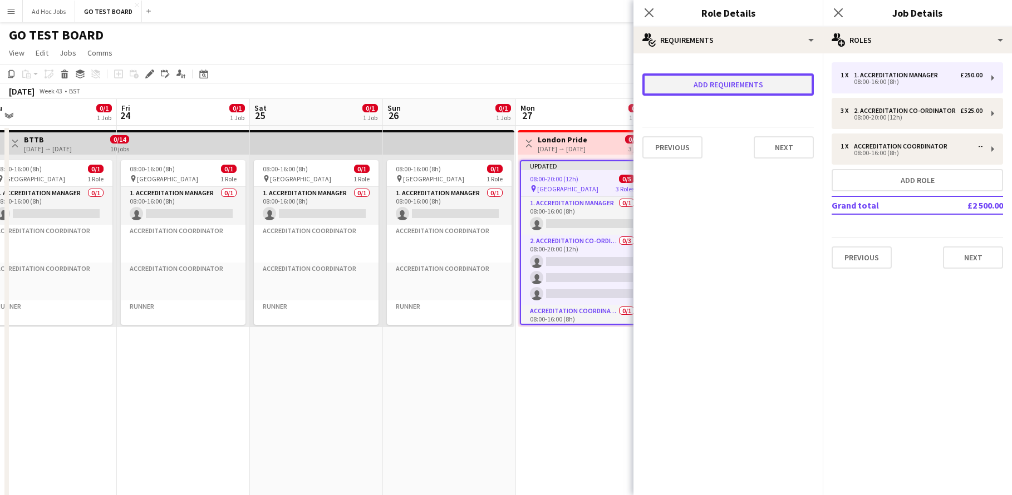
click at [737, 90] on button "Add requirements" at bounding box center [727, 84] width 171 height 22
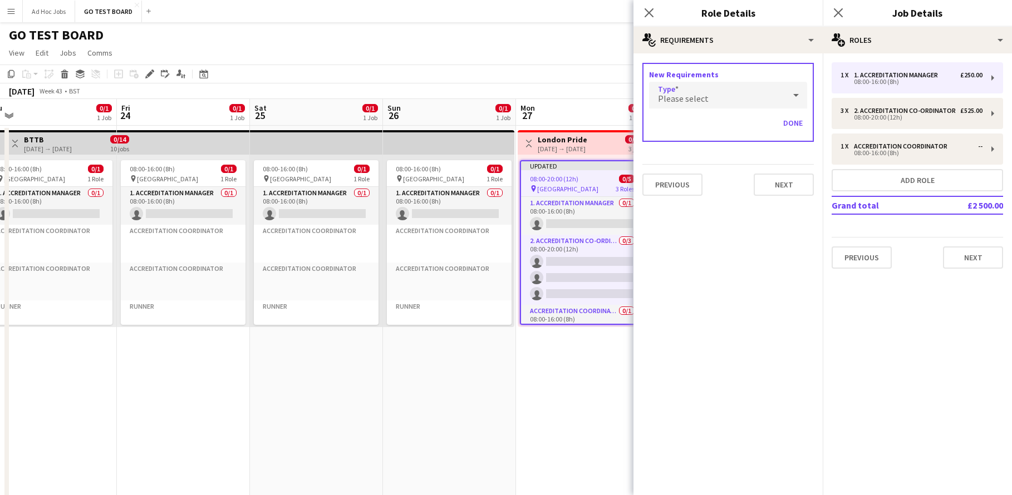
click at [788, 98] on div at bounding box center [796, 95] width 22 height 22
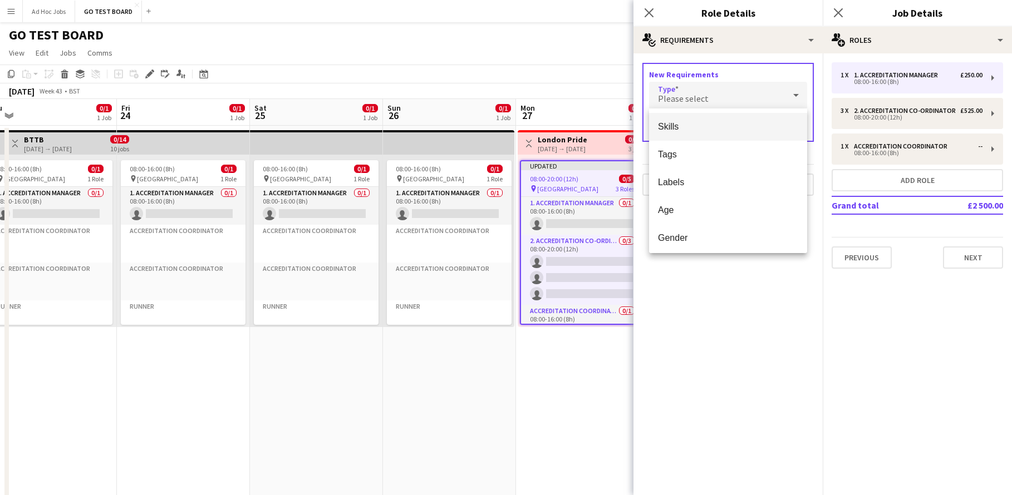
drag, startPoint x: 700, startPoint y: 118, endPoint x: 709, endPoint y: 132, distance: 16.2
click at [701, 119] on mat-option "Skills" at bounding box center [728, 127] width 158 height 28
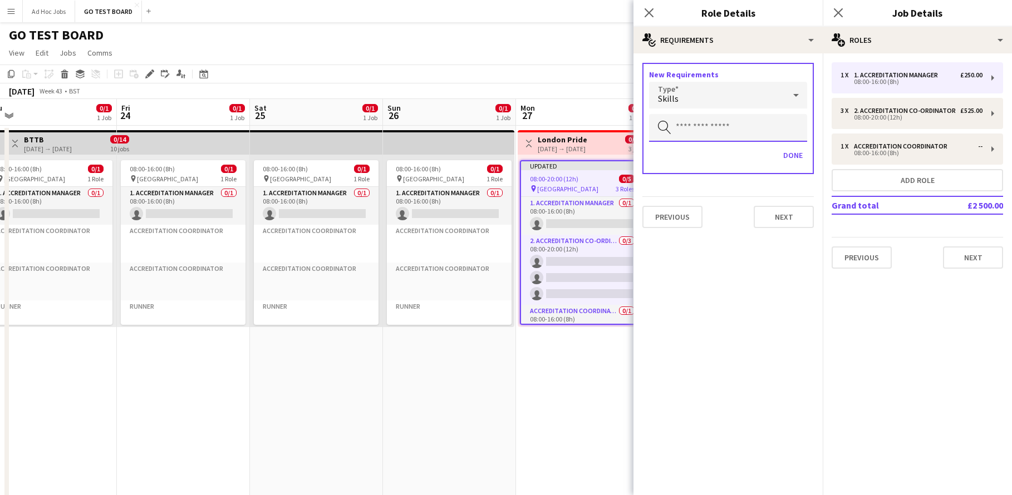
click at [762, 117] on input "text" at bounding box center [728, 128] width 158 height 28
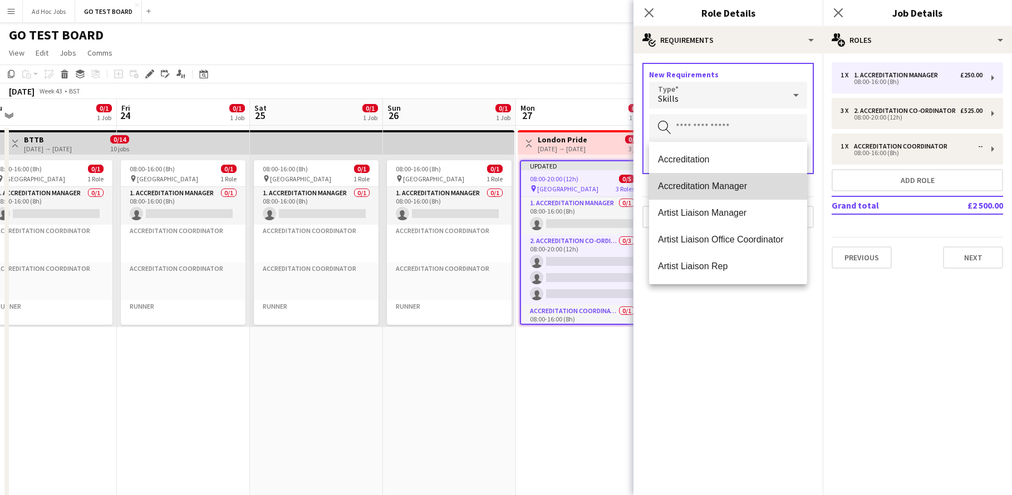
click at [756, 185] on span "Accreditation Manager" at bounding box center [728, 186] width 140 height 11
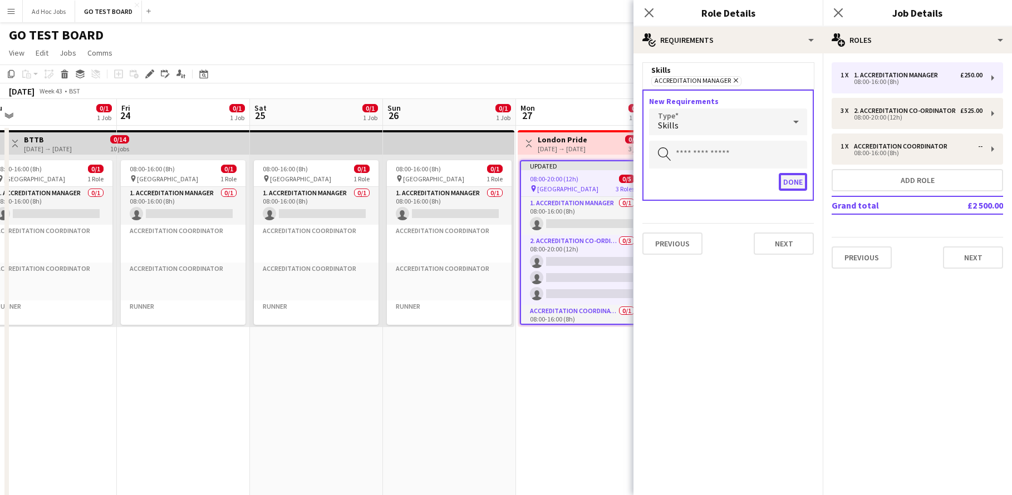
click at [799, 181] on button "Done" at bounding box center [793, 182] width 28 height 18
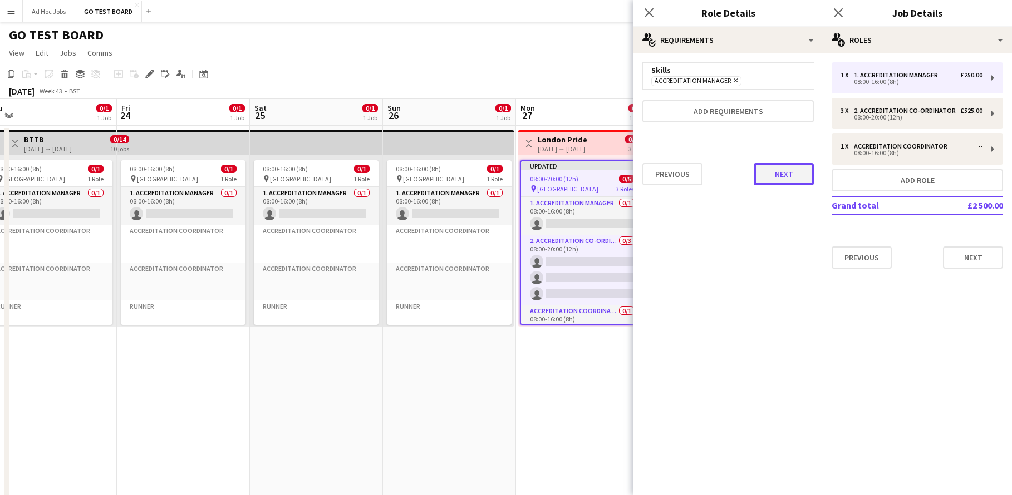
click at [787, 181] on button "Next" at bounding box center [784, 174] width 60 height 22
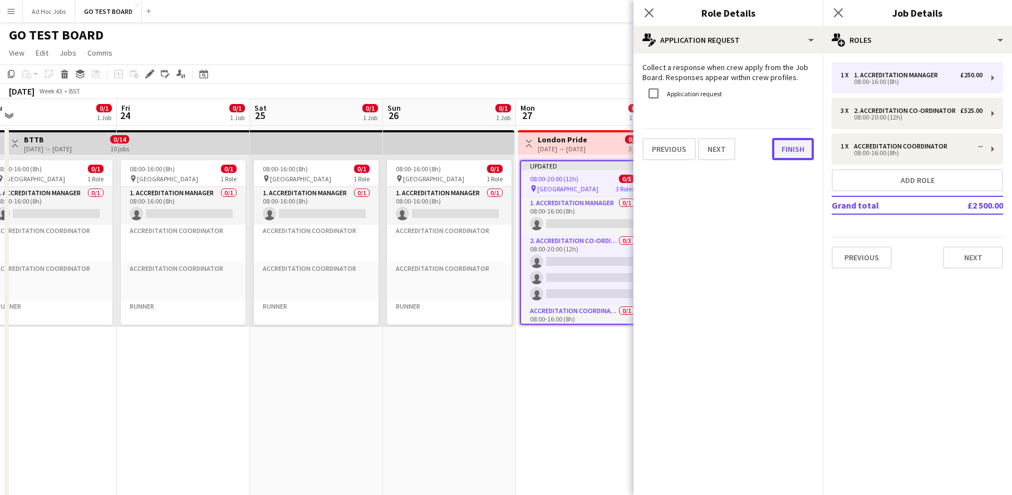
click at [797, 152] on button "Finish" at bounding box center [793, 149] width 42 height 22
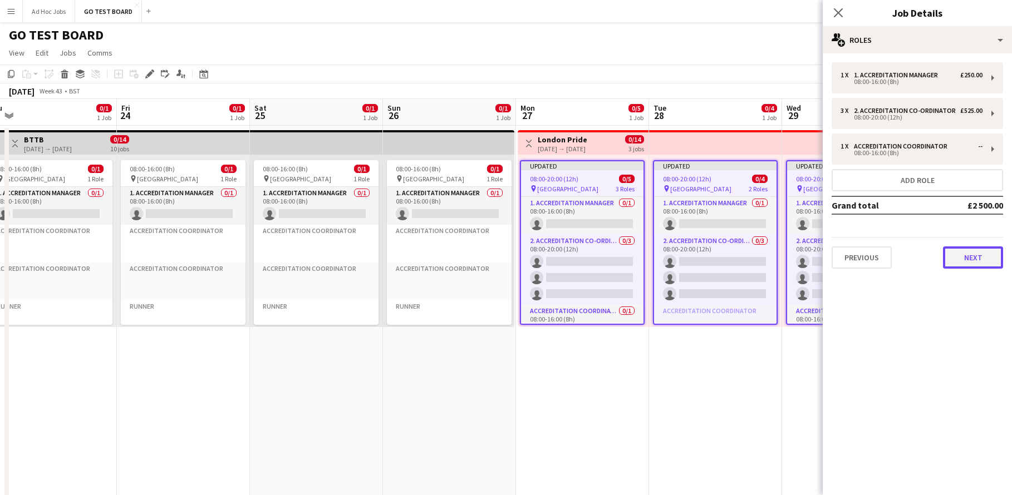
click at [971, 258] on button "Next" at bounding box center [973, 258] width 60 height 22
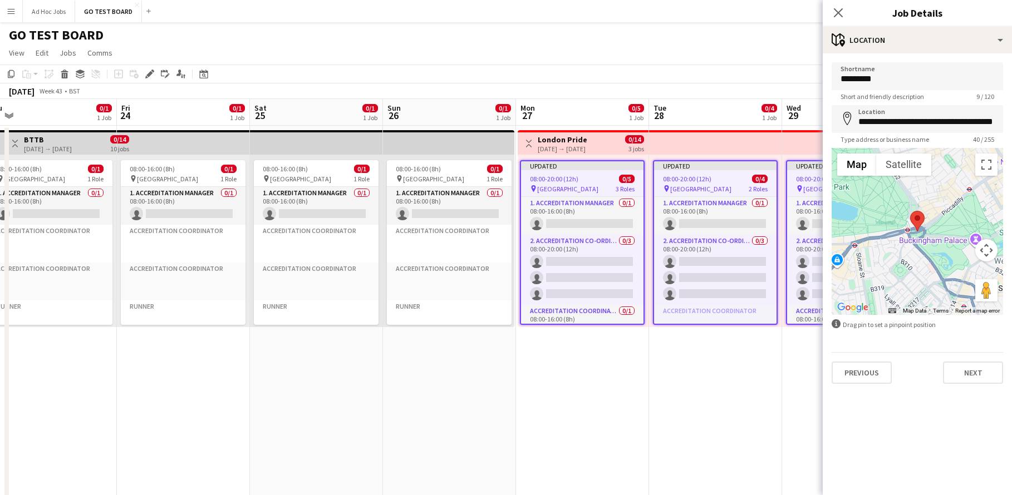
click at [766, 379] on app-date-cell "Updated 08:00-20:00 (12h) 0/4 pin [GEOGRAPHIC_DATA] 2 Roles 1. Accreditation Ma…" at bounding box center [715, 430] width 133 height 609
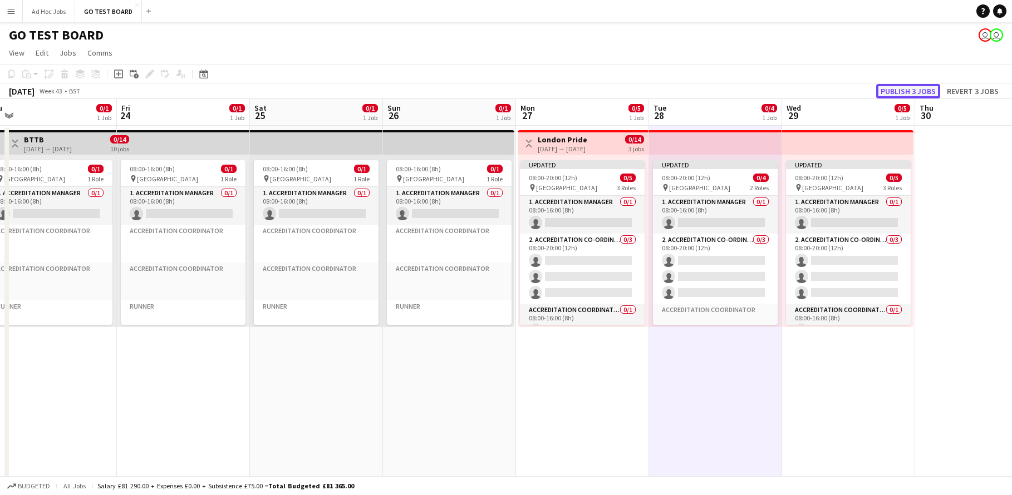
click at [897, 93] on button "Publish 3 jobs" at bounding box center [908, 91] width 64 height 14
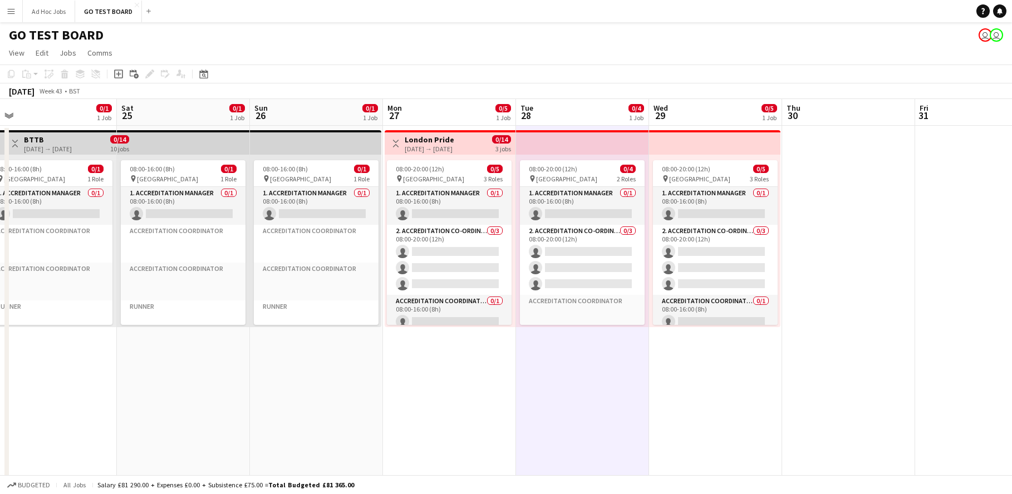
click at [8, 17] on button "Menu" at bounding box center [11, 11] width 22 height 22
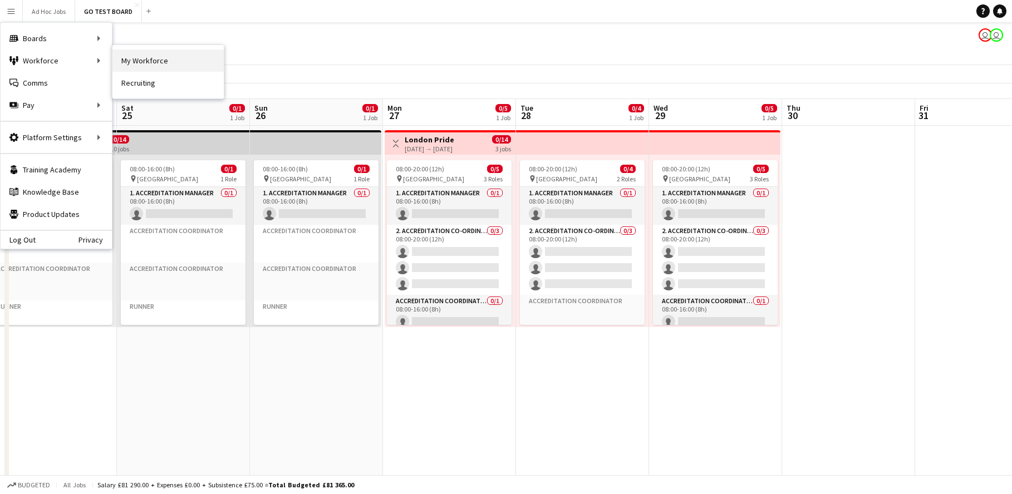
click at [128, 62] on link "My Workforce" at bounding box center [167, 61] width 111 height 22
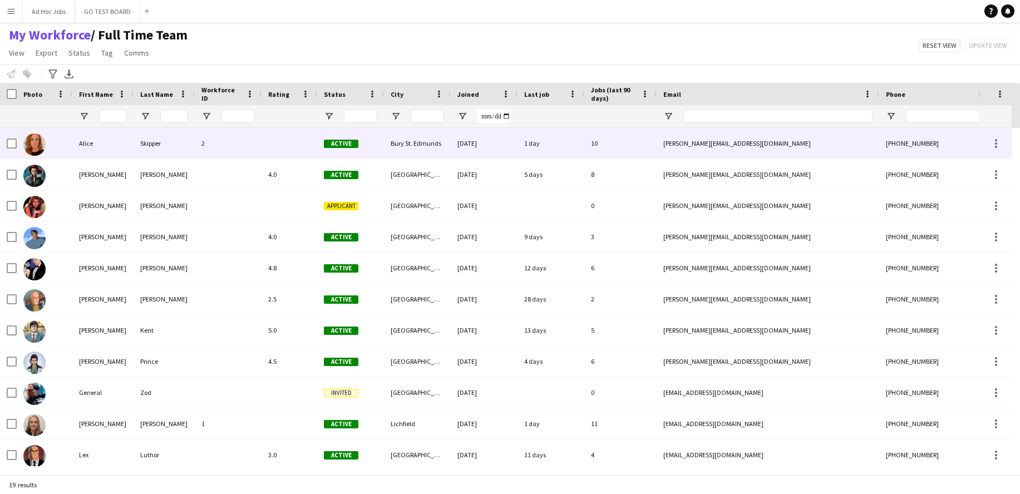
click at [81, 145] on div "Alice" at bounding box center [102, 143] width 61 height 31
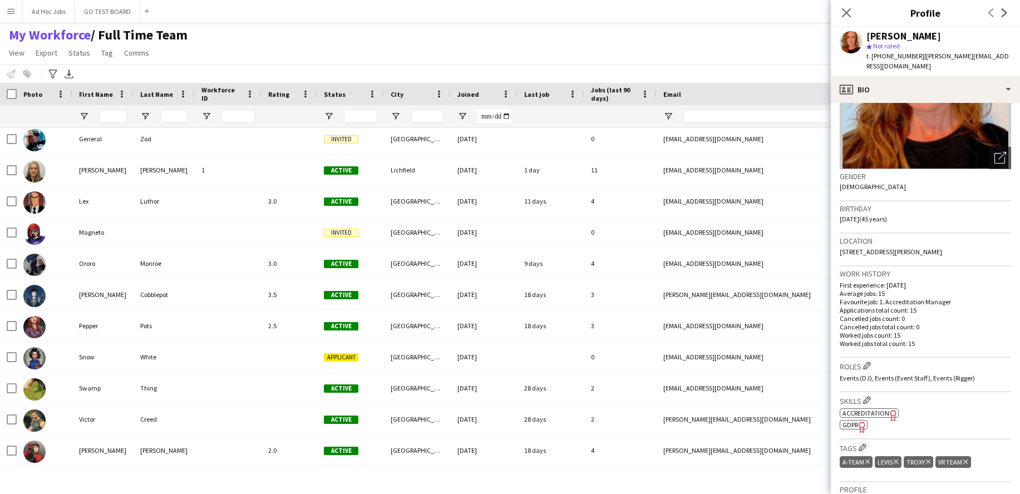
scroll to position [126, 0]
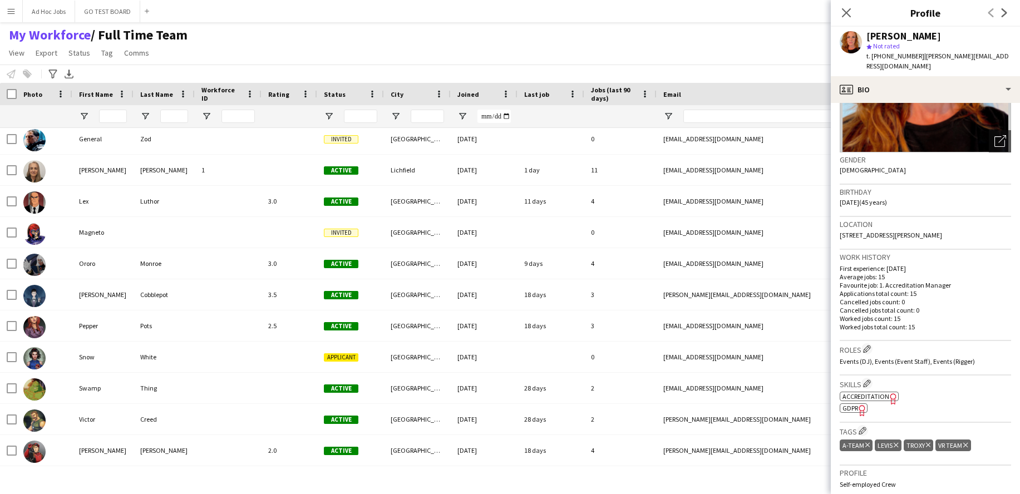
click at [891, 400] on icon at bounding box center [893, 399] width 6 height 11
click at [847, 13] on icon at bounding box center [846, 12] width 11 height 11
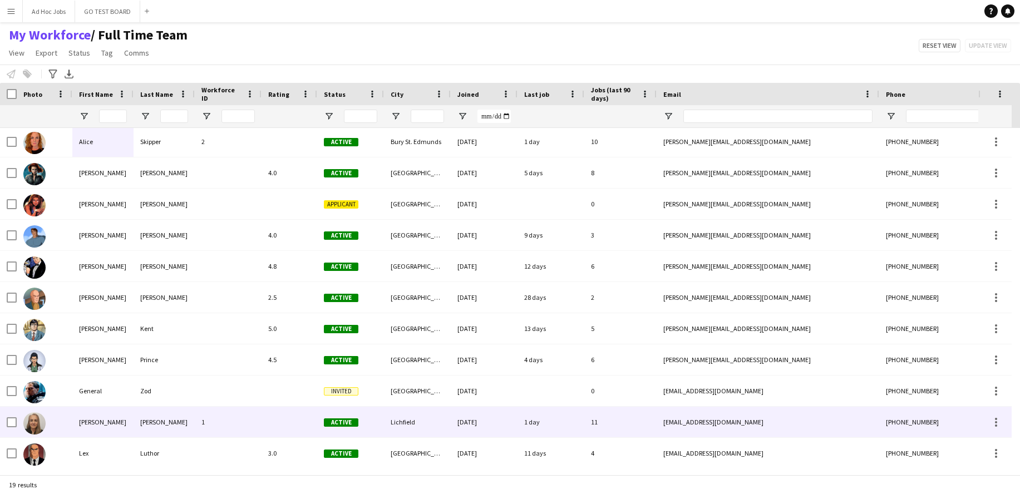
scroll to position [2, 0]
